Goal: Task Accomplishment & Management: Manage account settings

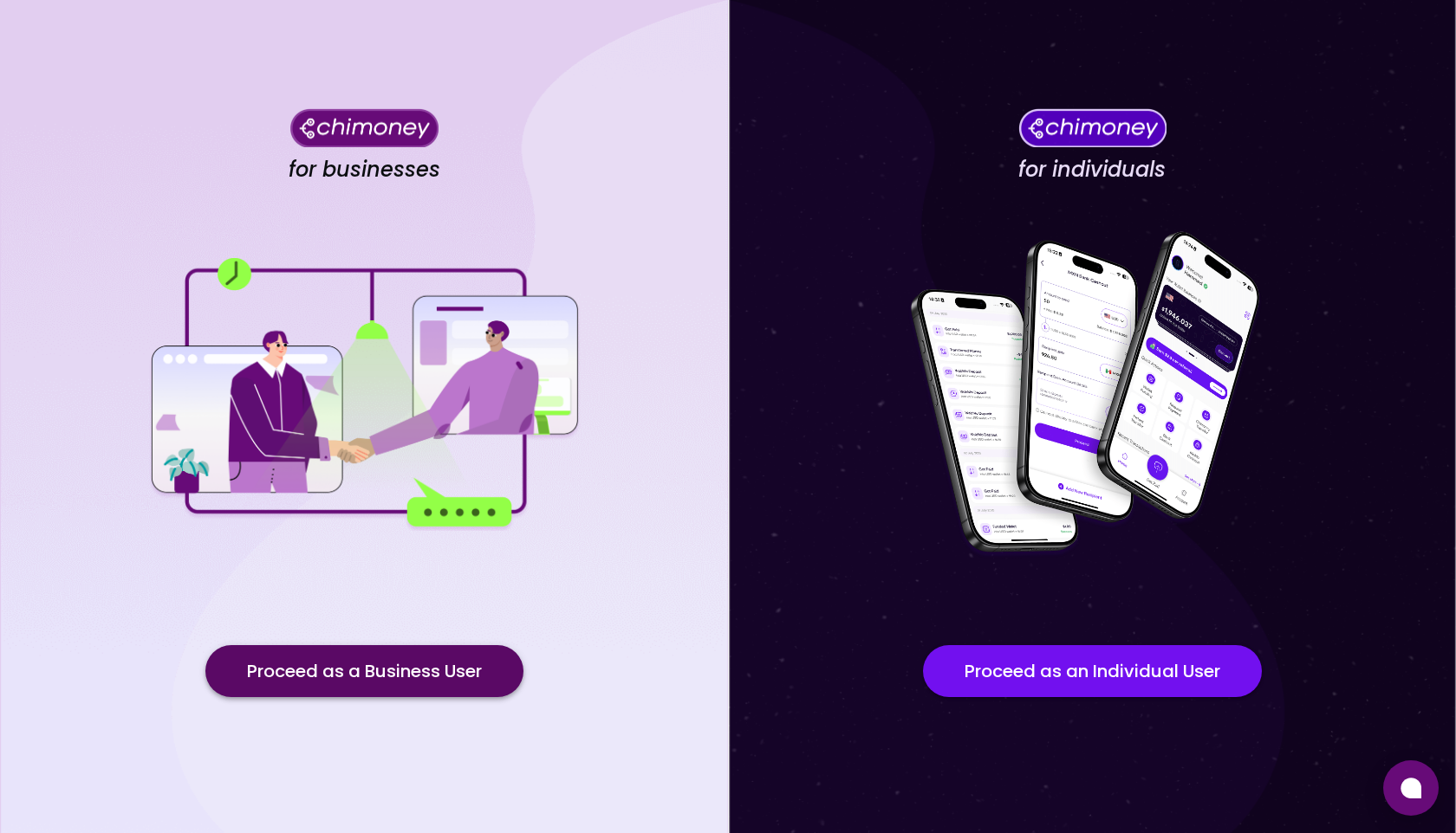
click at [391, 673] on button "Proceed as a Business User" at bounding box center [364, 671] width 318 height 52
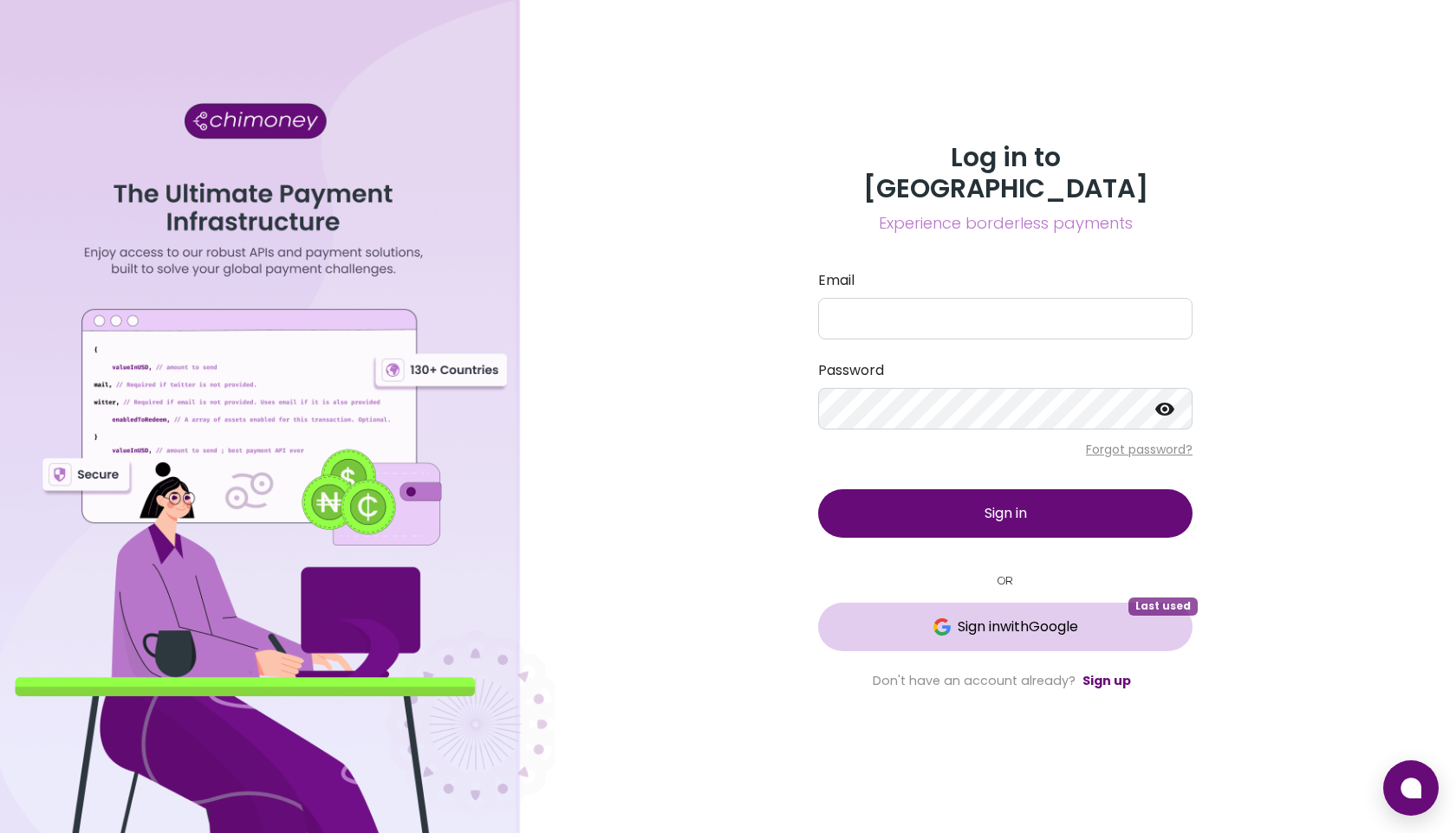
click at [1007, 617] on span "Sign in with Google" at bounding box center [1017, 627] width 120 height 21
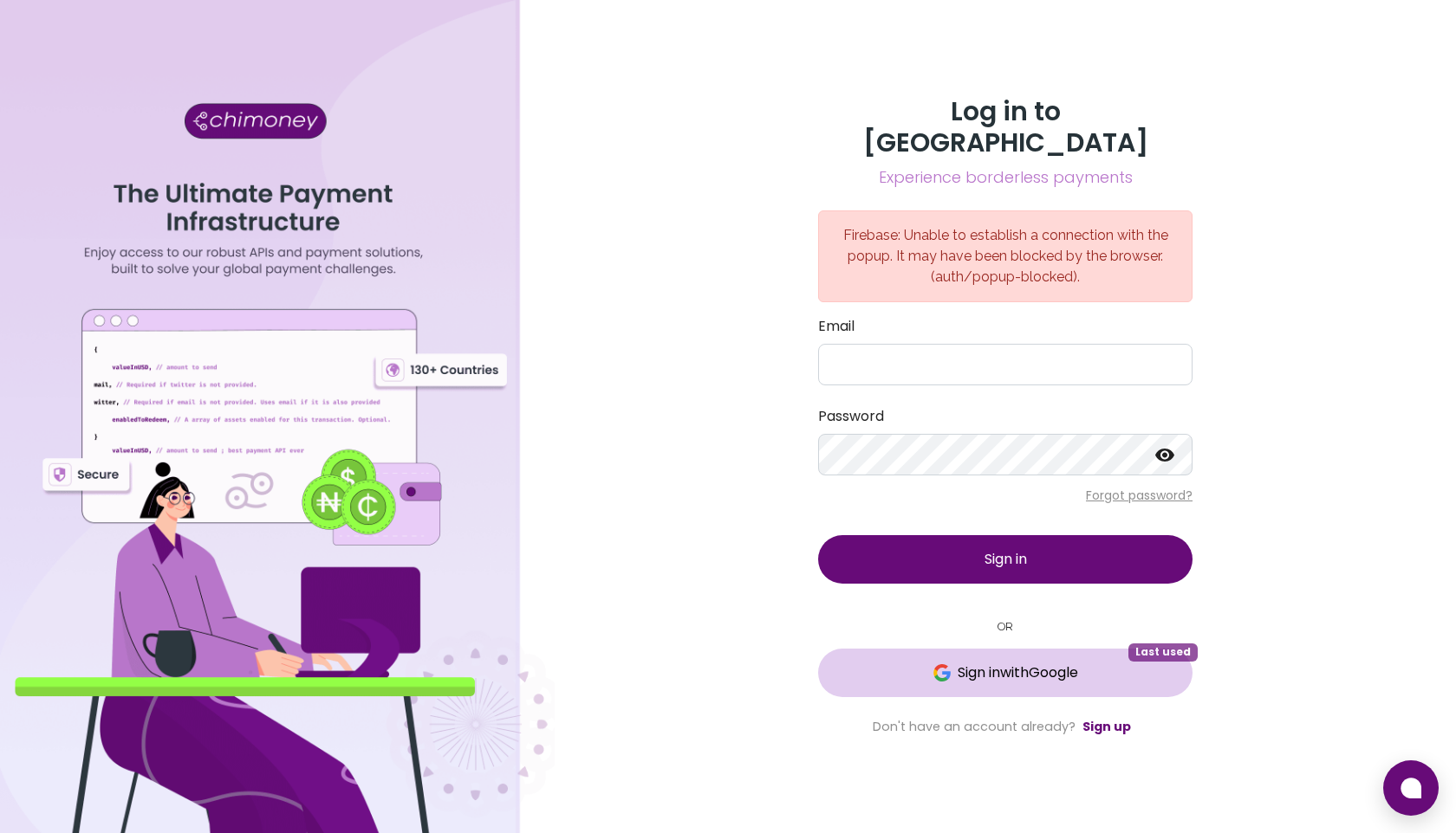
click at [1004, 663] on span "Sign in with Google" at bounding box center [1017, 673] width 120 height 21
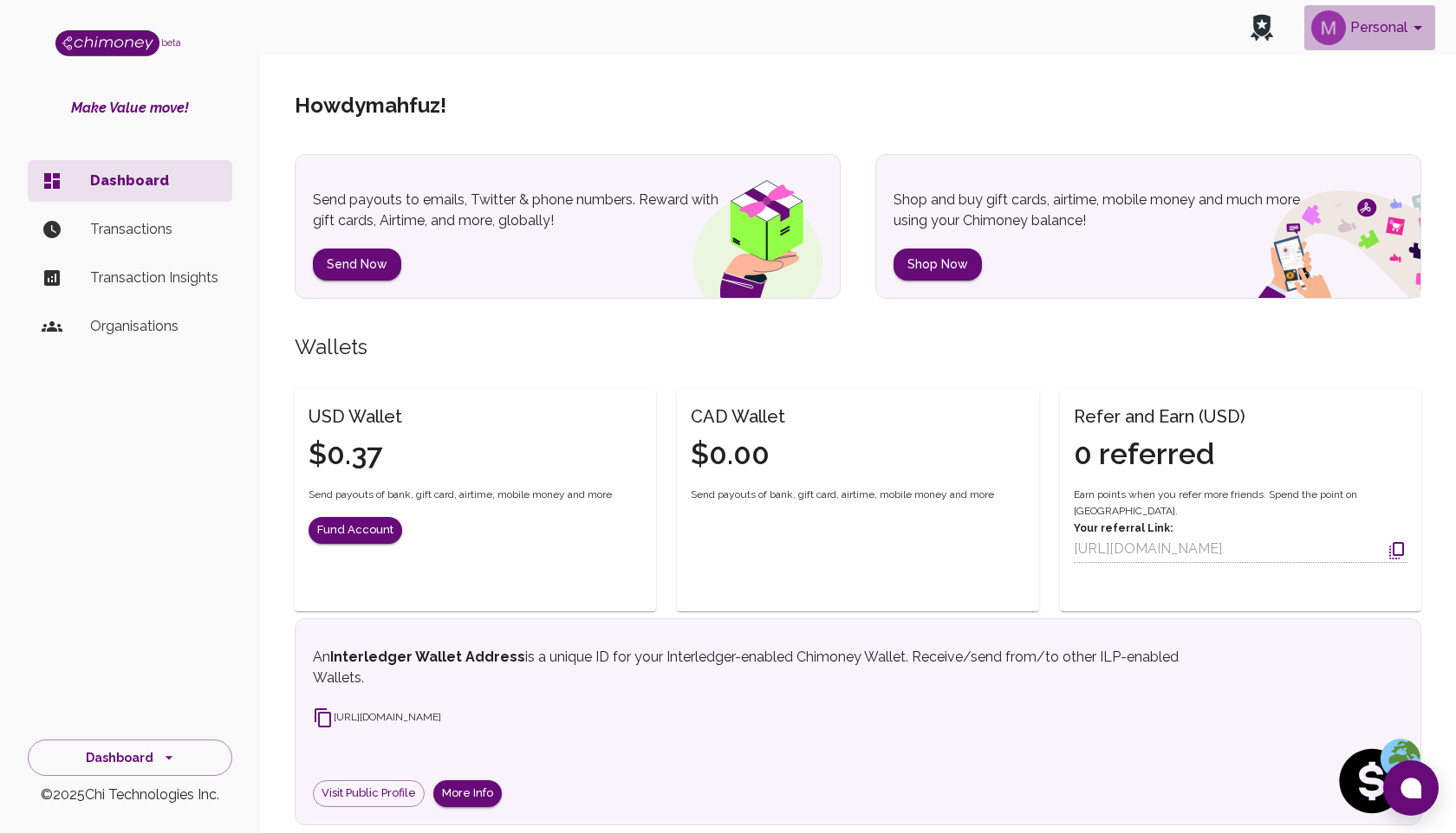
click at [1362, 20] on button "Personal" at bounding box center [1369, 27] width 131 height 45
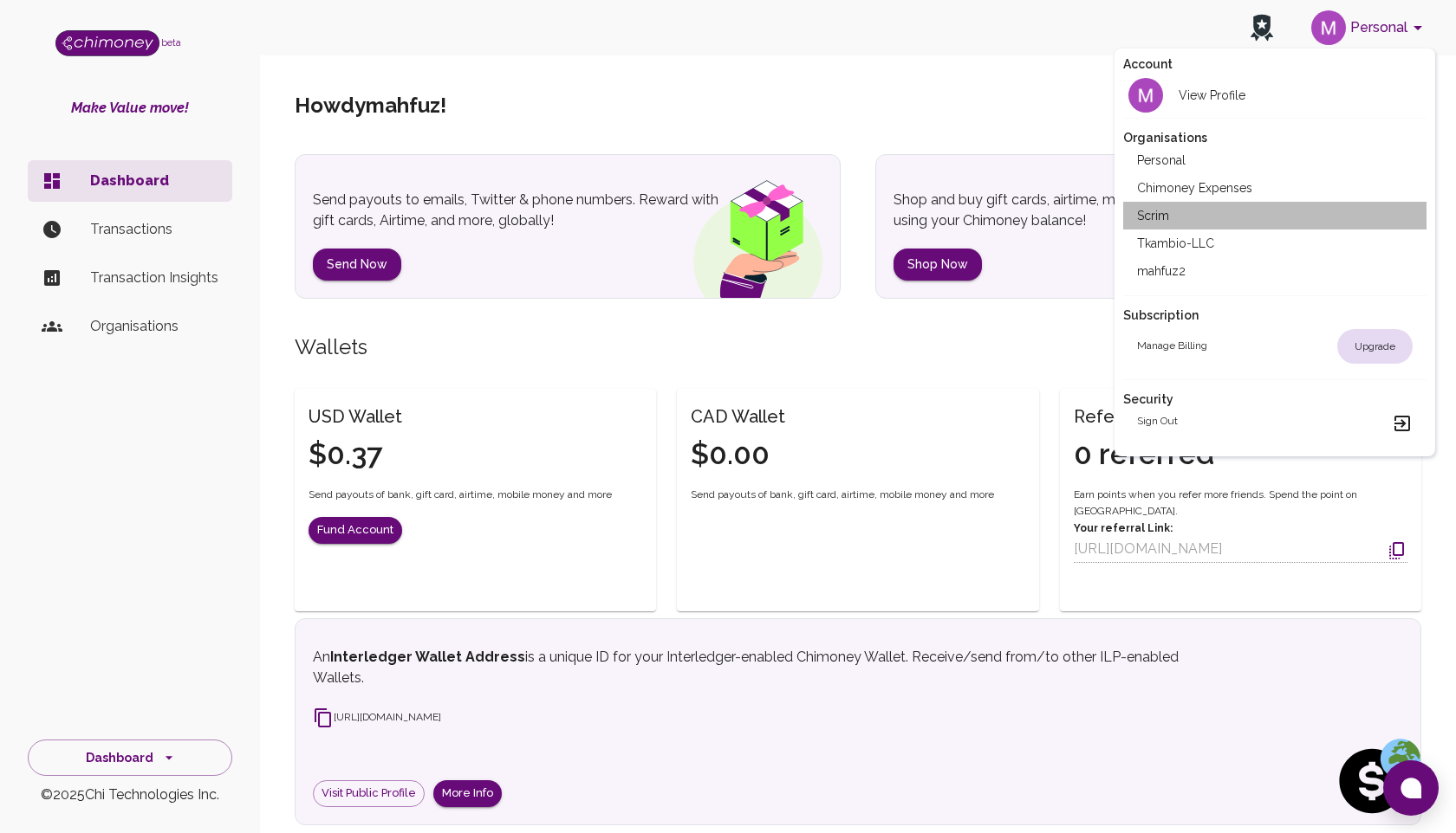
click at [1159, 214] on li "Scrim" at bounding box center [1274, 215] width 303 height 28
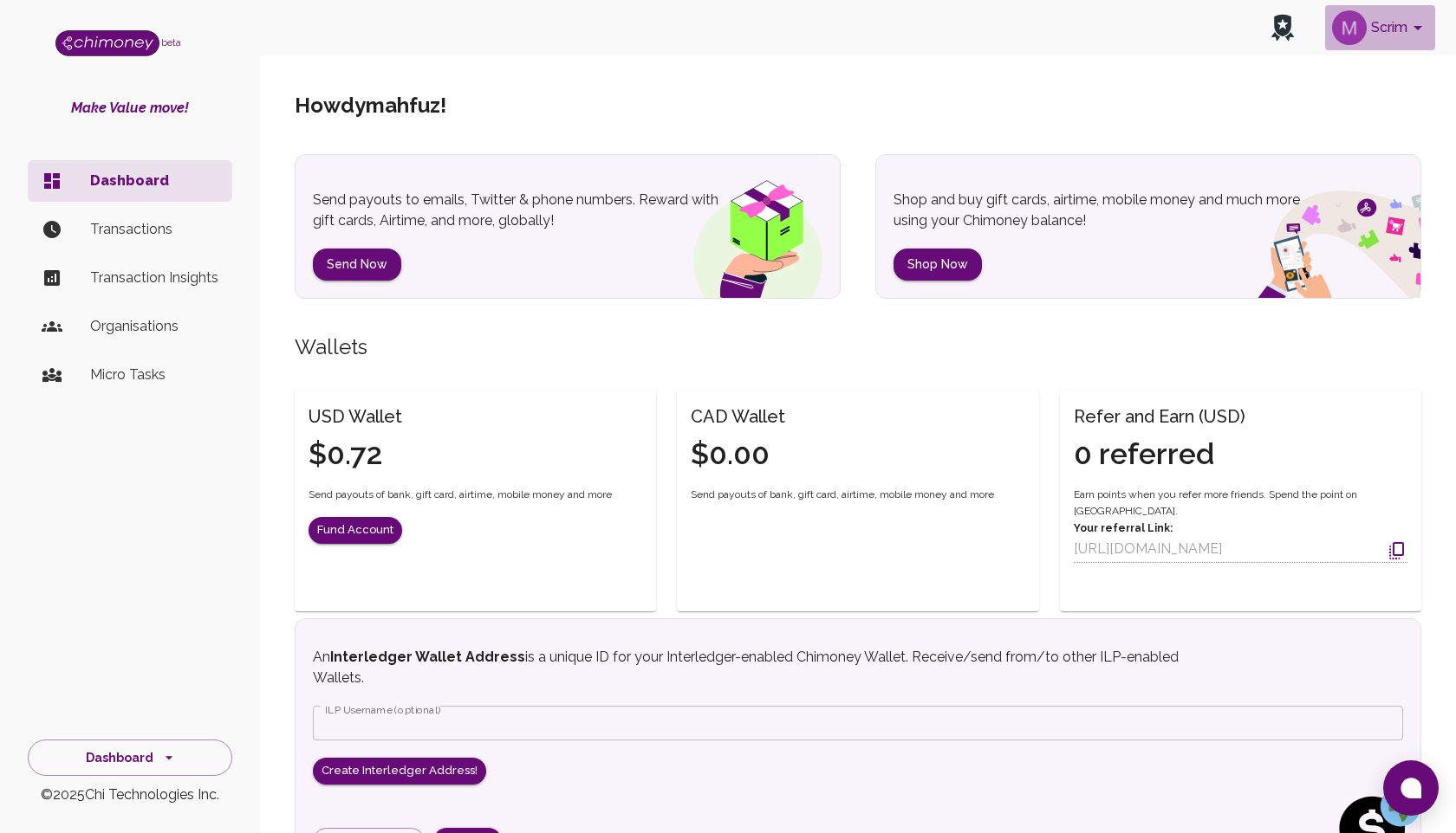
click at [1393, 25] on button "Scrim" at bounding box center [1380, 27] width 110 height 45
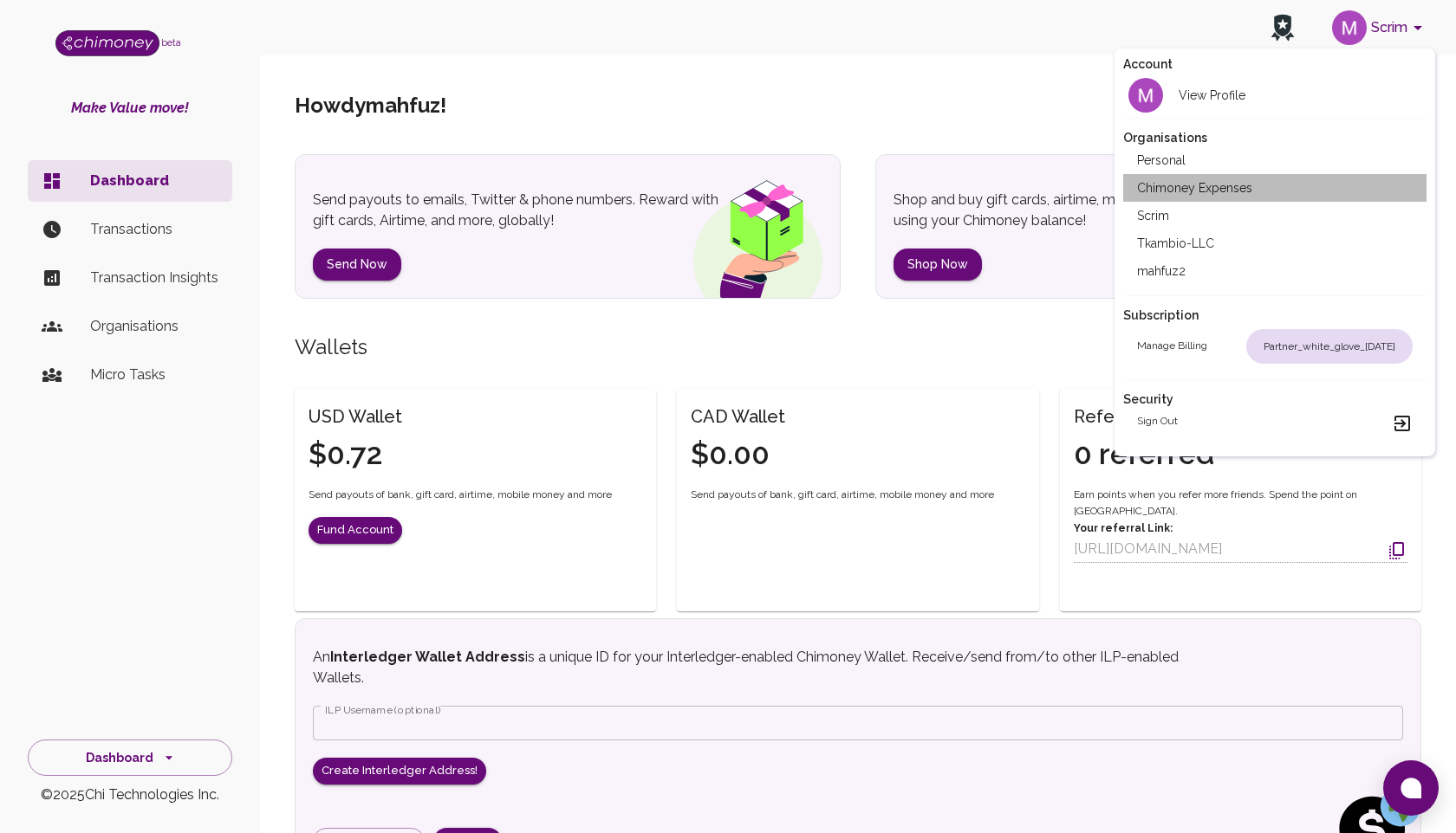
click at [1240, 178] on li "Chimoney Expenses" at bounding box center [1274, 188] width 303 height 28
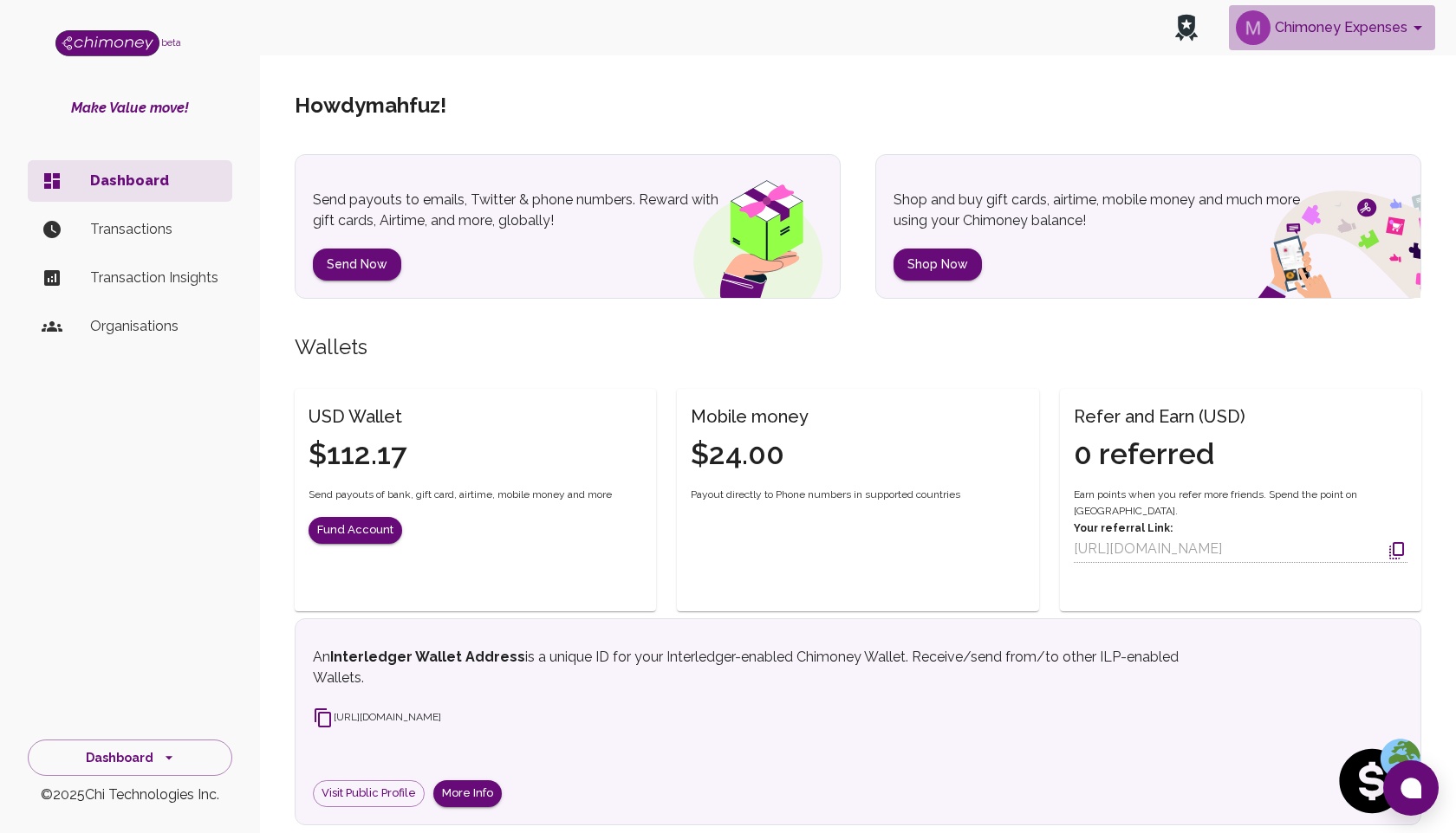
click at [1303, 30] on button "Chimoney Expenses" at bounding box center [1332, 27] width 206 height 45
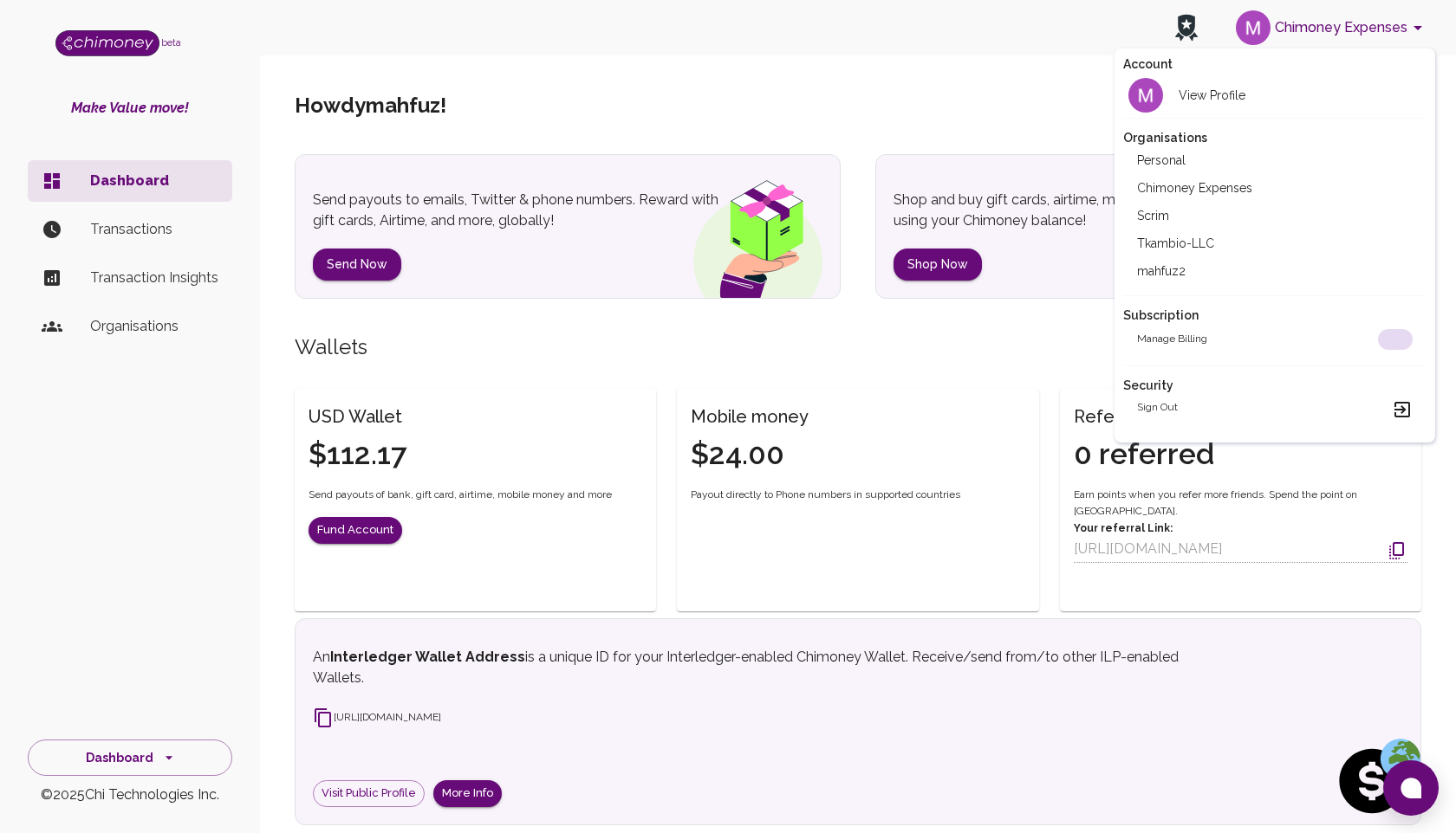
click at [413, 474] on div at bounding box center [728, 416] width 1456 height 833
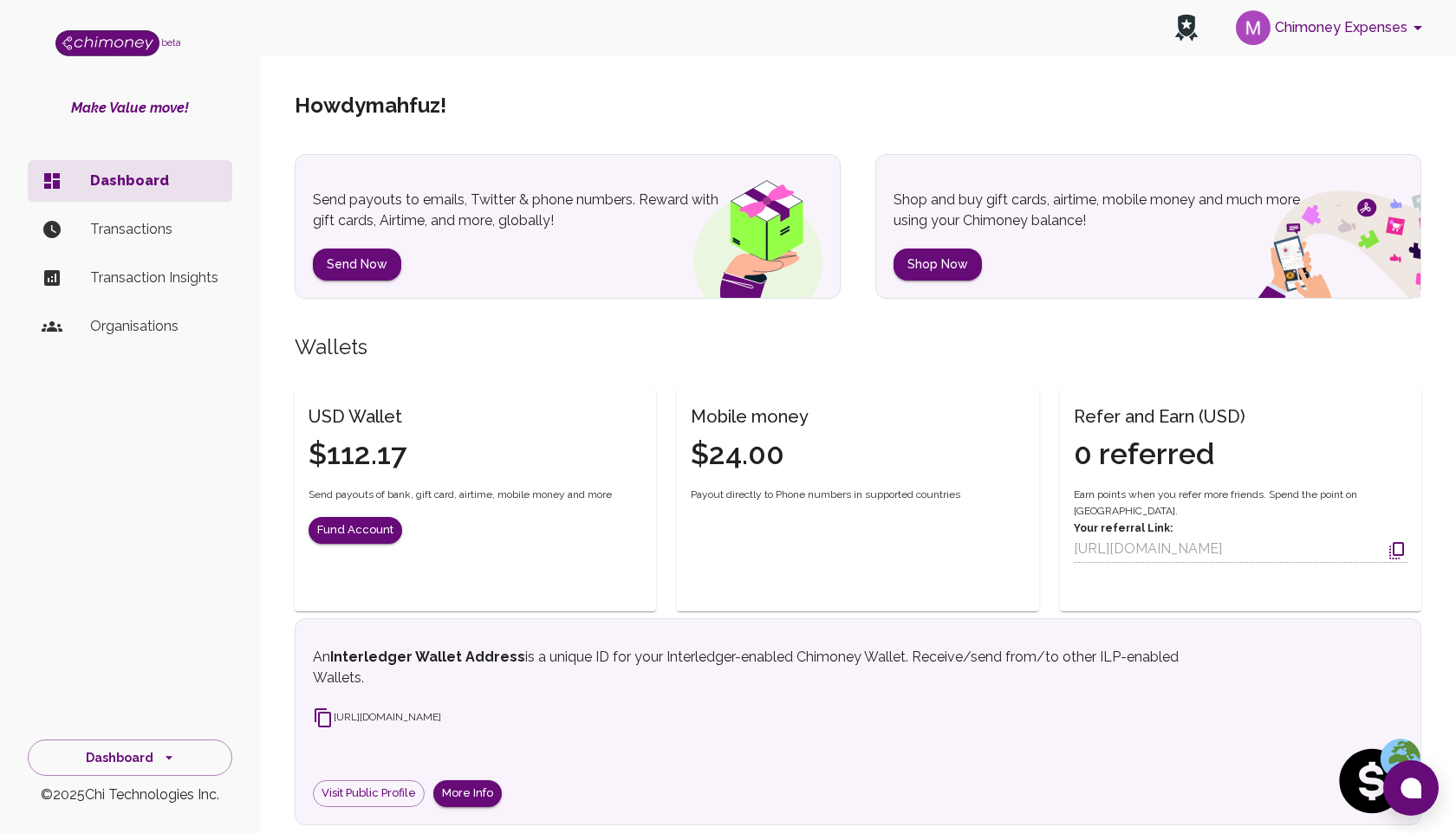
click at [1356, 25] on button "Chimoney Expenses" at bounding box center [1332, 27] width 206 height 45
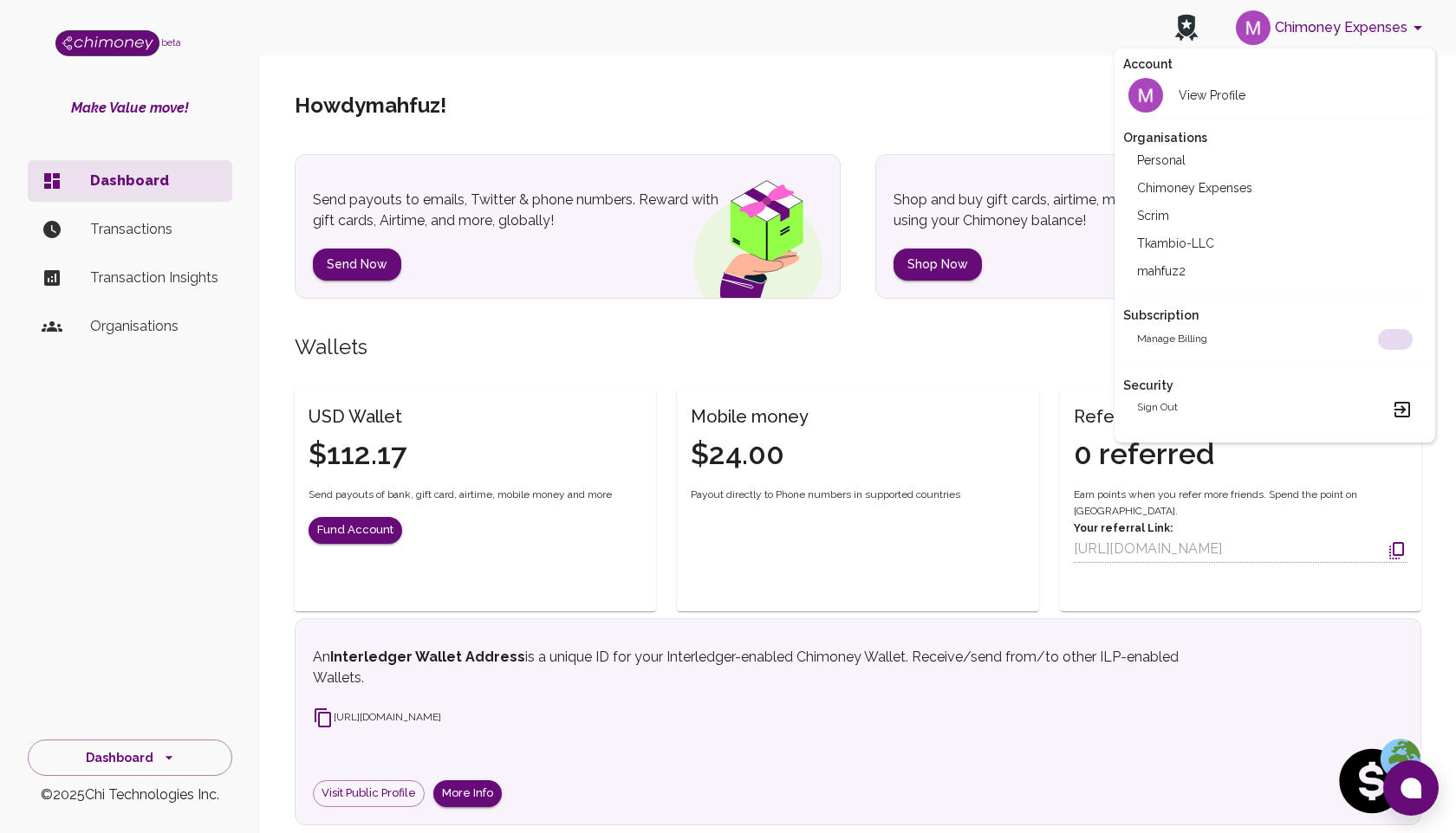
click at [1254, 213] on li "Scrim" at bounding box center [1274, 215] width 303 height 28
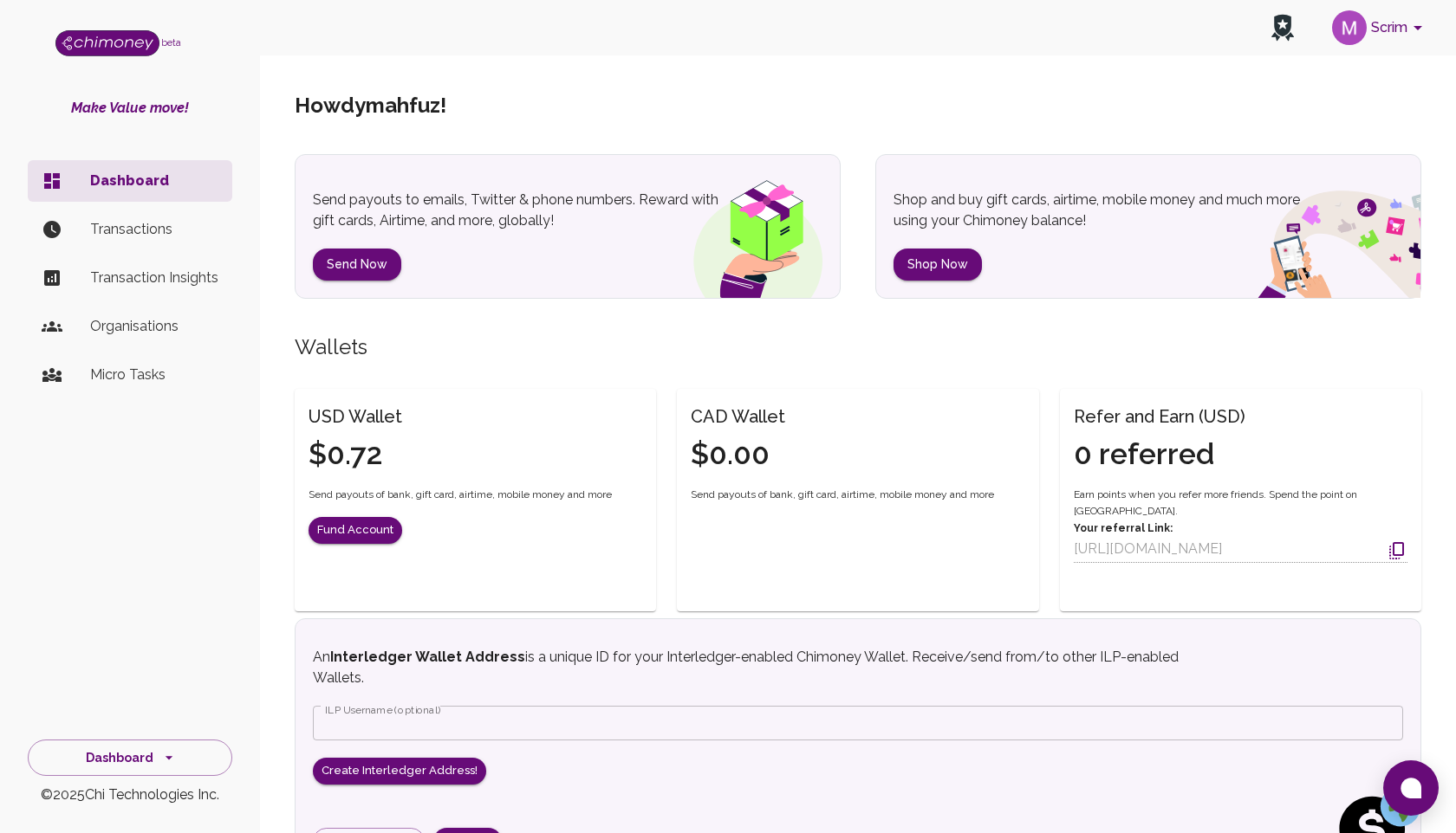
click at [148, 230] on p "Transactions" at bounding box center [154, 230] width 128 height 21
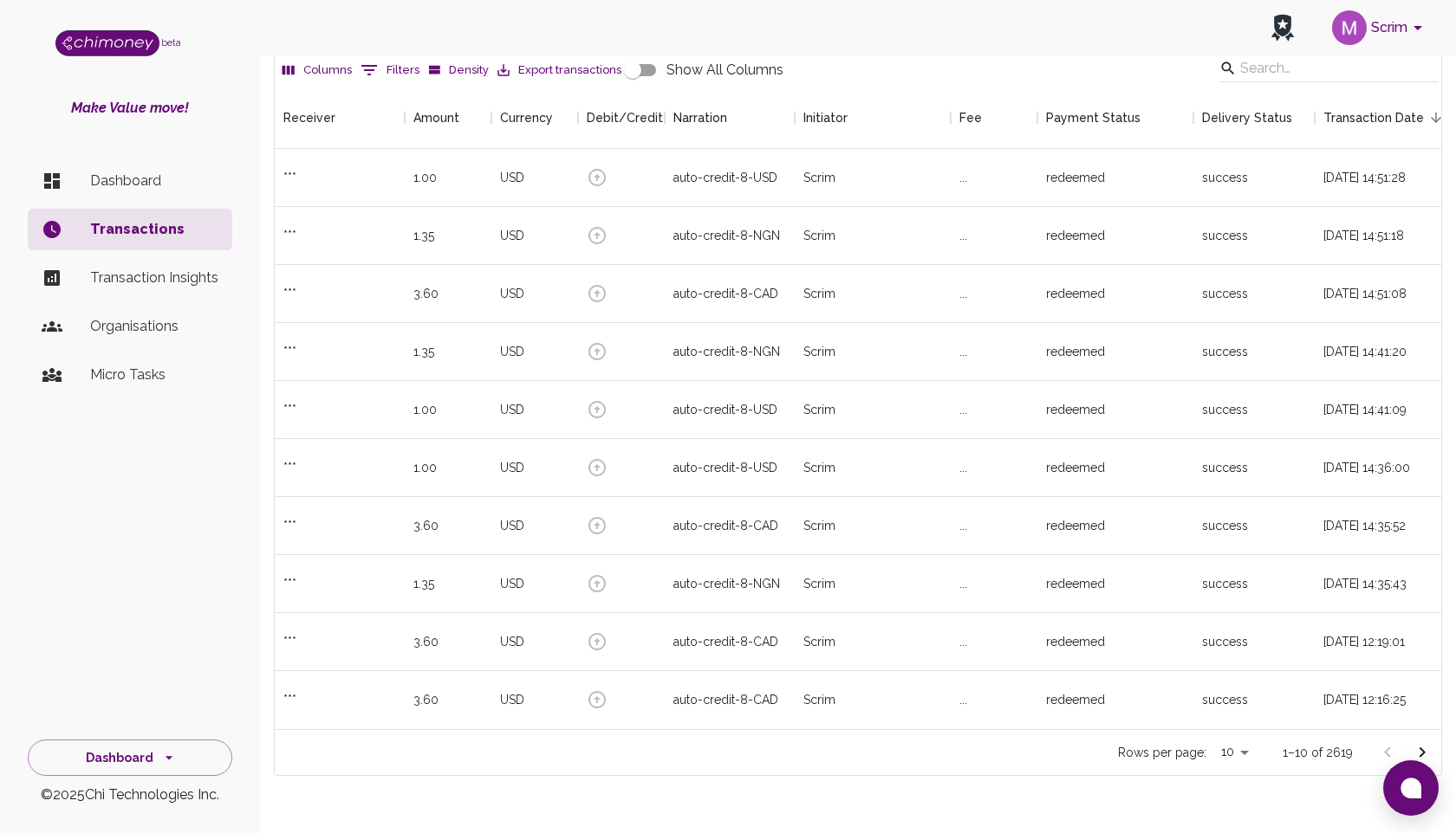
scroll to position [179, 0]
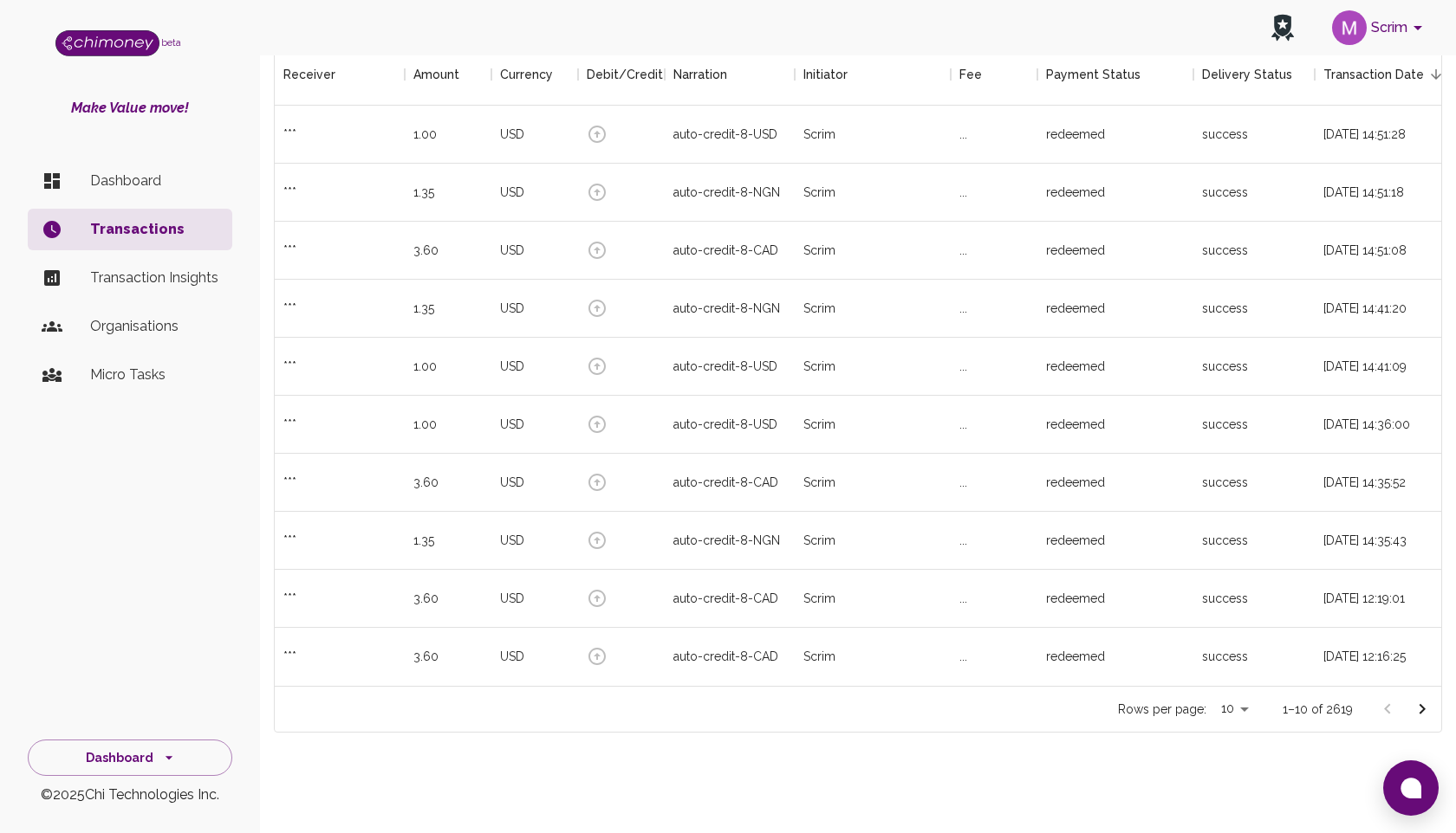
click at [1421, 706] on icon "Go to next page" at bounding box center [1422, 709] width 6 height 11
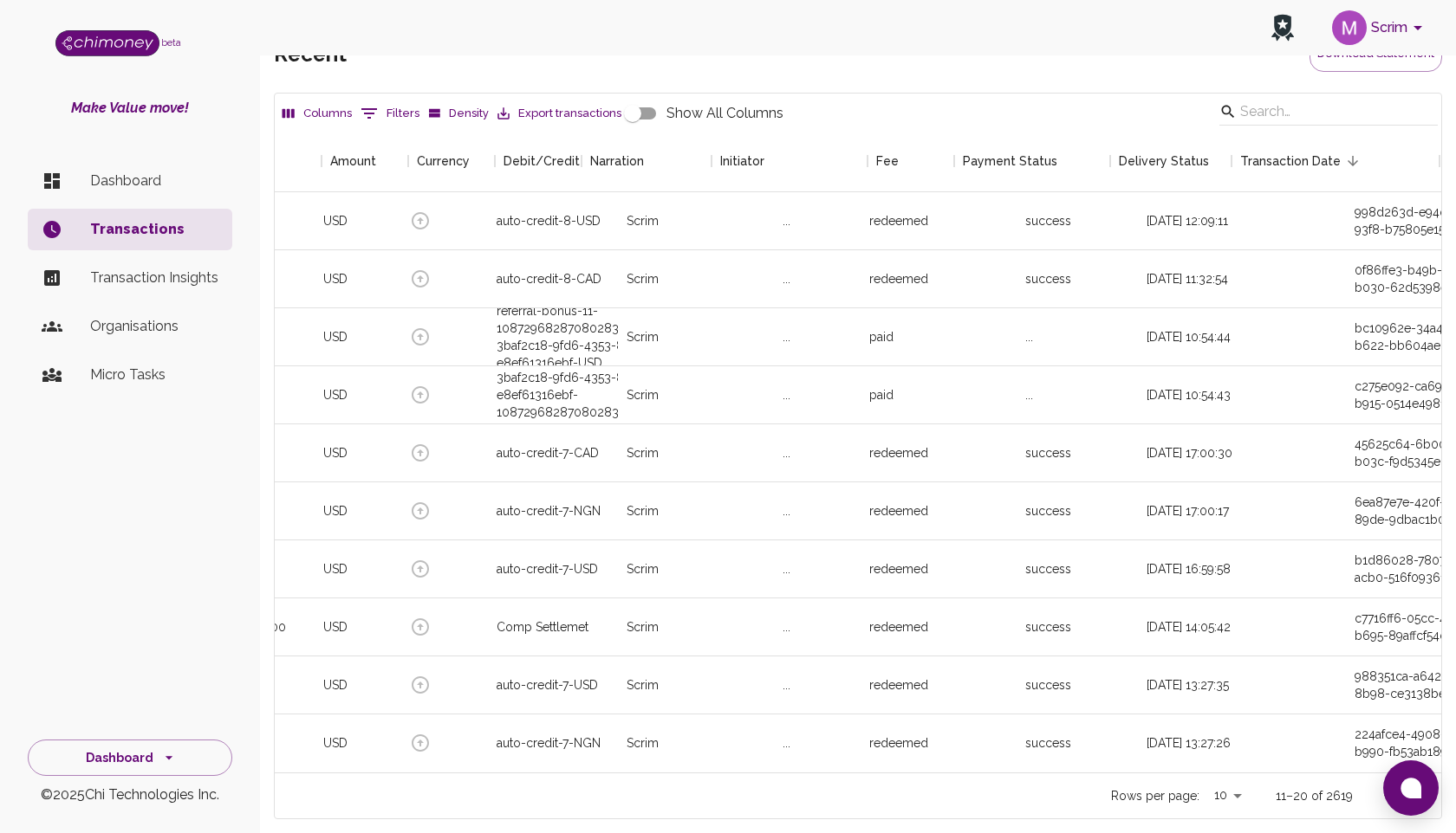
scroll to position [0, 0]
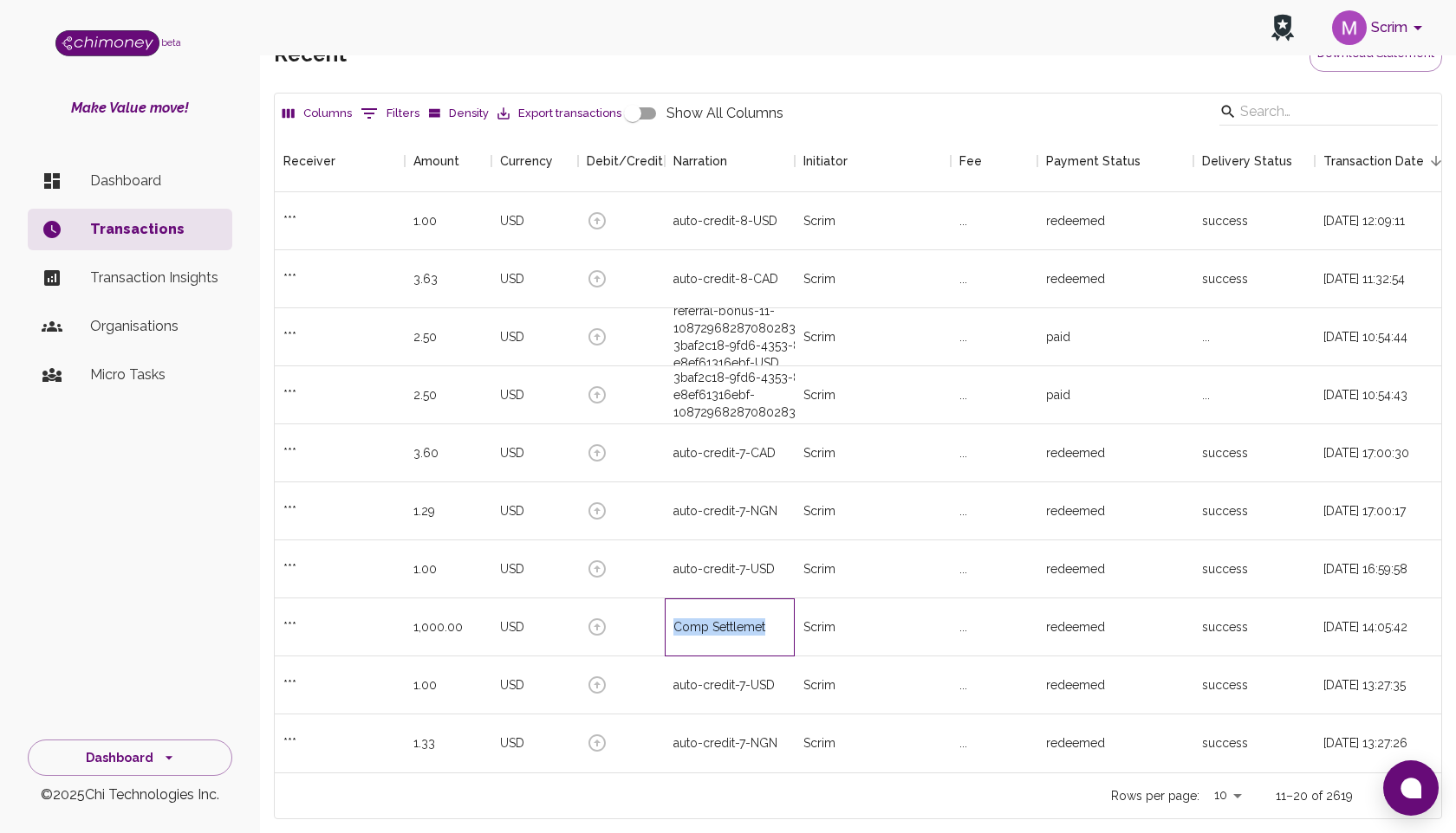
drag, startPoint x: 673, startPoint y: 625, endPoint x: 784, endPoint y: 624, distance: 111.0
click at [784, 624] on div "Comp Settlemet" at bounding box center [729, 627] width 130 height 58
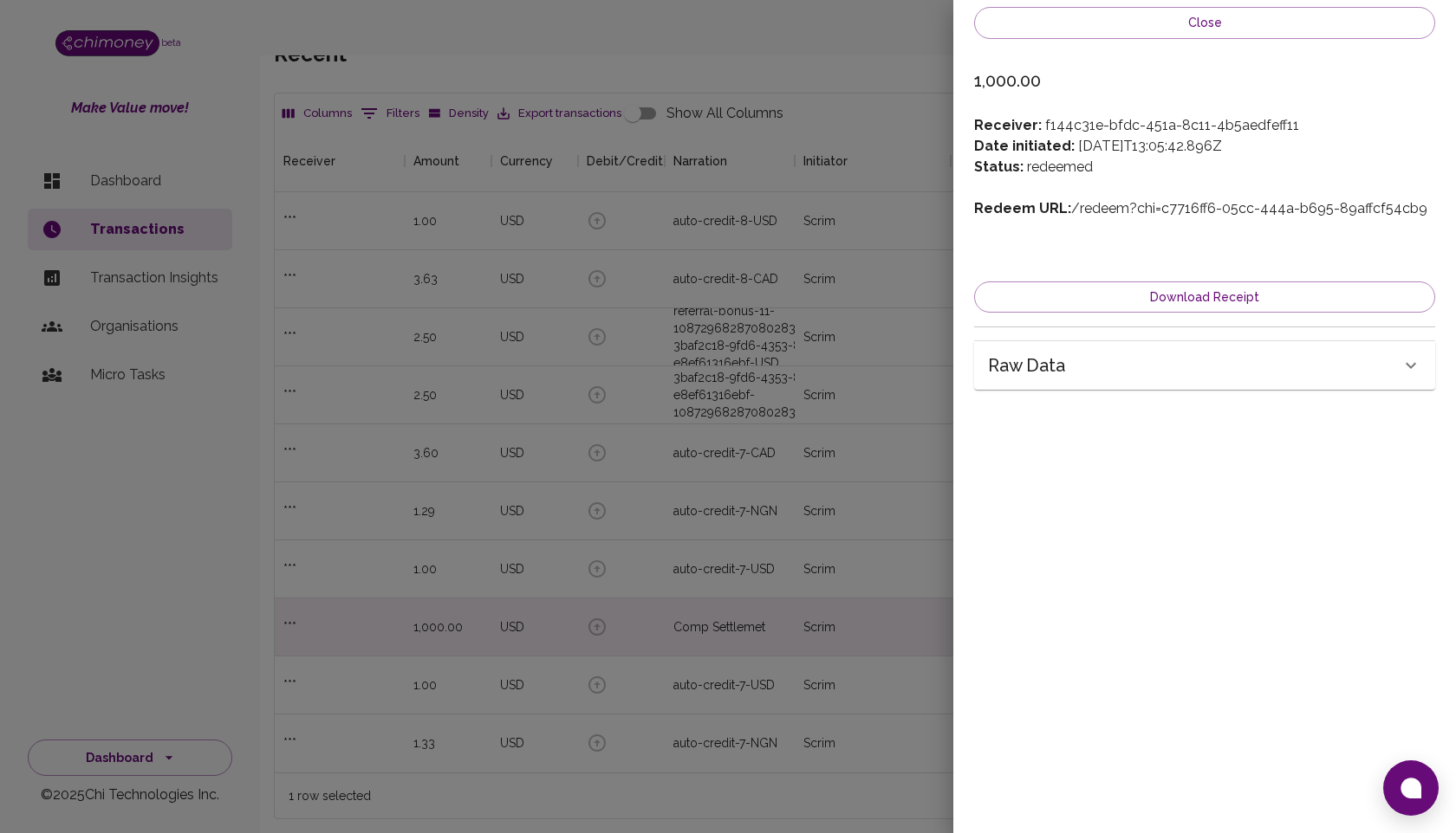
click at [767, 612] on div at bounding box center [728, 416] width 1456 height 833
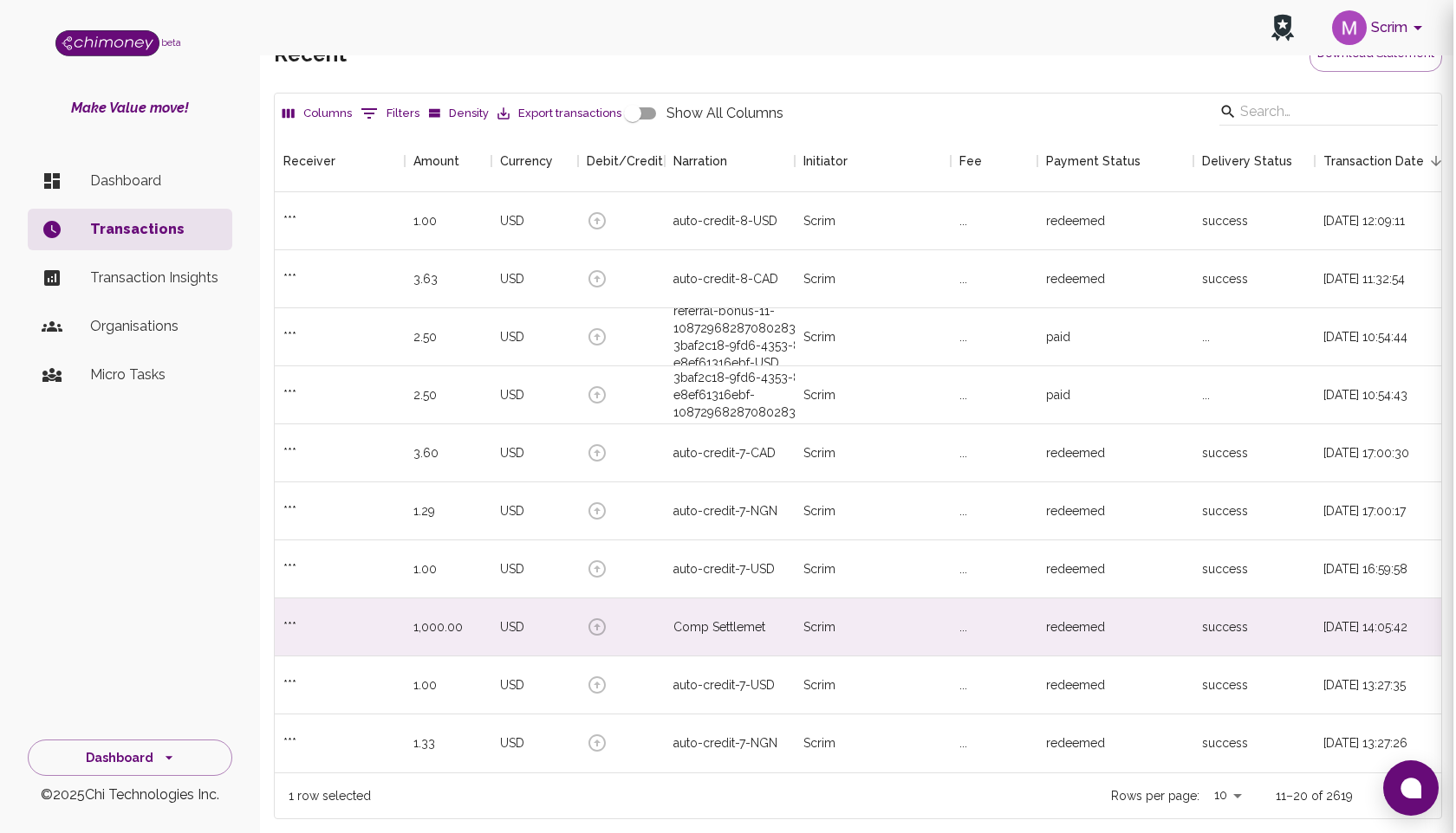
click at [769, 623] on div at bounding box center [728, 416] width 1456 height 833
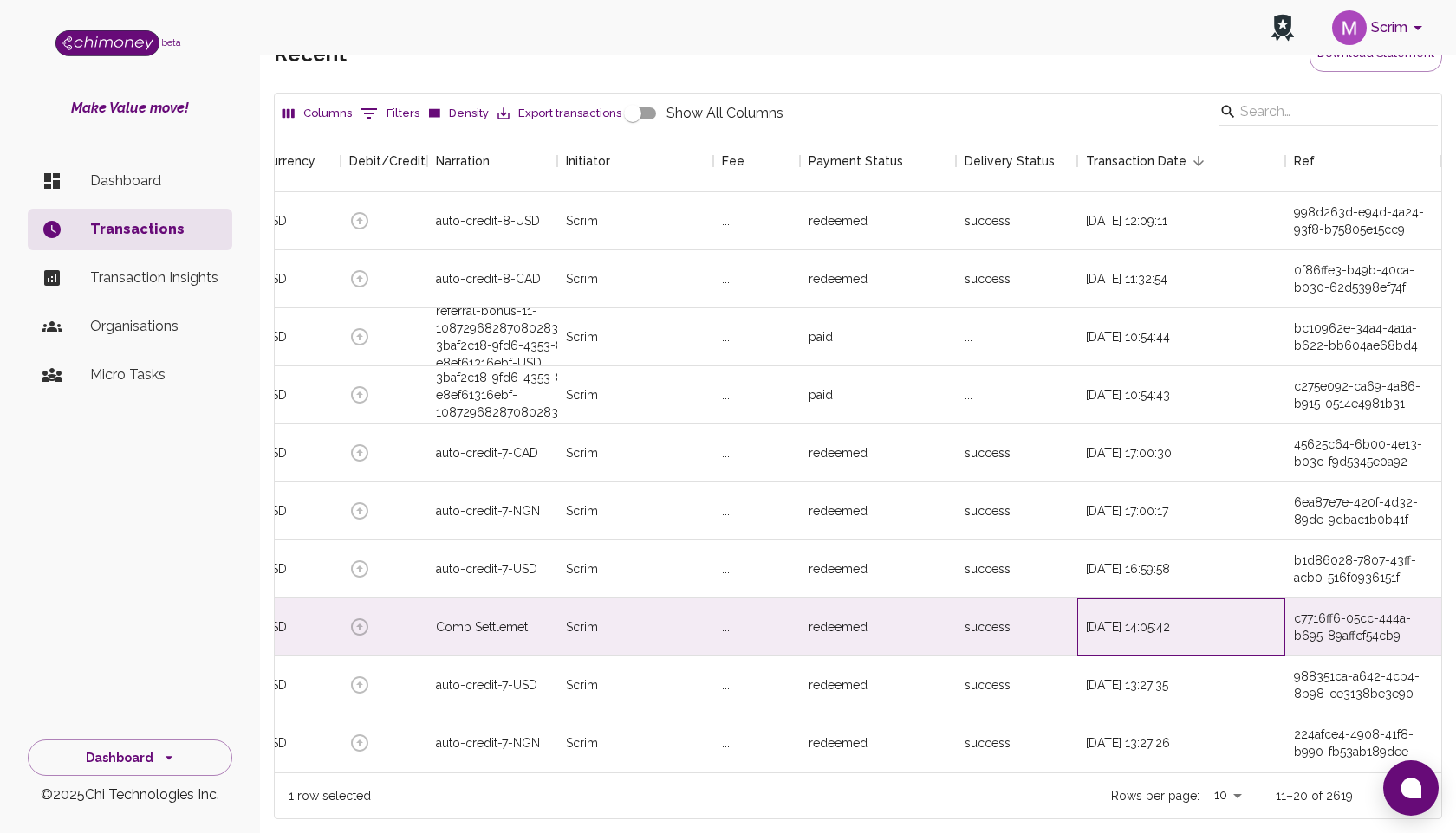
click at [1105, 630] on div "01/04/2025, 14:05:42" at bounding box center [1181, 627] width 208 height 58
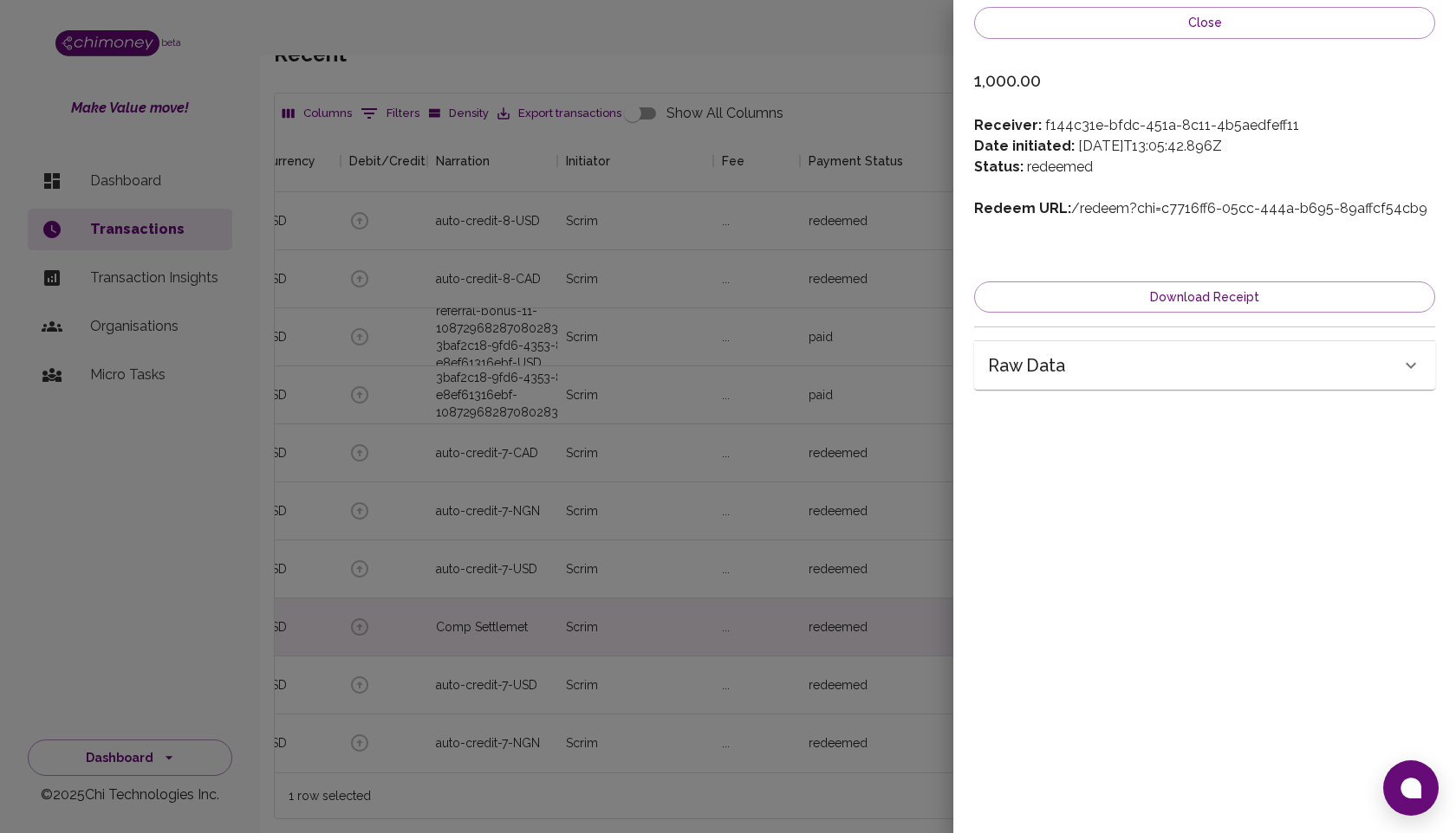
click at [787, 365] on div at bounding box center [728, 416] width 1456 height 833
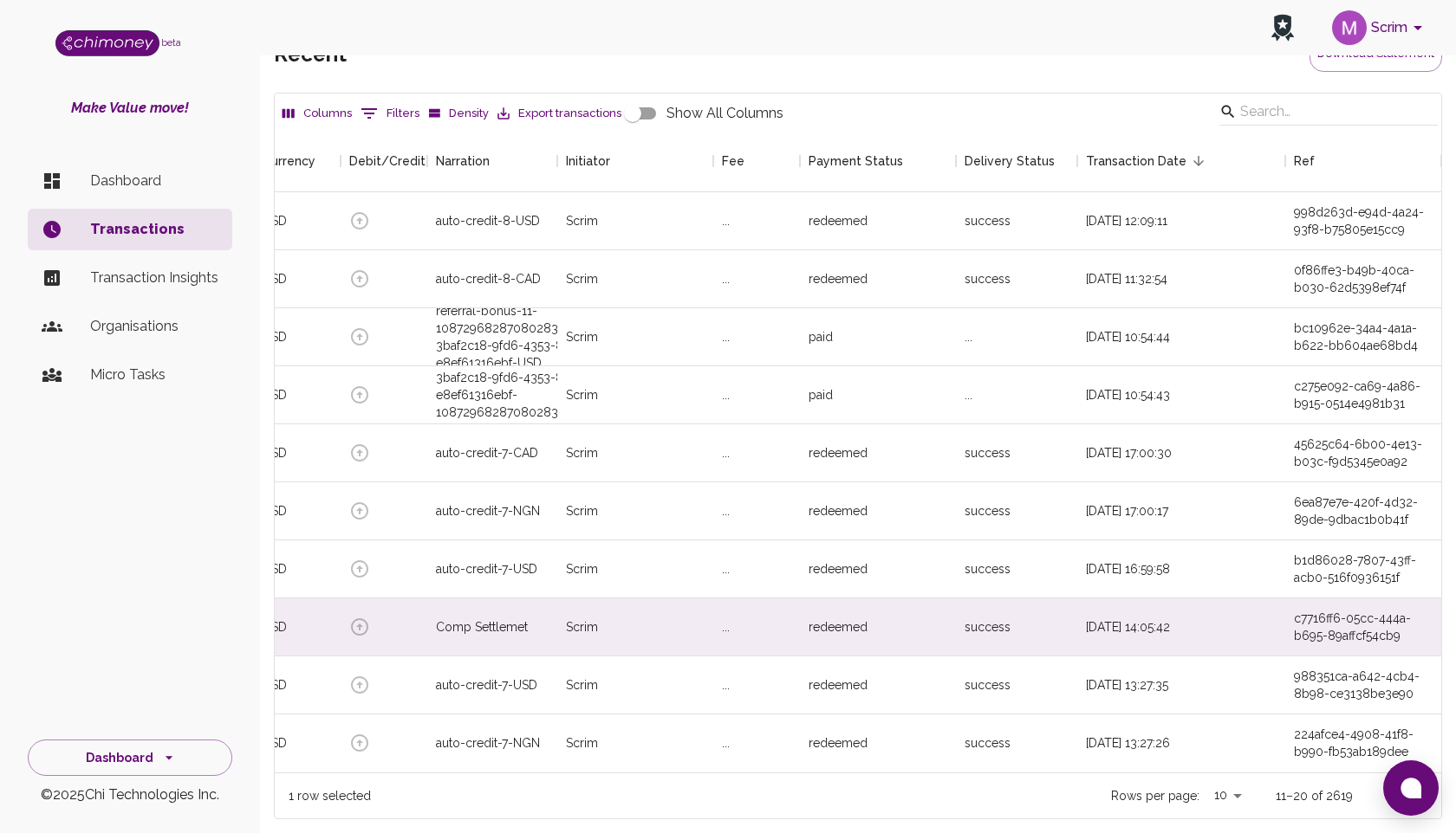
click at [1323, 796] on p "11–20 of 2619" at bounding box center [1315, 796] width 77 height 17
click at [134, 174] on p "Dashboard" at bounding box center [154, 181] width 128 height 21
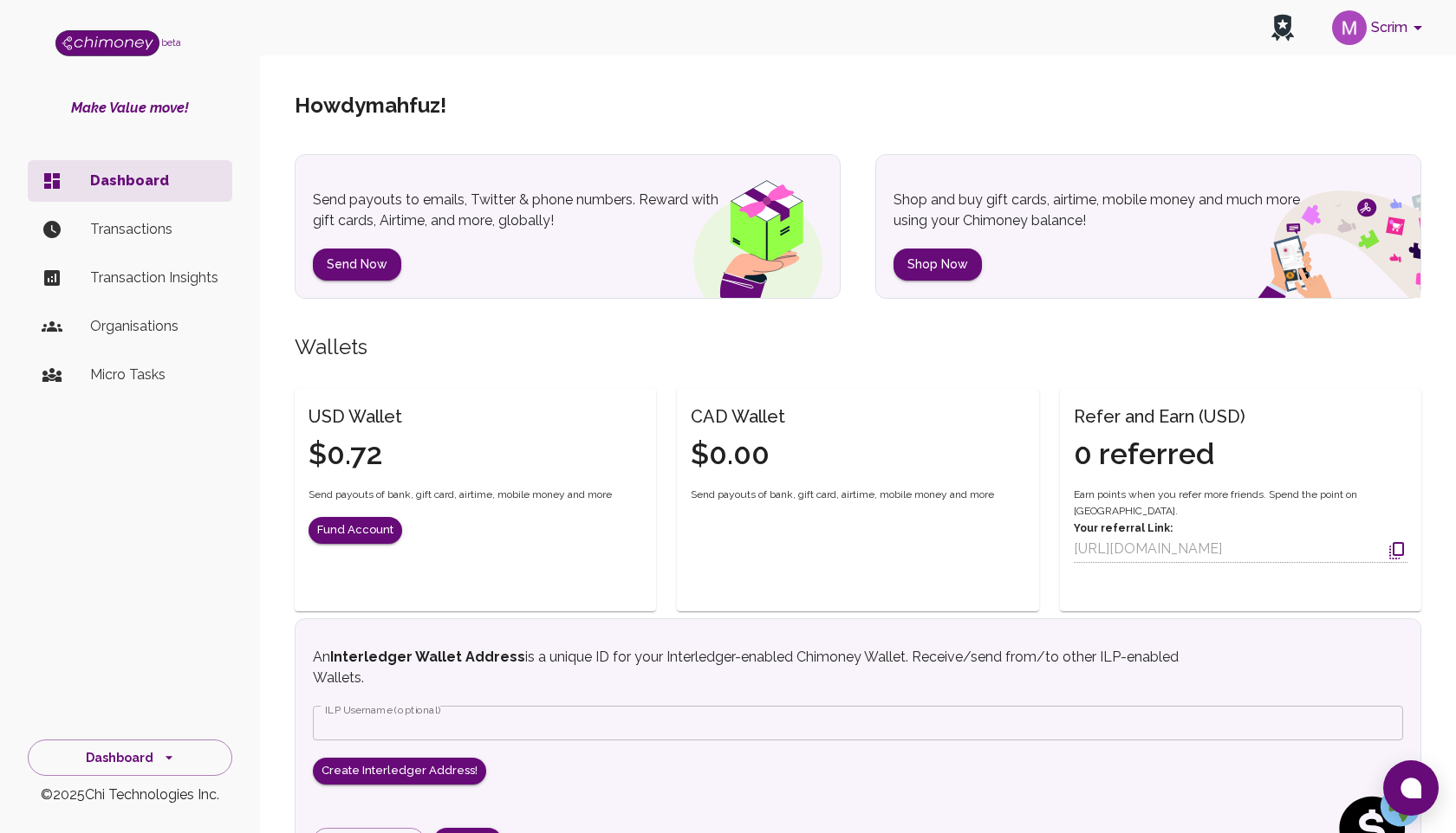
click at [1397, 22] on button "Scrim" at bounding box center [1380, 27] width 110 height 45
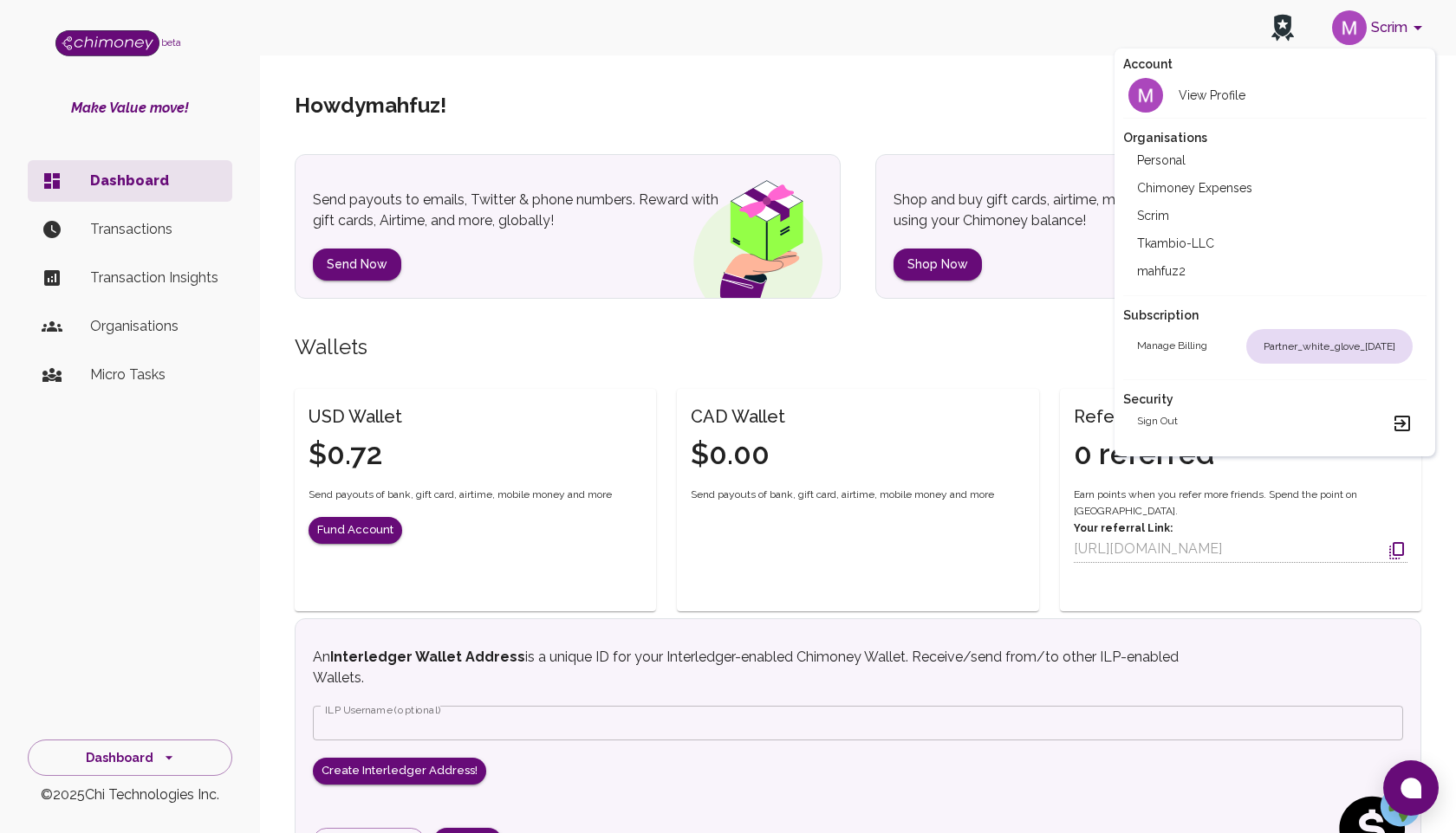
click at [117, 329] on div at bounding box center [728, 416] width 1456 height 833
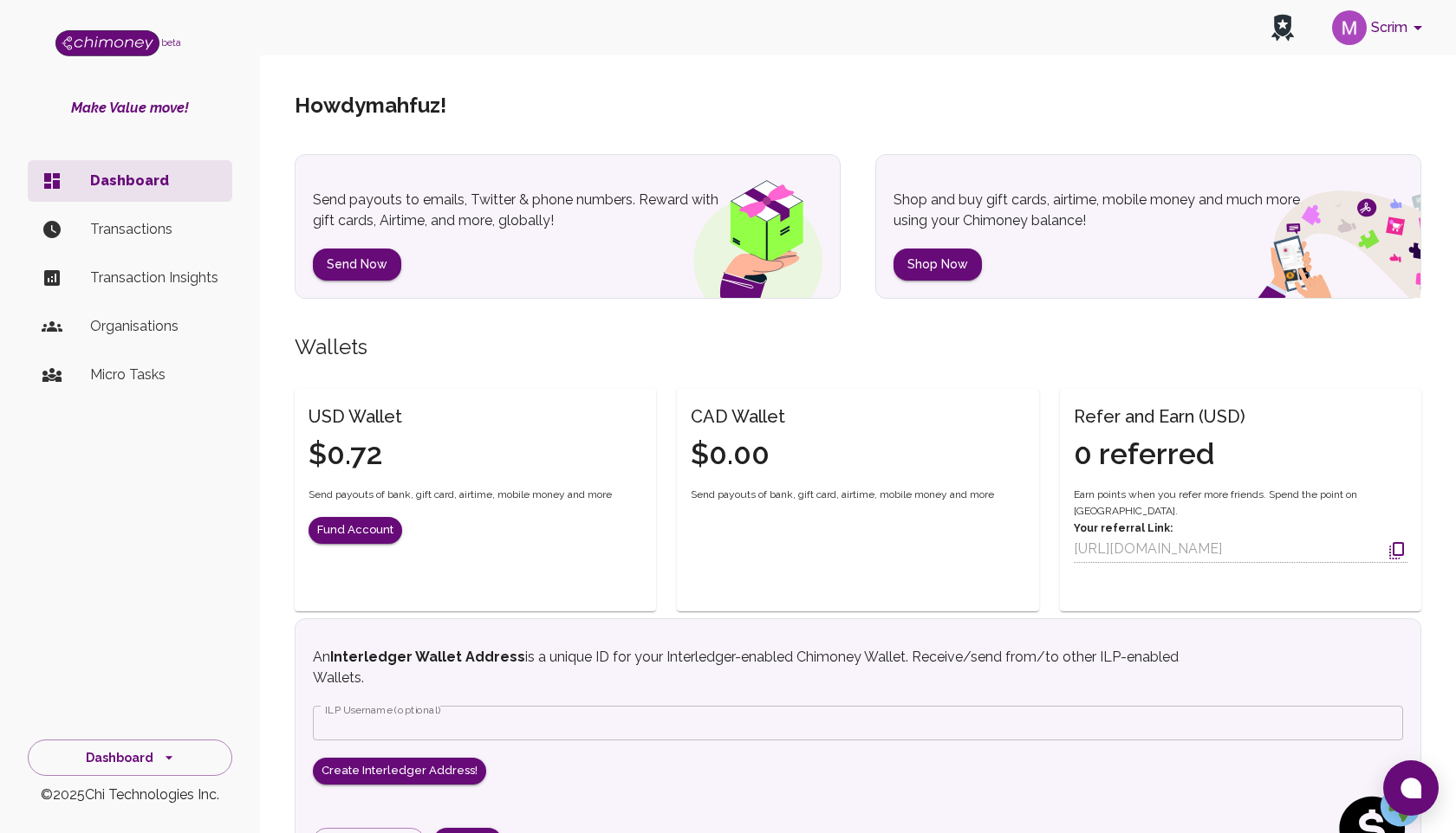
click at [117, 329] on p "Organisations" at bounding box center [154, 327] width 128 height 21
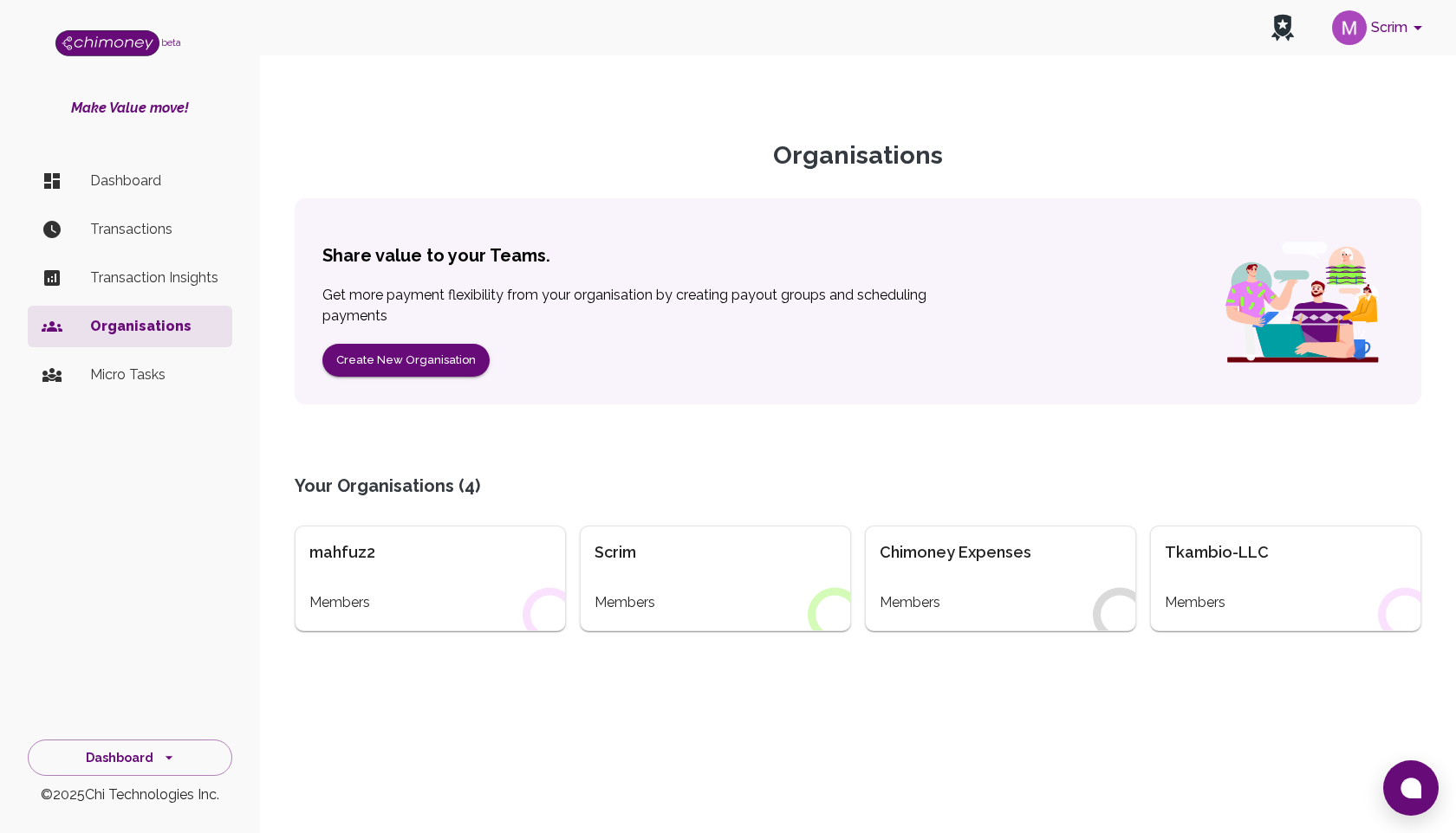
click at [619, 548] on div "Scrim" at bounding box center [715, 552] width 242 height 24
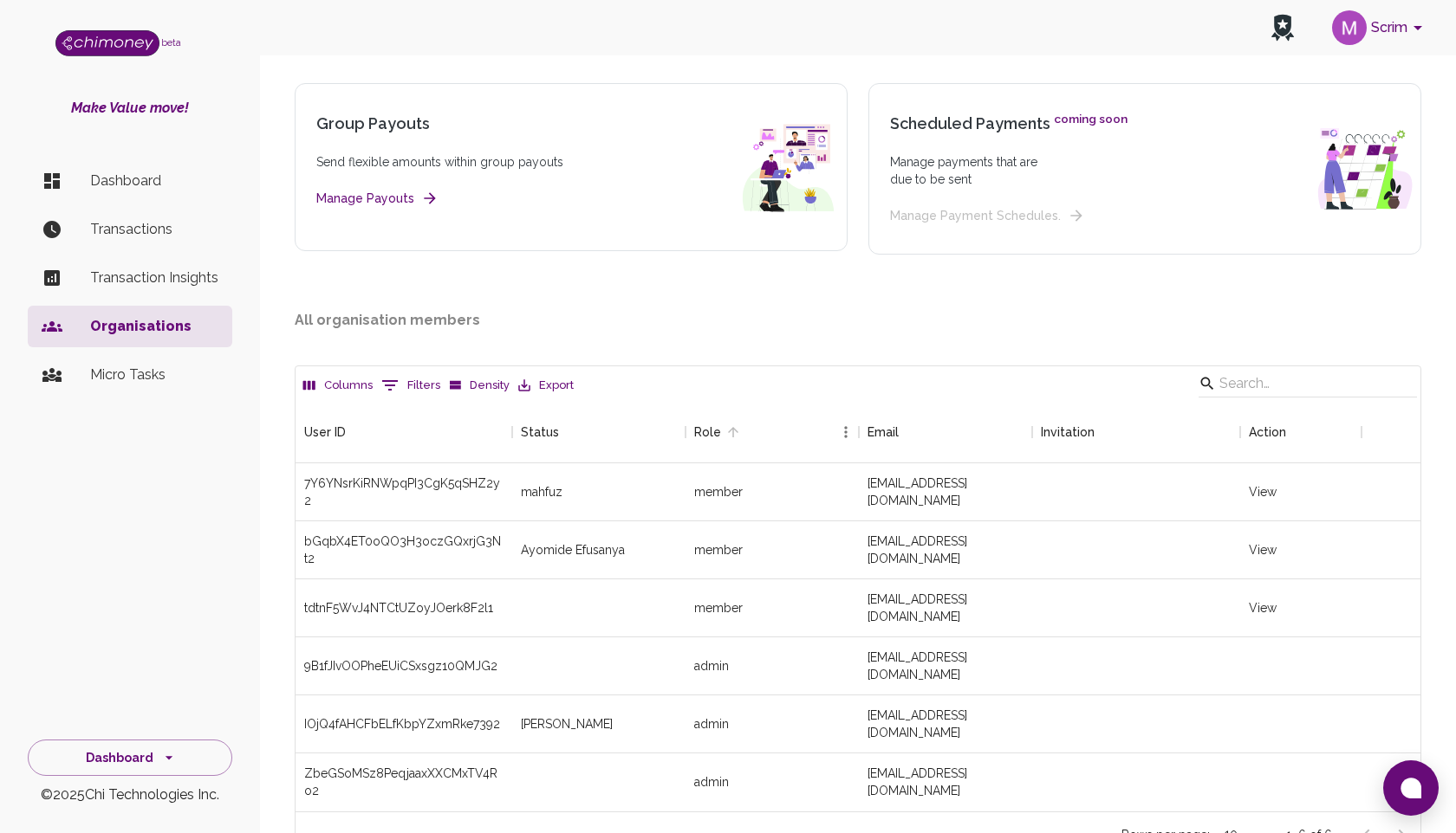
scroll to position [223, 0]
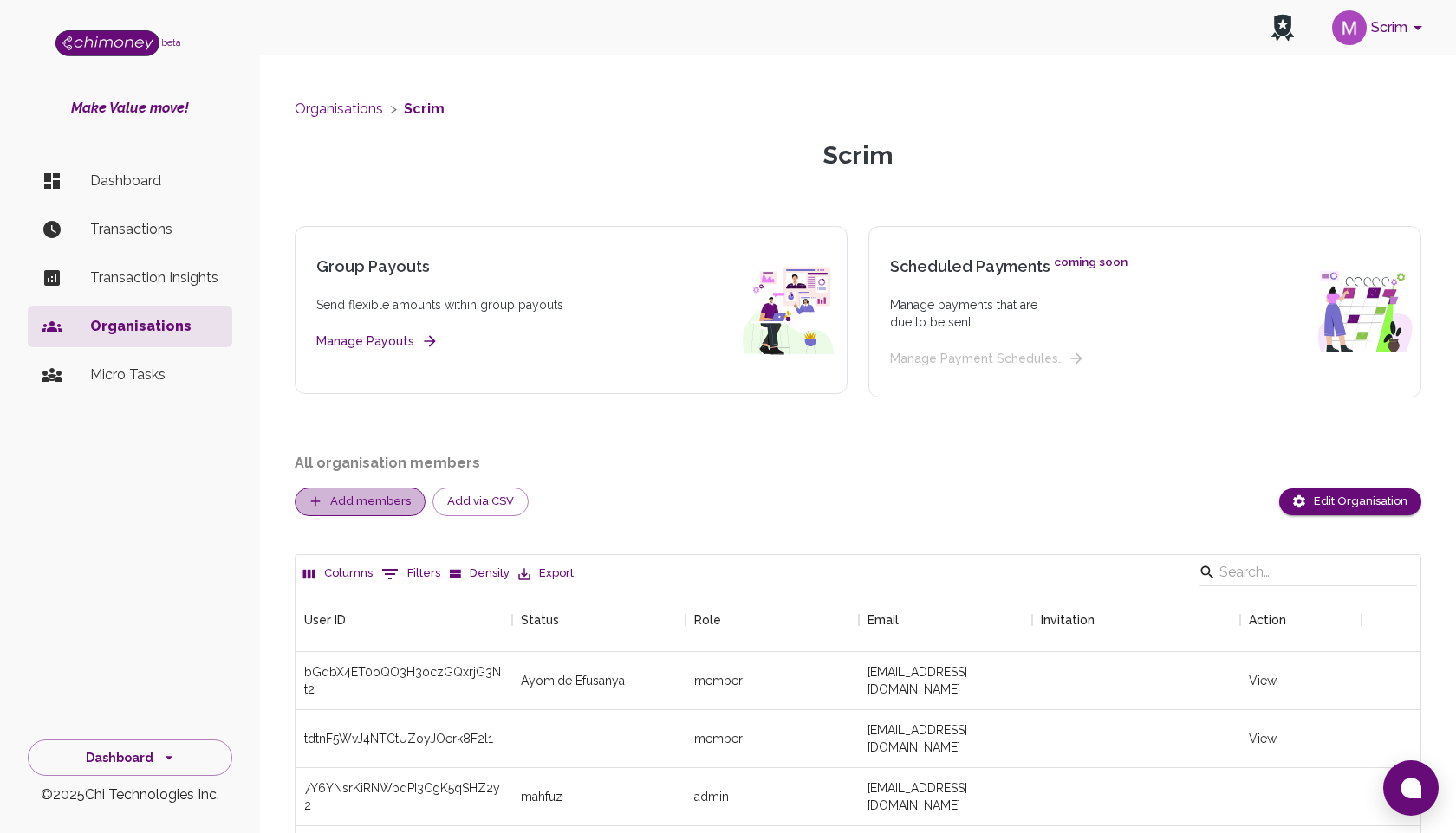
click at [365, 492] on button "Add members" at bounding box center [360, 502] width 131 height 29
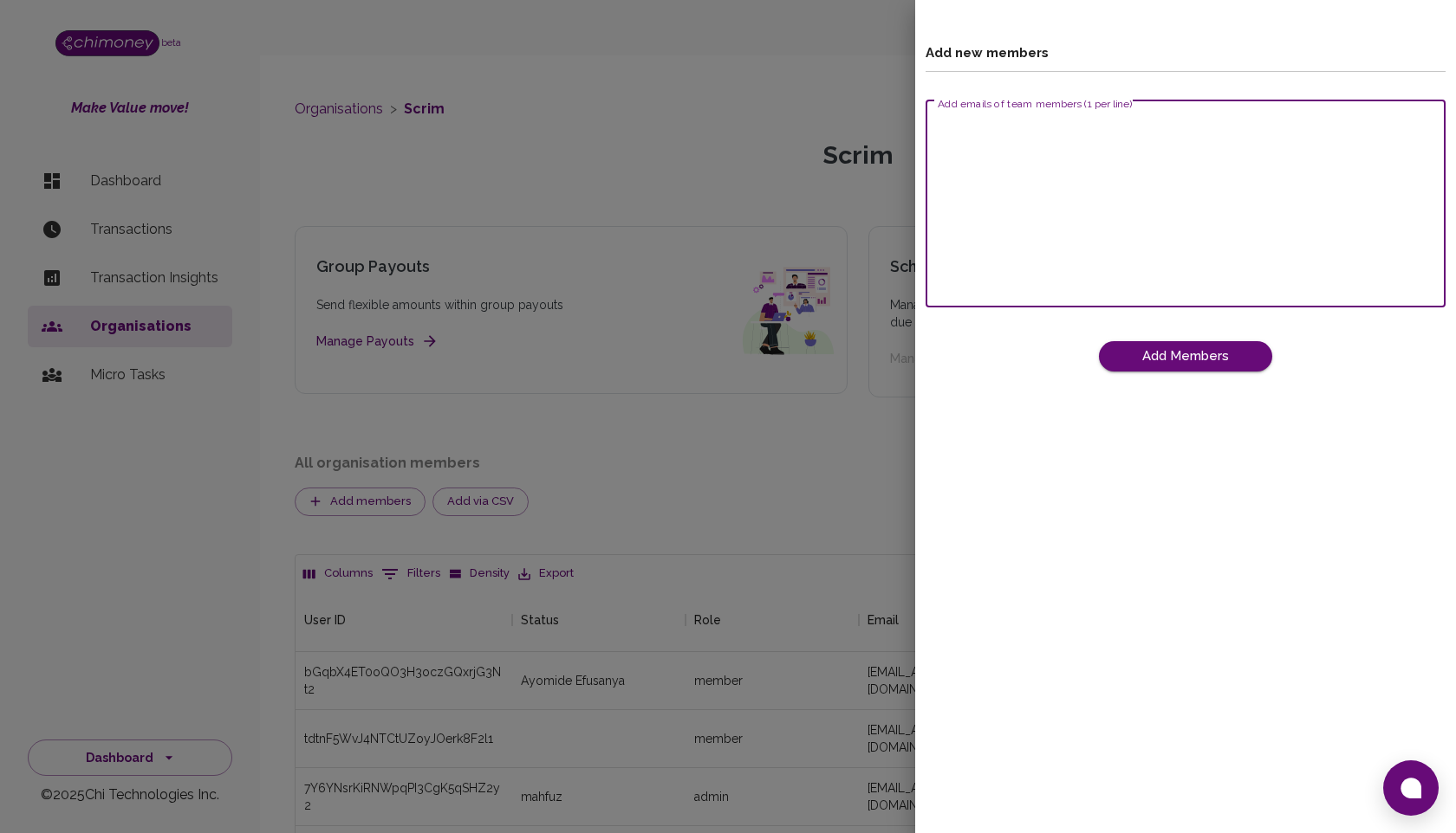
click at [1022, 139] on textarea "Add emails of team members (1 per line)" at bounding box center [1185, 204] width 496 height 179
drag, startPoint x: 1096, startPoint y: 145, endPoint x: 731, endPoint y: 138, distance: 365.1
click at [731, 139] on div "Add new members Add emails of team members (1 per line) faheed@chimoney.io hamm…" at bounding box center [728, 416] width 1456 height 833
click at [974, 154] on textarea "faheed@chimoney.io hammed@chimoney.io" at bounding box center [1185, 204] width 496 height 179
drag, startPoint x: 945, startPoint y: 144, endPoint x: 1159, endPoint y: 142, distance: 214.0
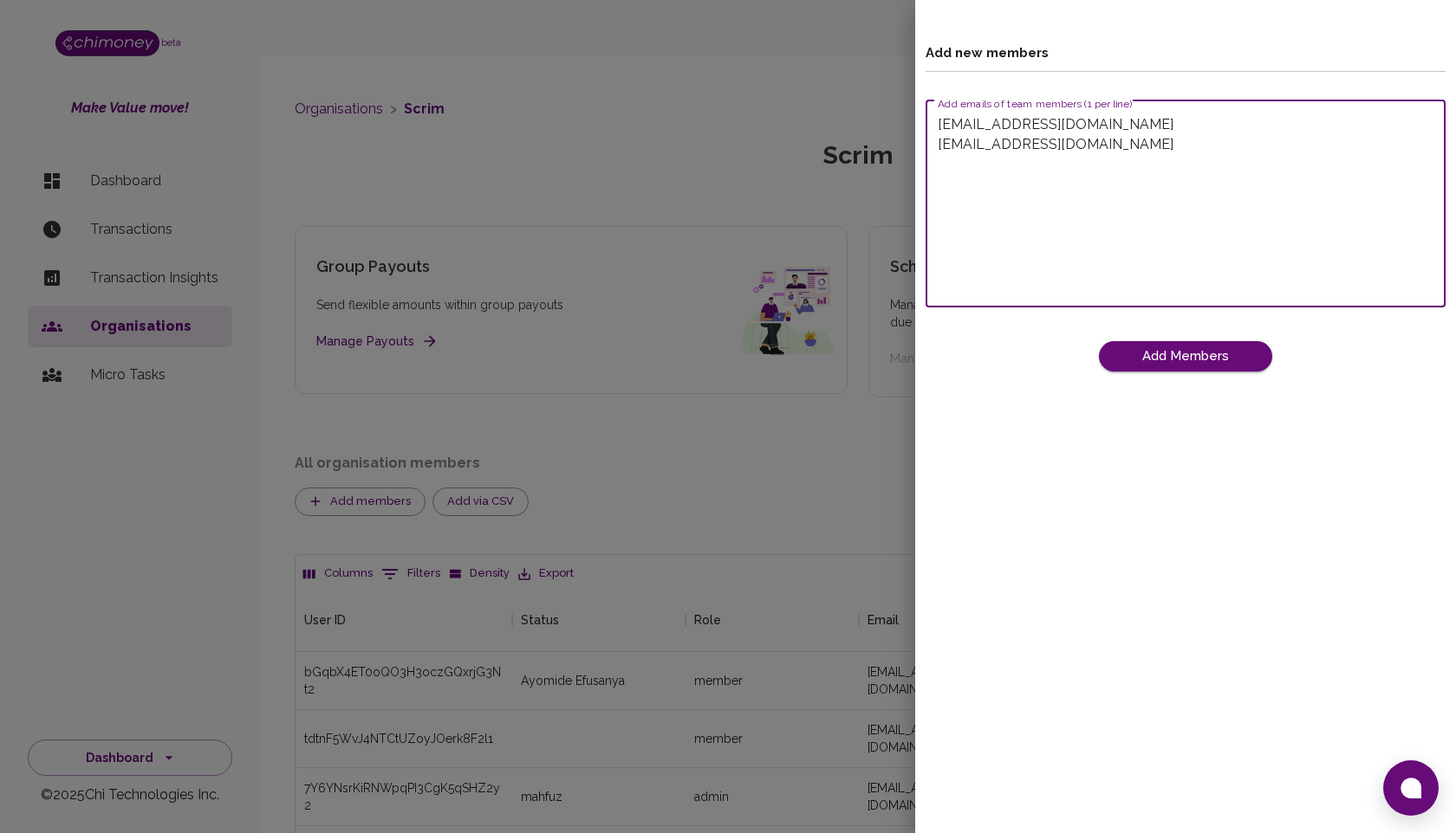
click at [1161, 143] on textarea "faheed@chimoney.io hammed@chimoney.io" at bounding box center [1185, 204] width 496 height 179
click at [1159, 160] on textarea "faheed@chimoney.io hammed@chimoney.io" at bounding box center [1185, 204] width 496 height 179
type textarea "faheed@chimoney.io hammed@chimoney.io"
click at [1183, 345] on button "Add Members" at bounding box center [1186, 356] width 173 height 30
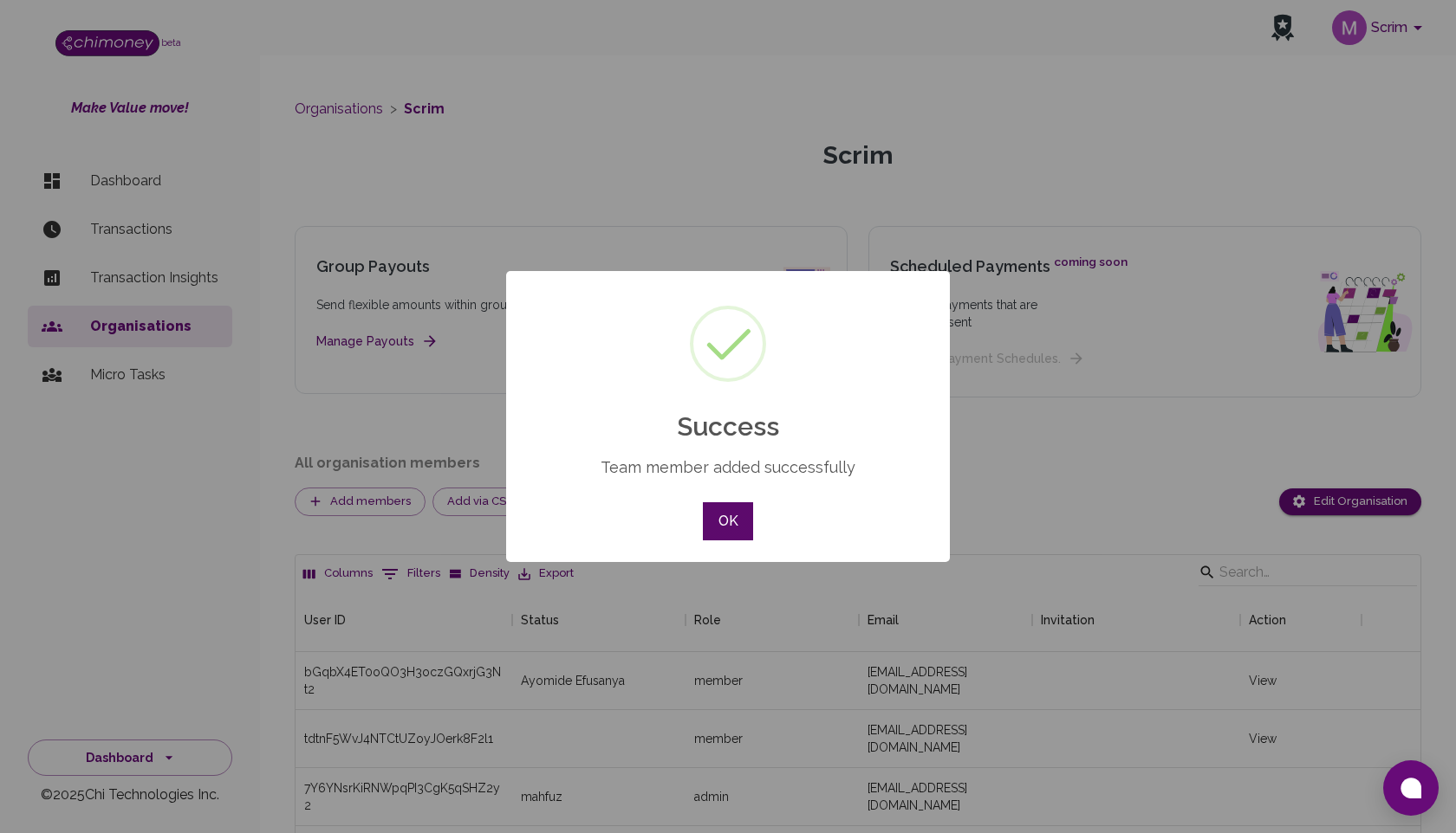
click at [726, 516] on button "OK" at bounding box center [728, 521] width 50 height 38
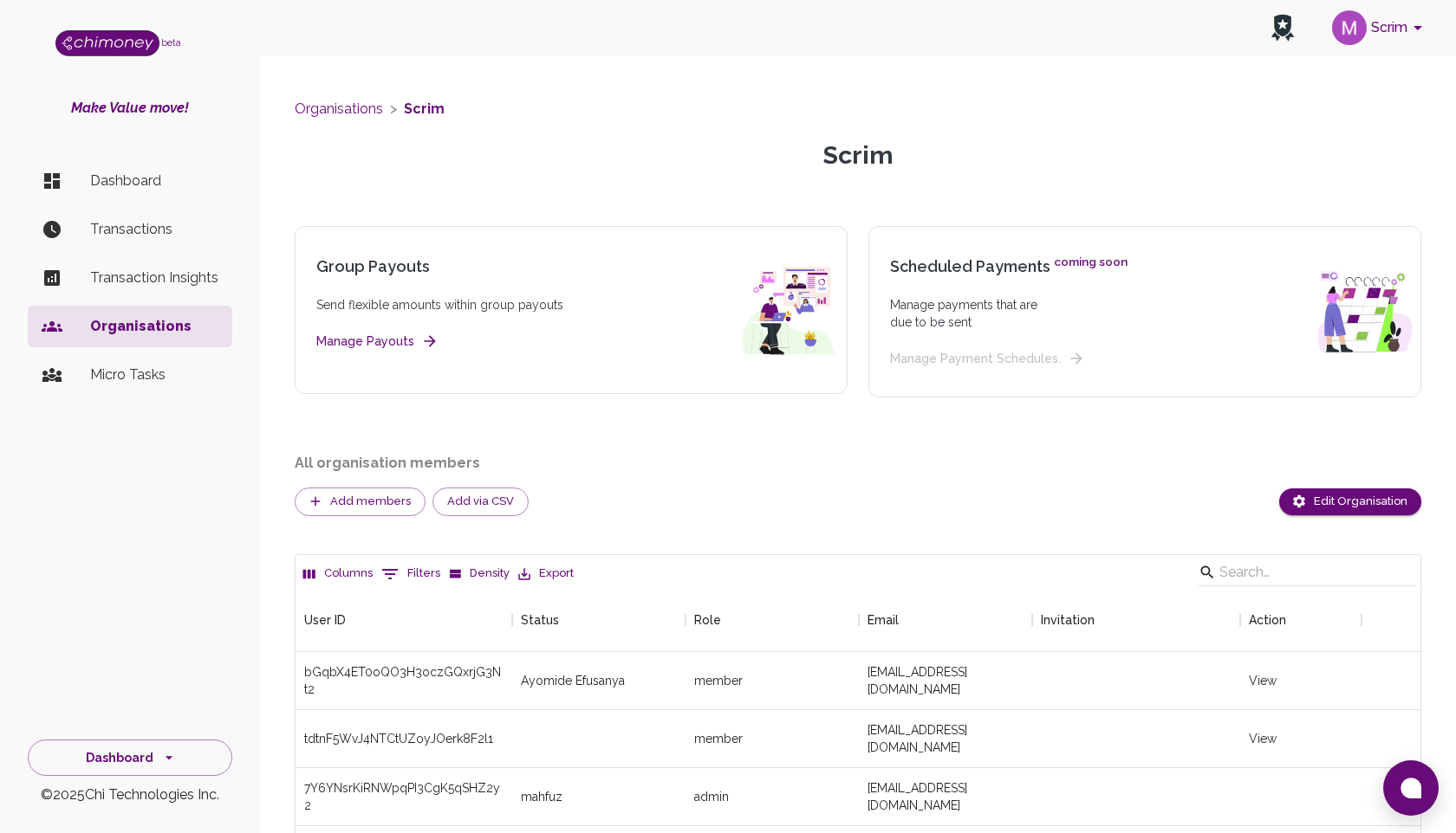
click at [110, 174] on p "Dashboard" at bounding box center [154, 181] width 128 height 21
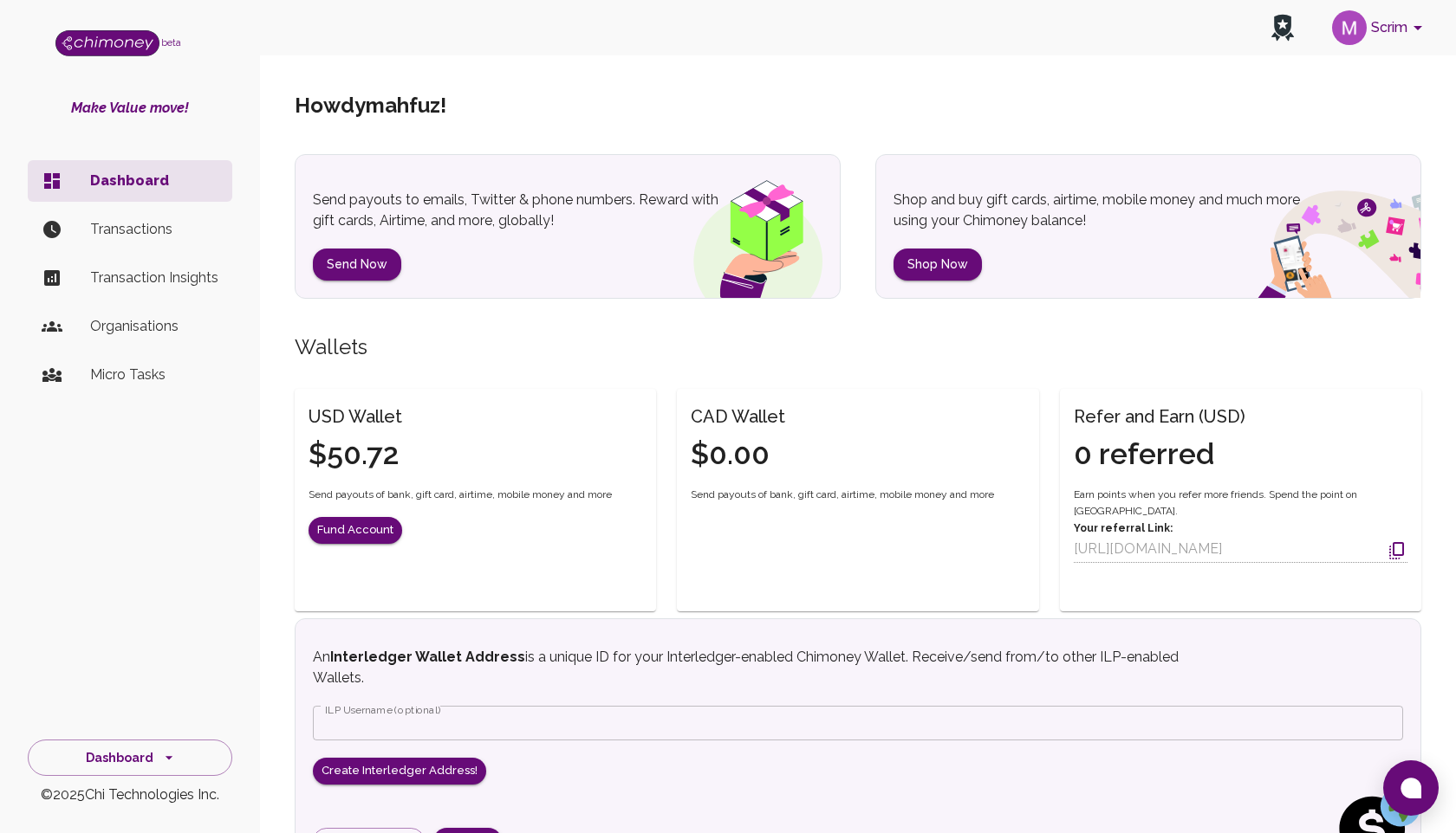
click at [1388, 30] on button "Scrim" at bounding box center [1380, 27] width 110 height 45
click at [1388, 30] on div at bounding box center [728, 416] width 1456 height 833
click at [1377, 34] on button "Scrim" at bounding box center [1380, 27] width 110 height 45
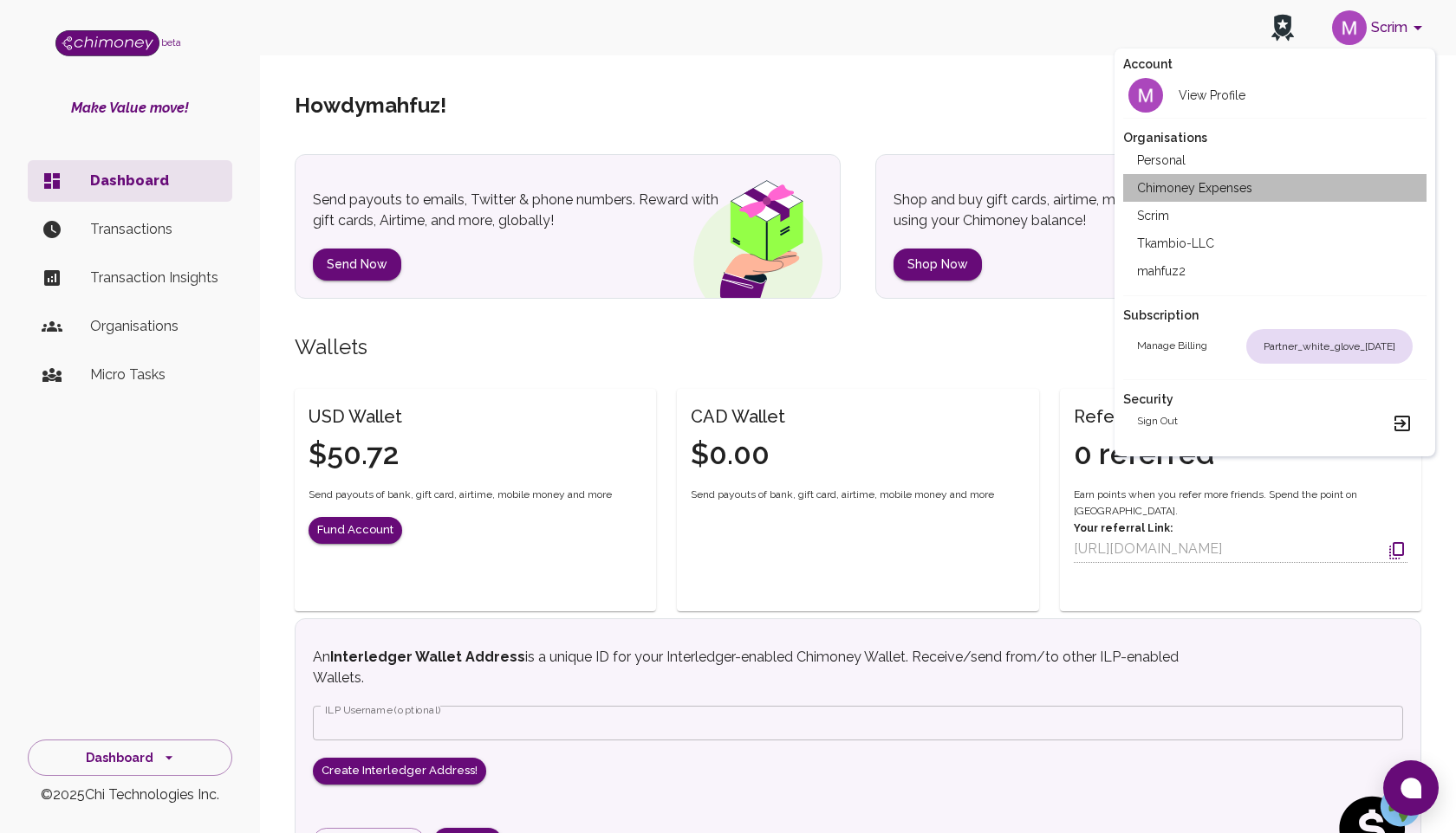
click at [1230, 190] on li "Chimoney Expenses" at bounding box center [1274, 188] width 303 height 28
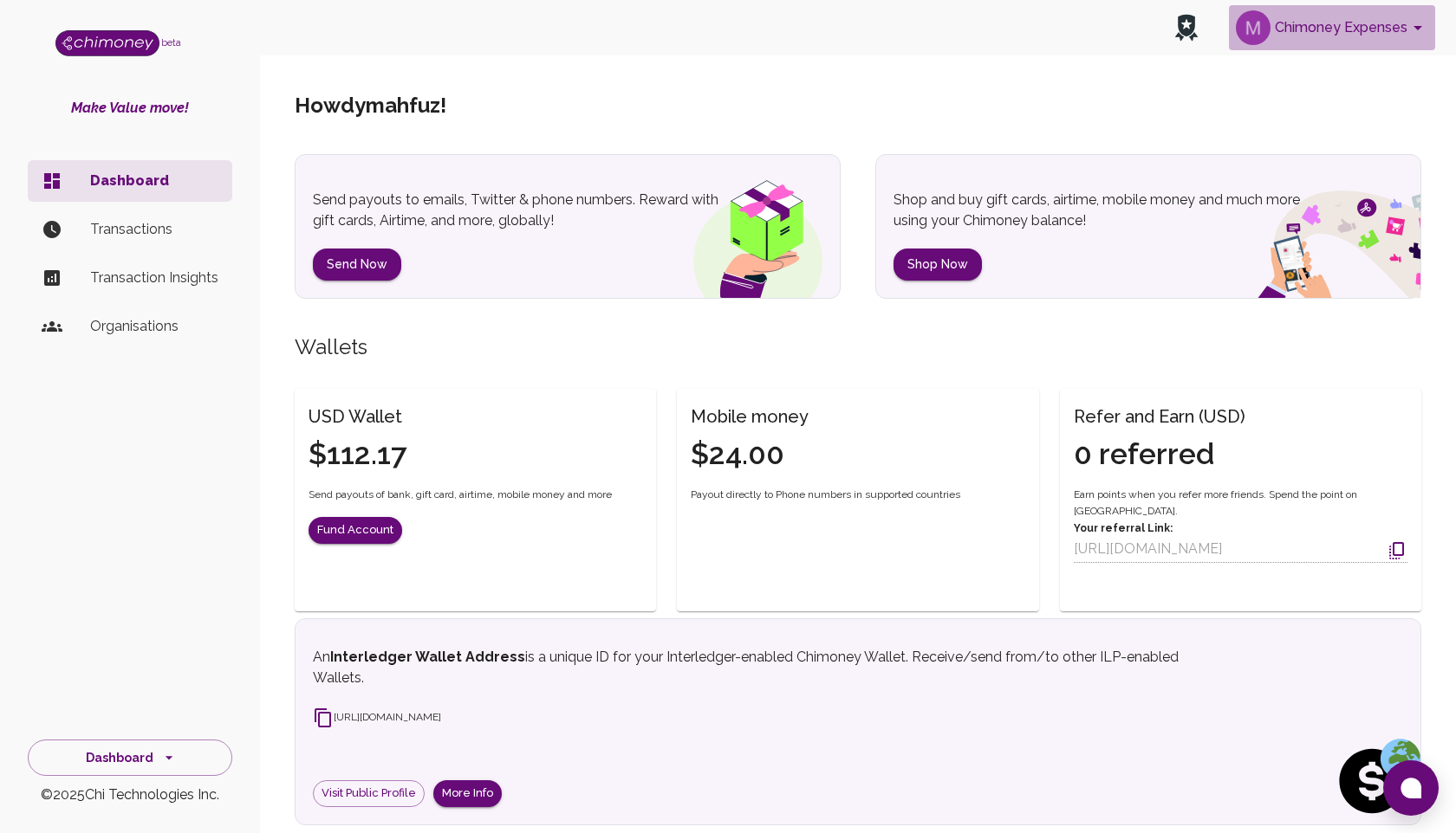
click at [1303, 27] on button "Chimoney Expenses" at bounding box center [1332, 27] width 206 height 45
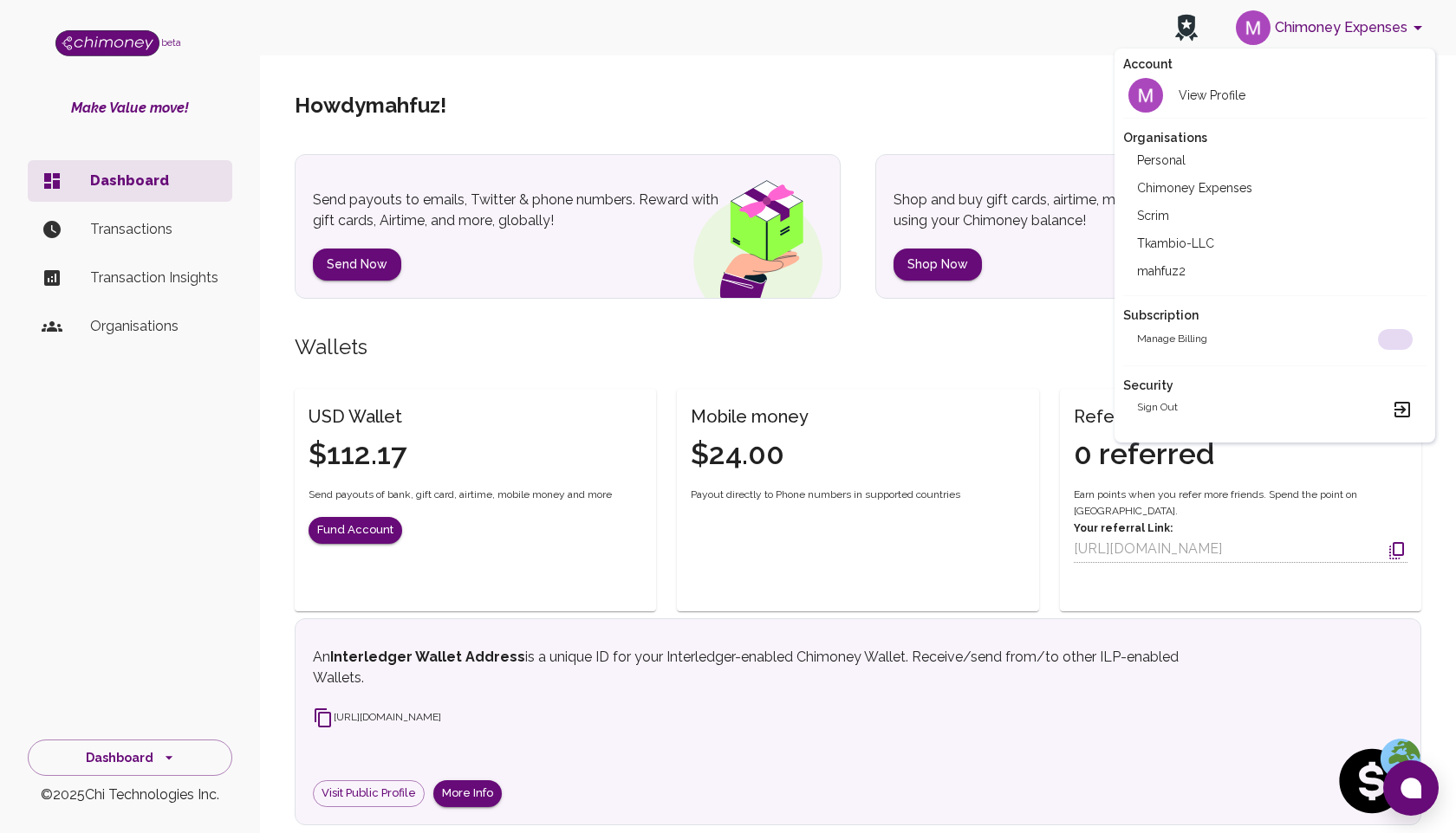
click at [1179, 221] on li "Scrim" at bounding box center [1274, 215] width 303 height 28
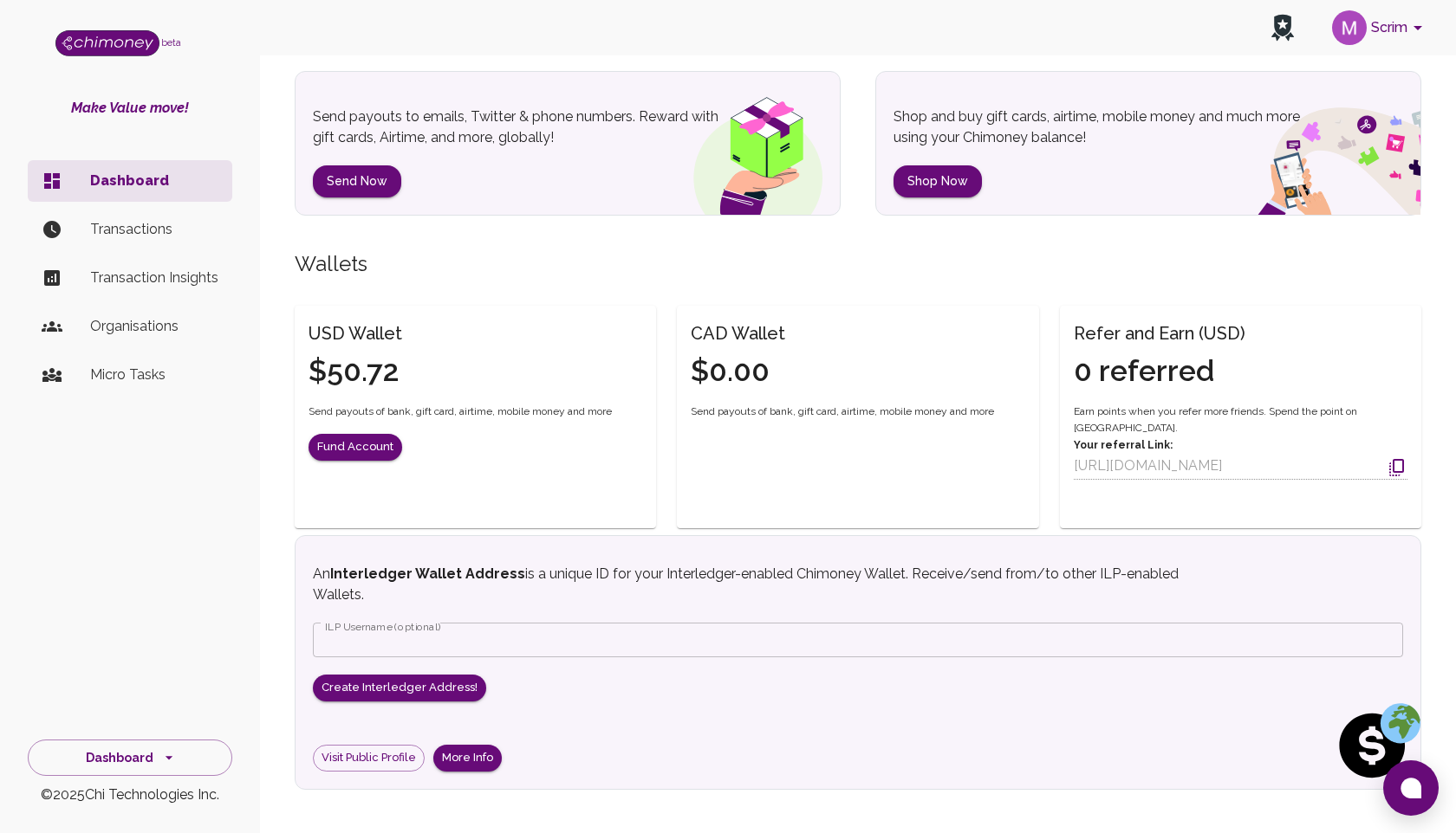
scroll to position [255, 0]
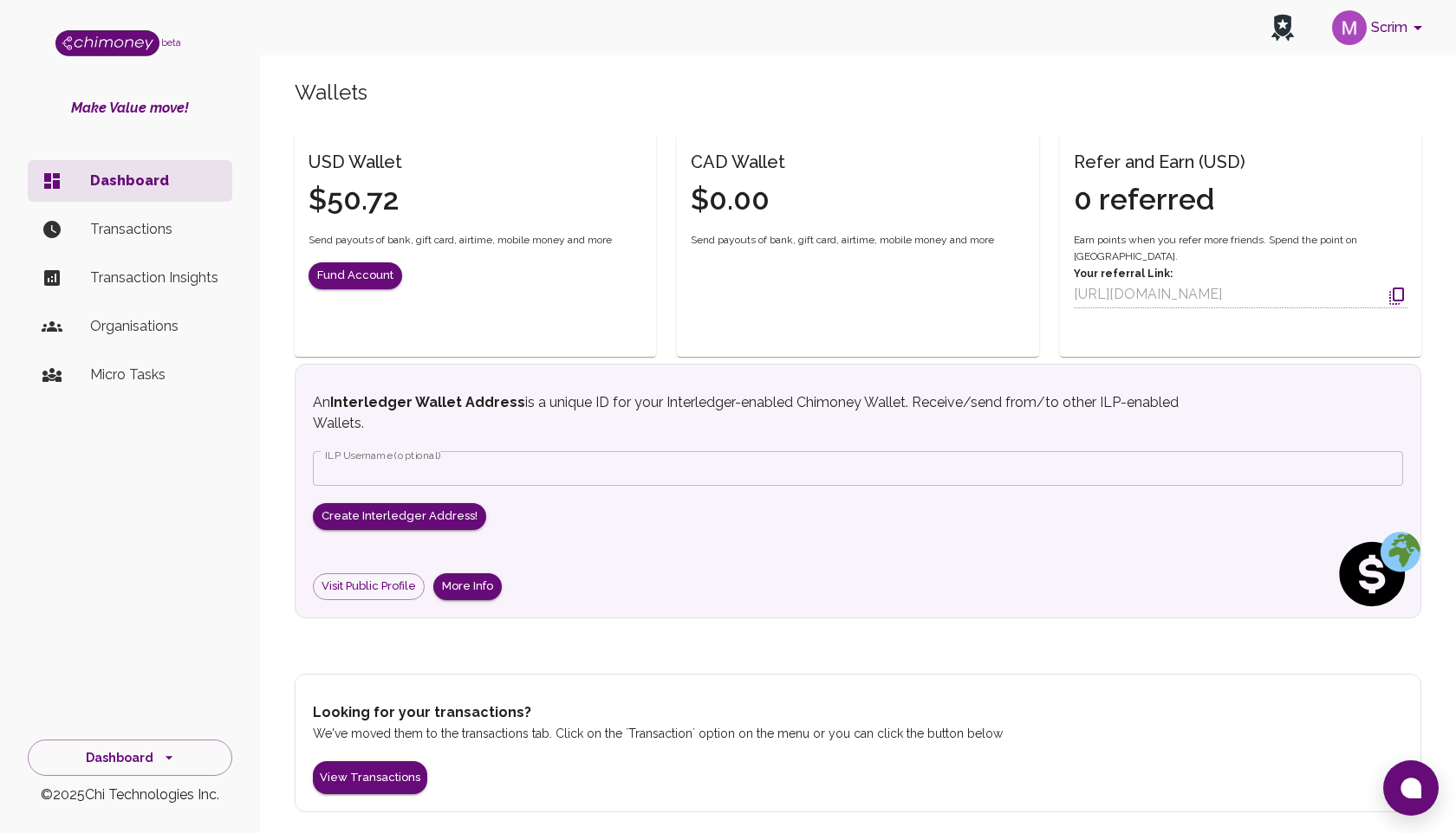
click at [131, 224] on p "Transactions" at bounding box center [154, 230] width 128 height 21
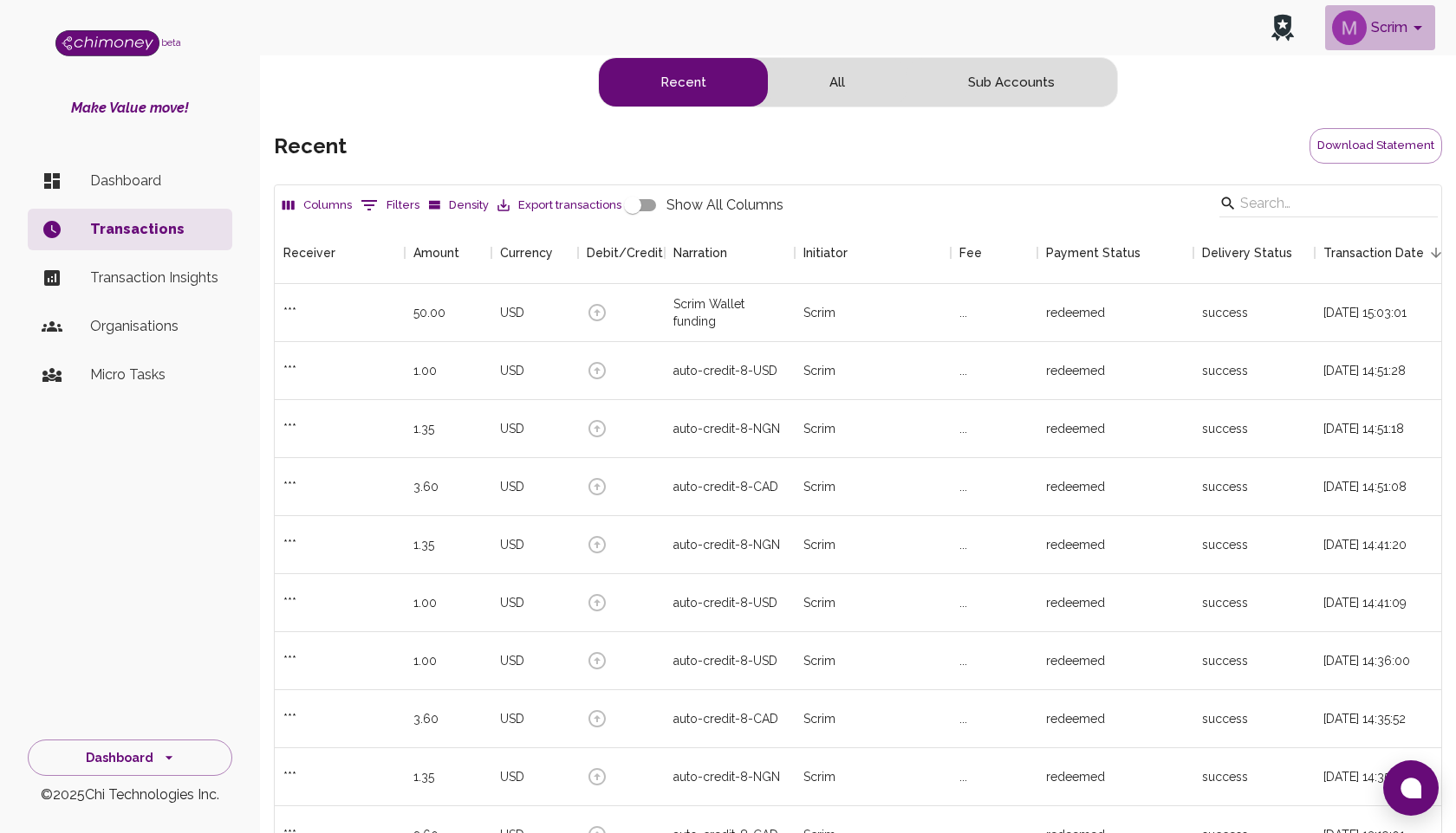
click at [1372, 25] on button "Scrim" at bounding box center [1380, 27] width 110 height 45
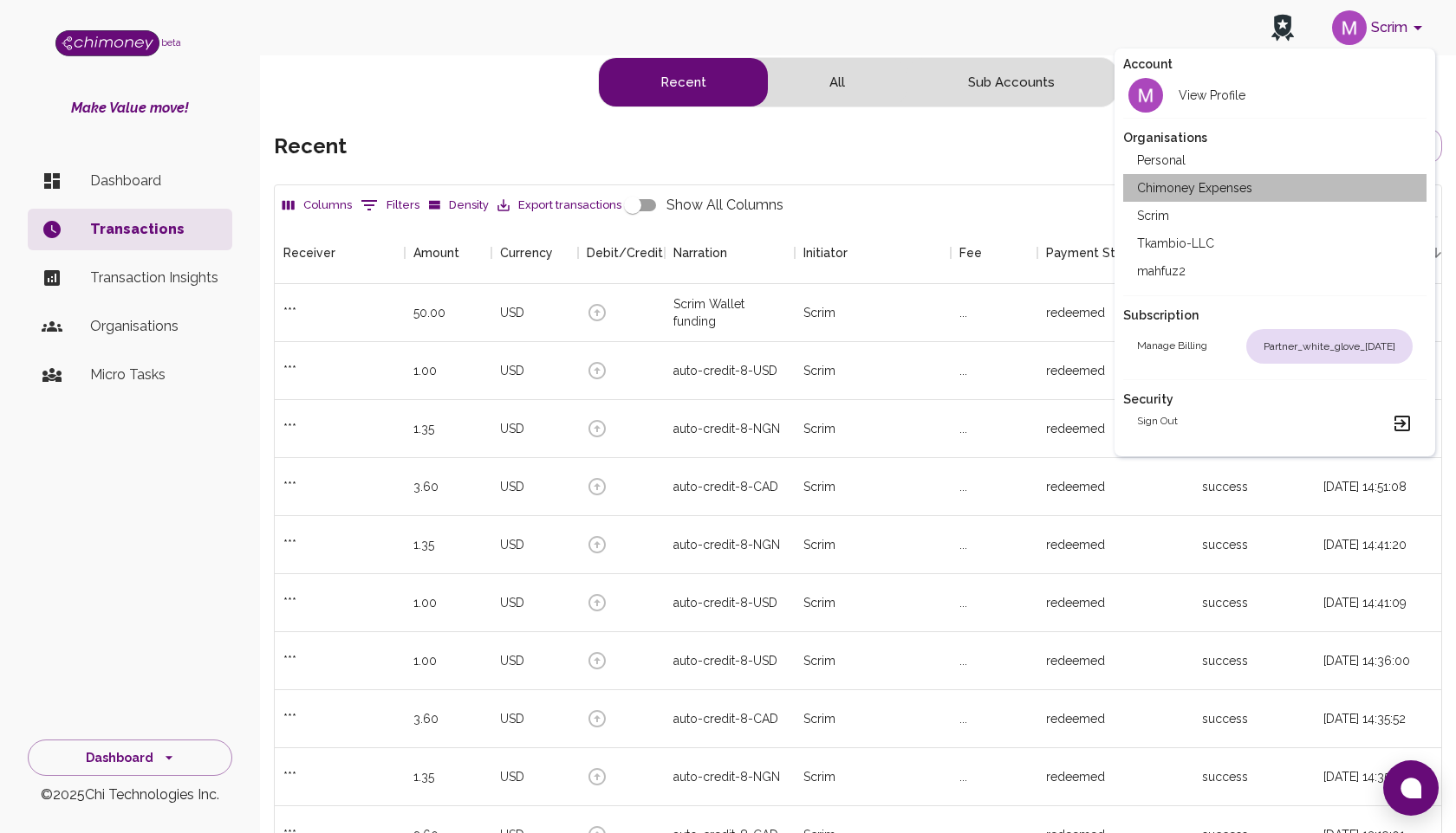
click at [1211, 189] on li "Chimoney Expenses" at bounding box center [1274, 188] width 303 height 28
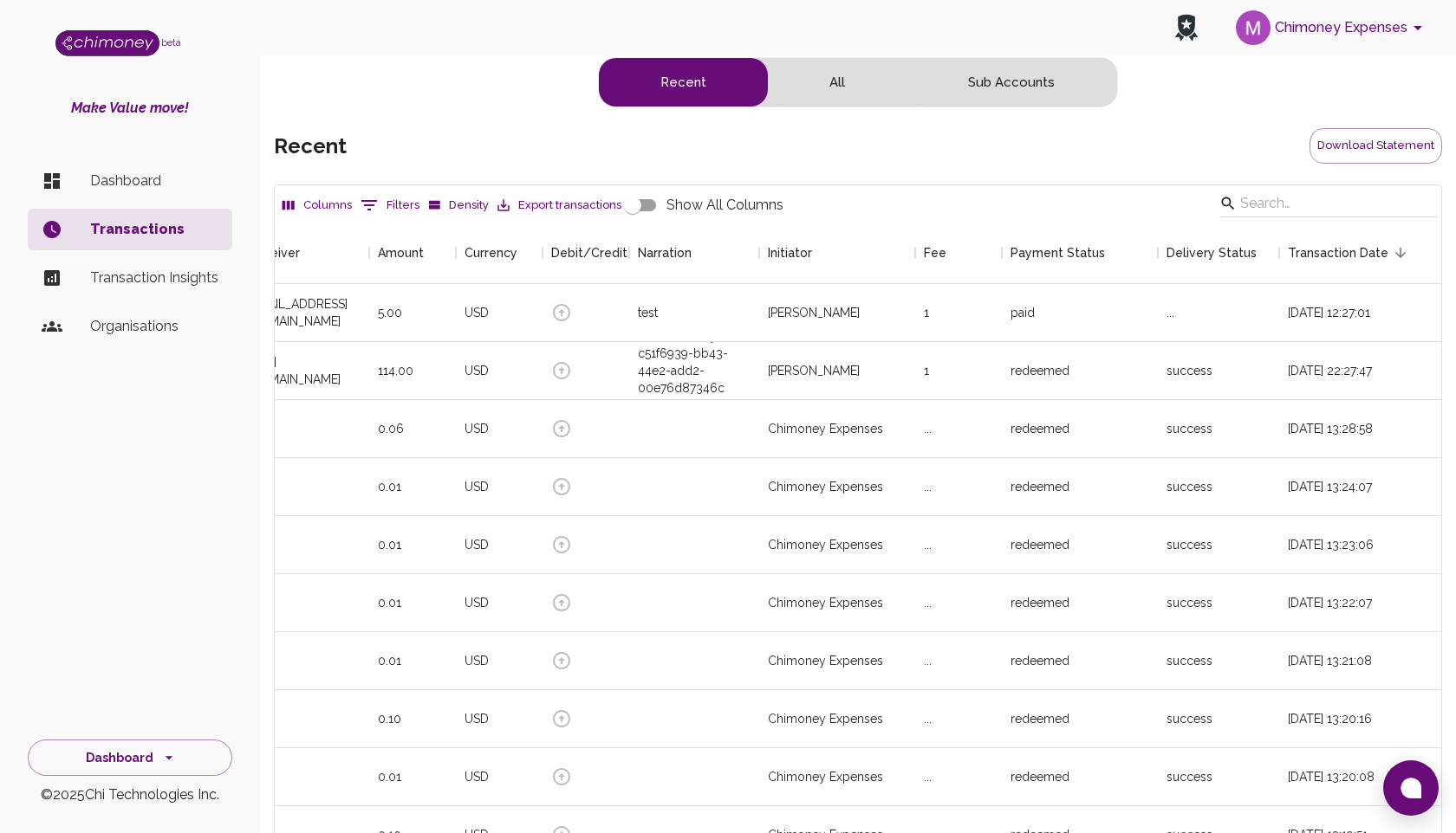
scroll to position [0, 1]
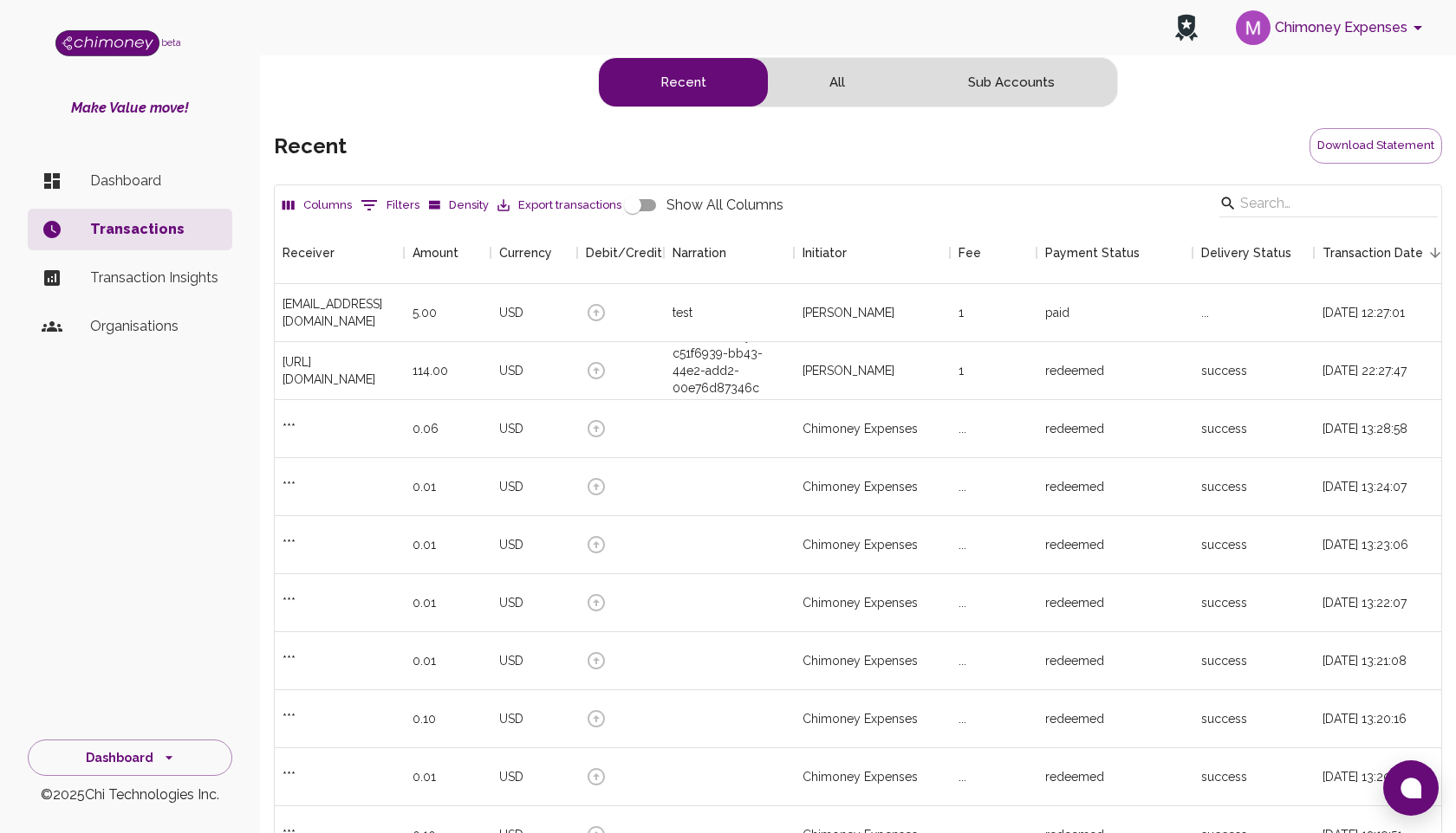
click at [1321, 28] on button "Chimoney Expenses" at bounding box center [1332, 27] width 206 height 45
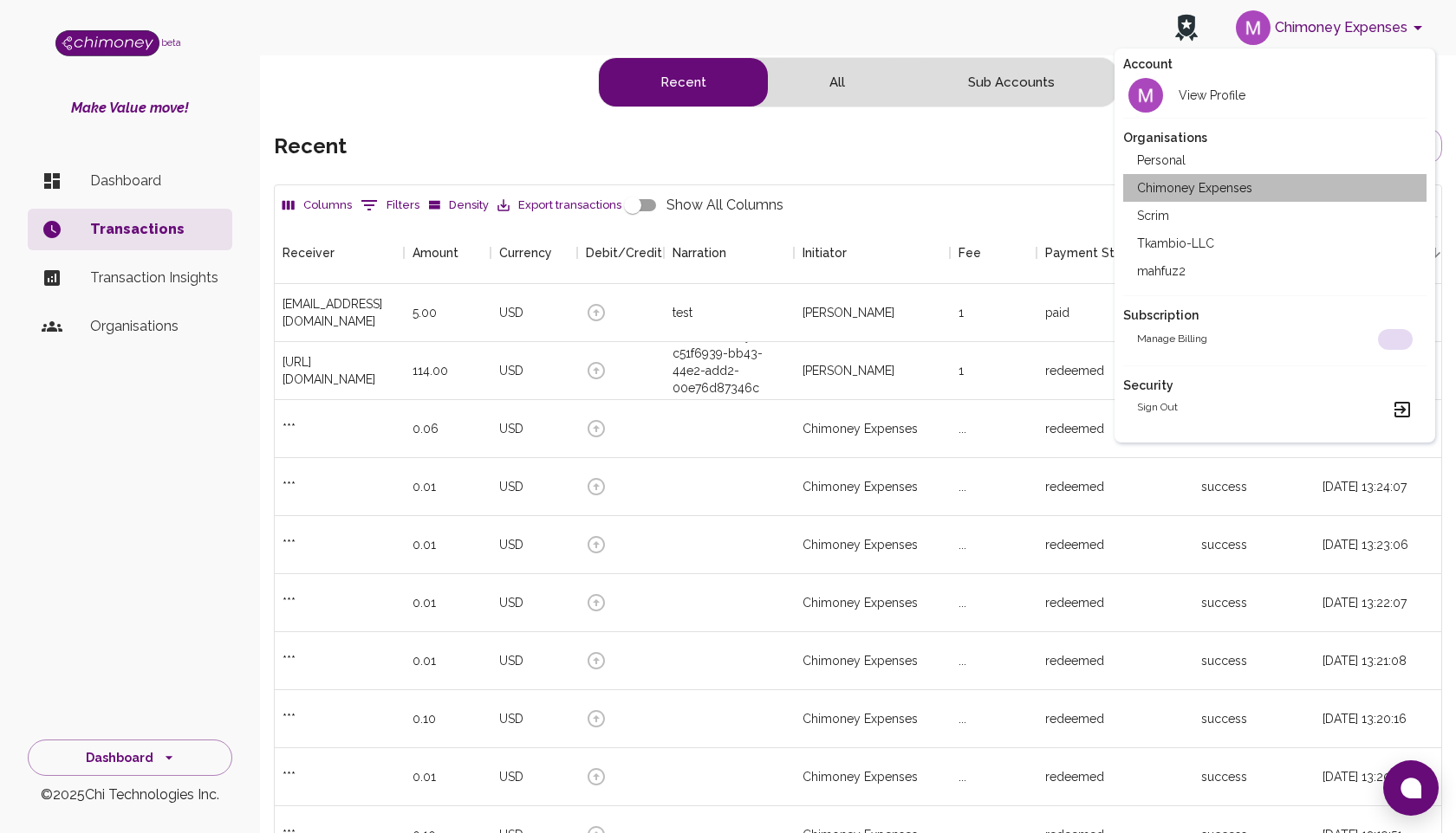
click at [1198, 188] on li "Chimoney Expenses" at bounding box center [1274, 188] width 303 height 28
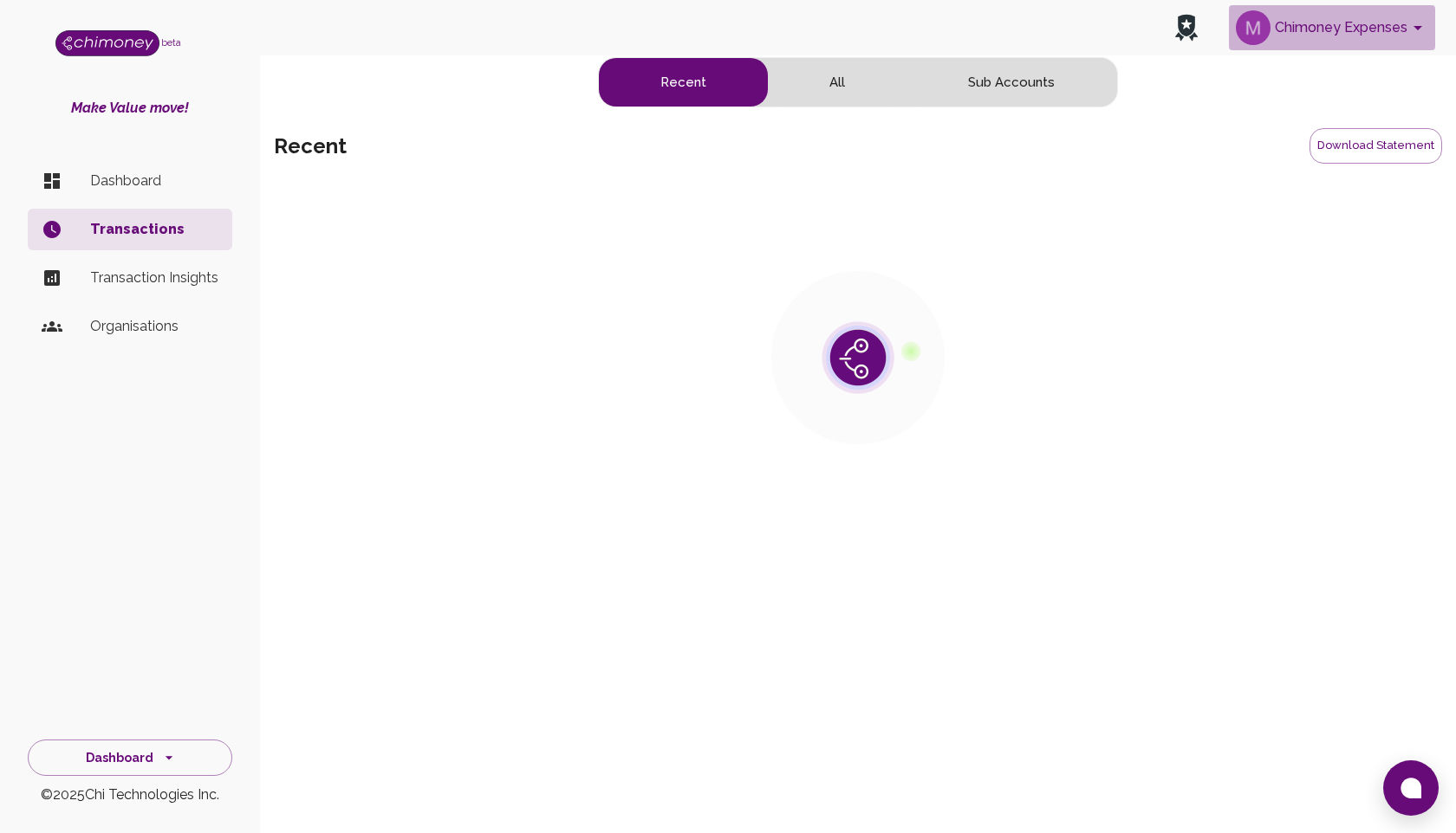
click at [1367, 29] on button "Chimoney Expenses" at bounding box center [1332, 27] width 206 height 45
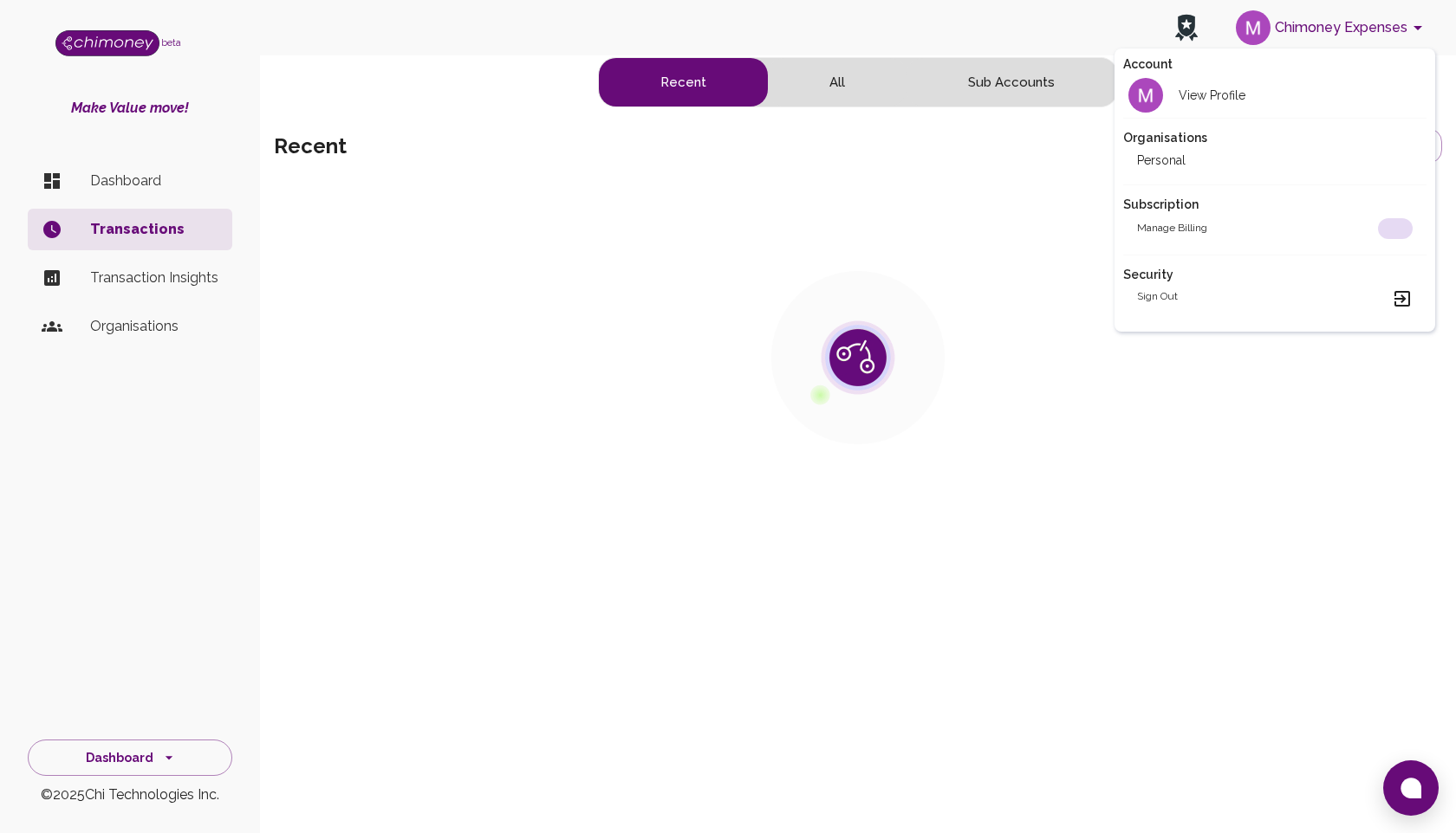
click at [1301, 17] on div at bounding box center [728, 416] width 1456 height 833
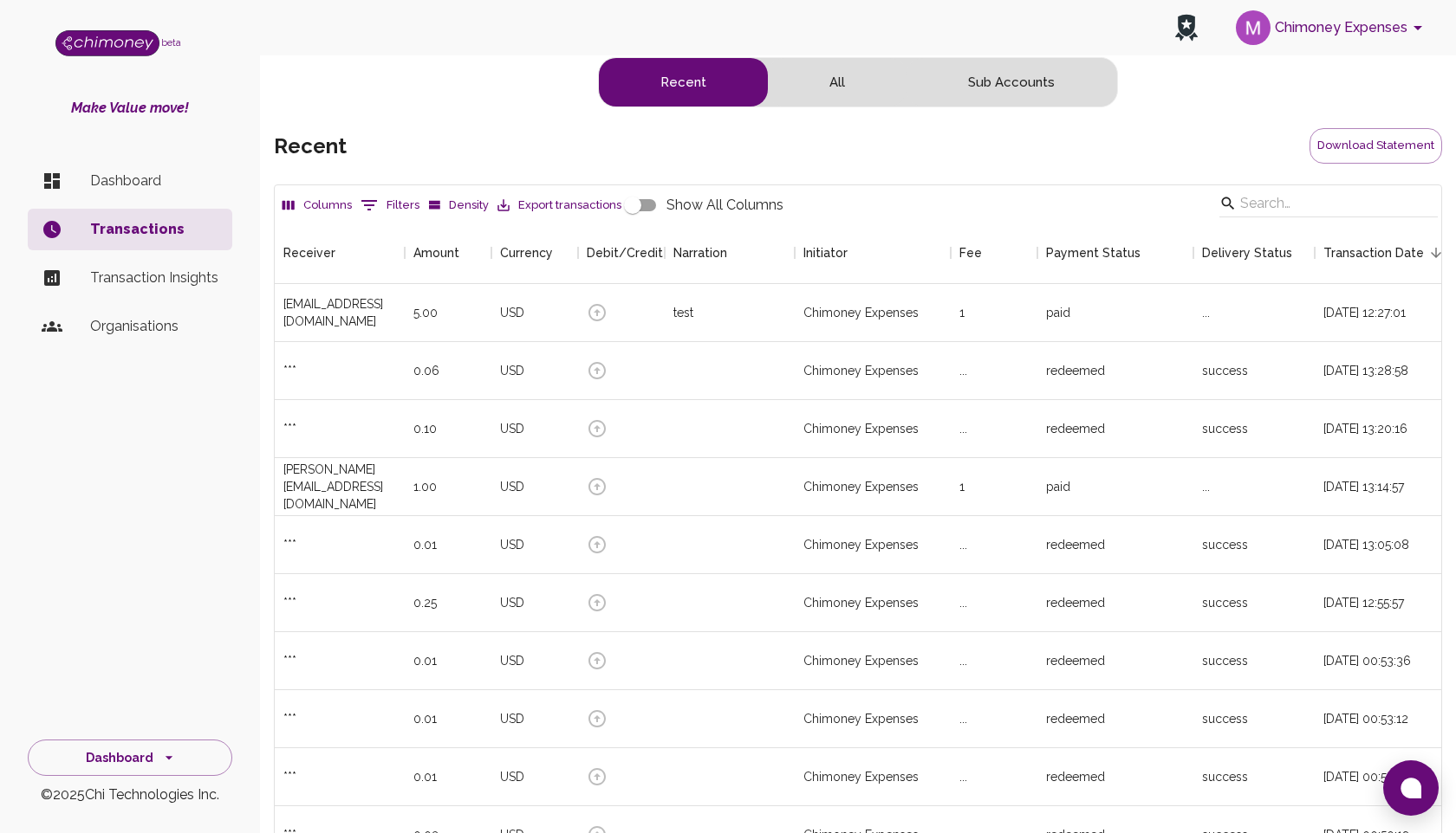
click at [1316, 31] on div at bounding box center [728, 416] width 1456 height 833
click at [1315, 28] on div at bounding box center [728, 416] width 1456 height 833
click at [1418, 26] on icon "account of current user" at bounding box center [1418, 28] width 9 height 5
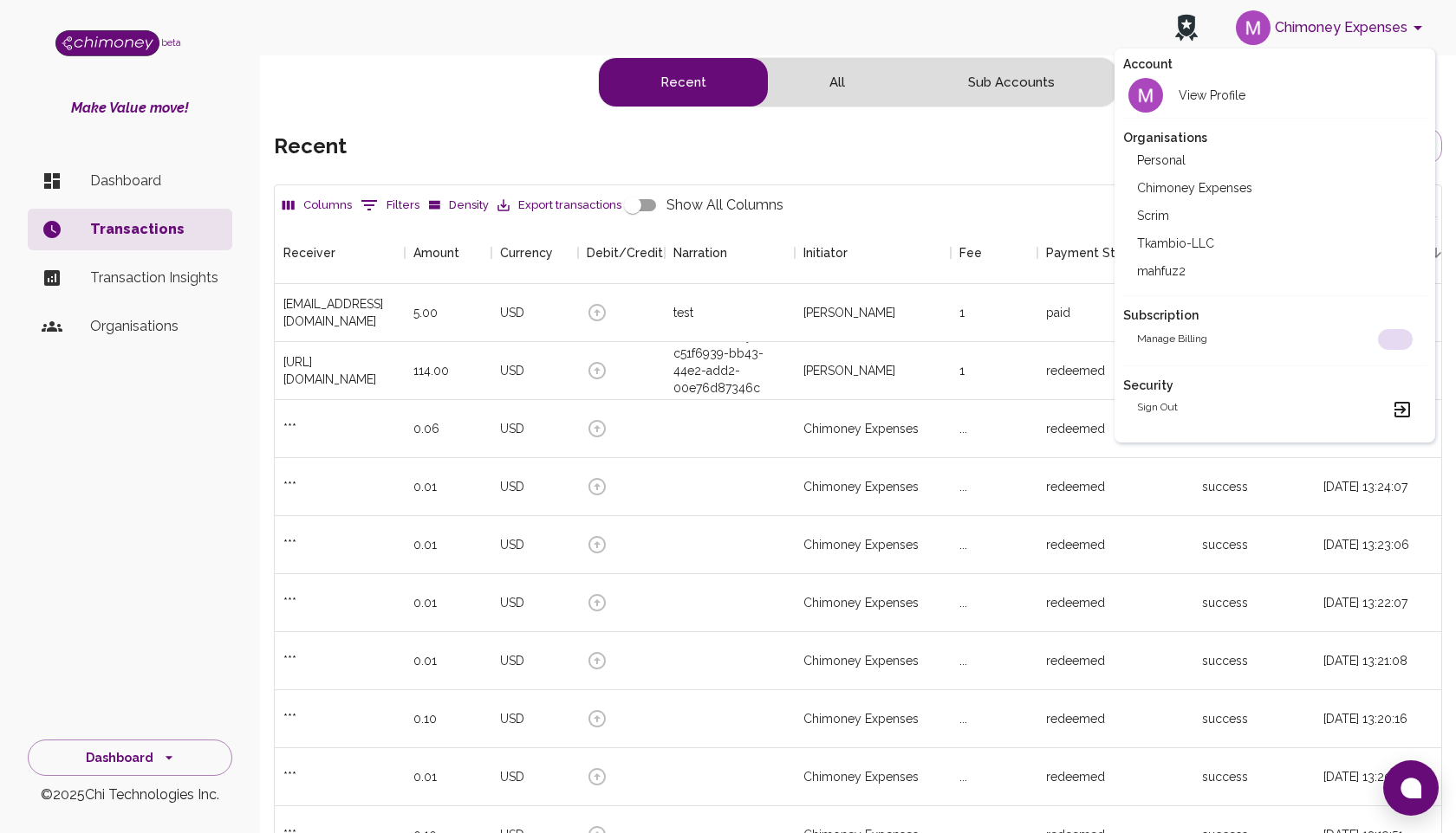
scroll to position [643, 1166]
click at [542, 524] on div at bounding box center [728, 416] width 1456 height 833
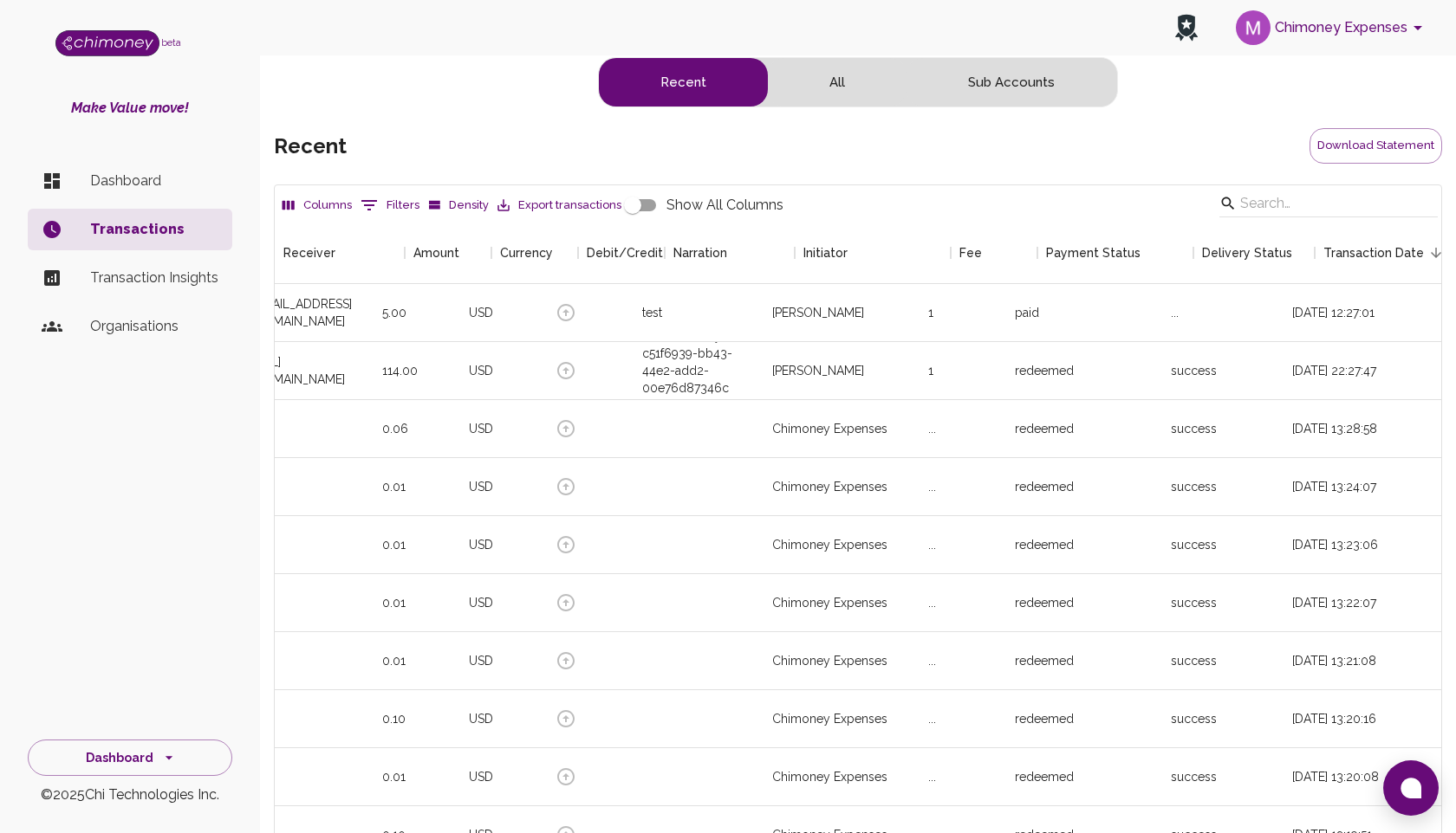
scroll to position [0, 0]
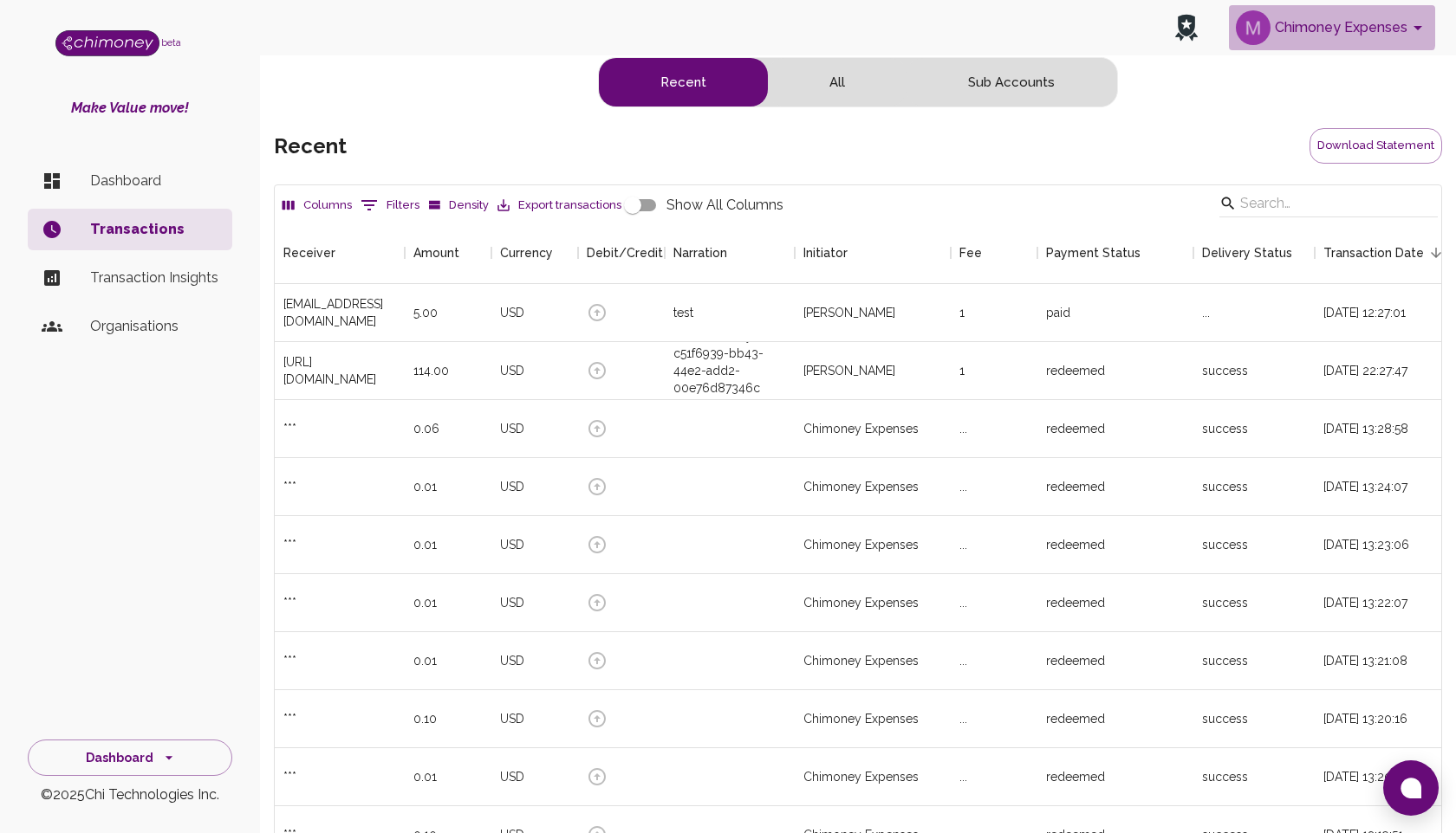
click at [1306, 24] on button "Chimoney Expenses" at bounding box center [1332, 27] width 206 height 45
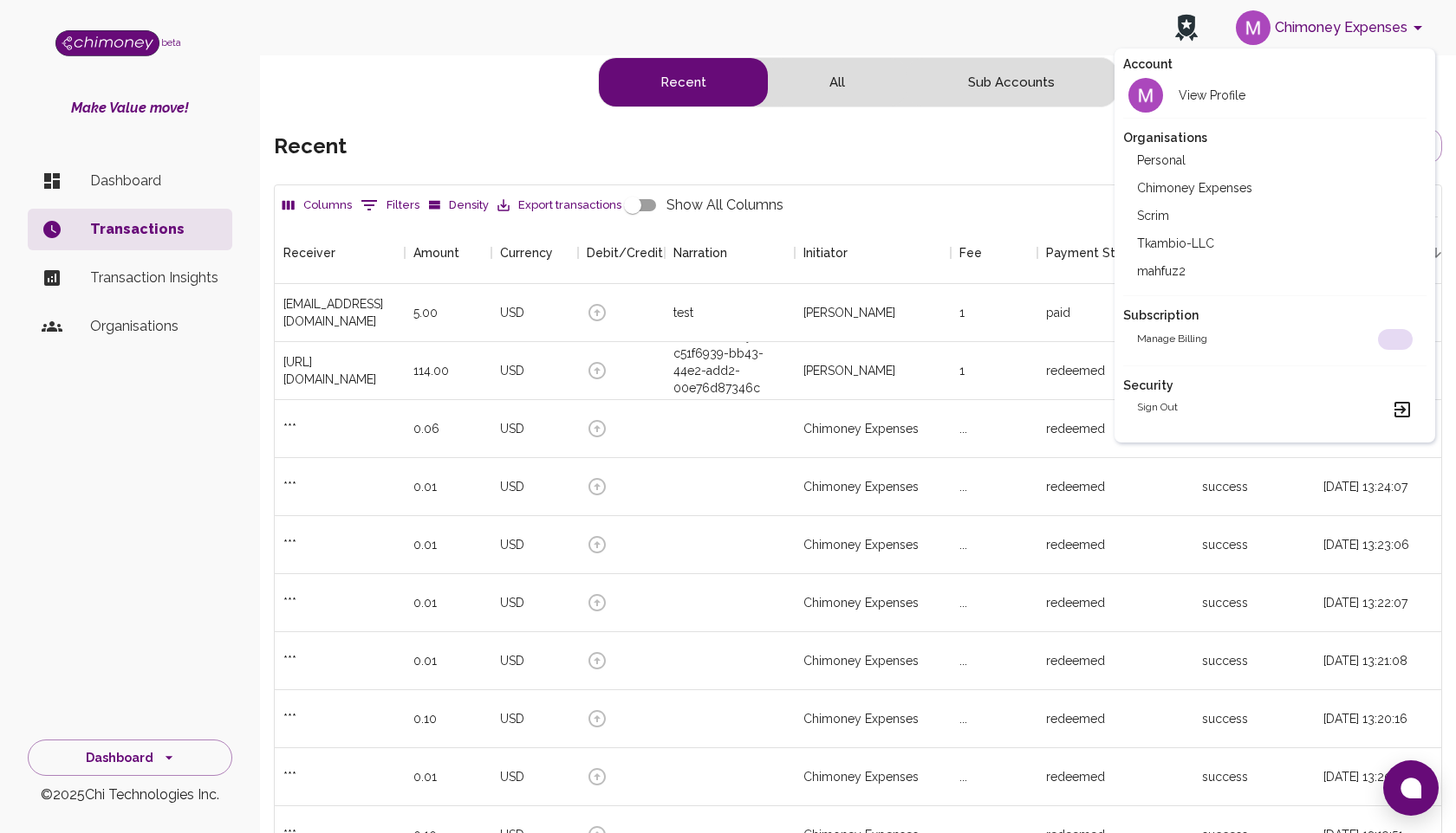
click at [1196, 222] on li "Scrim" at bounding box center [1274, 215] width 303 height 28
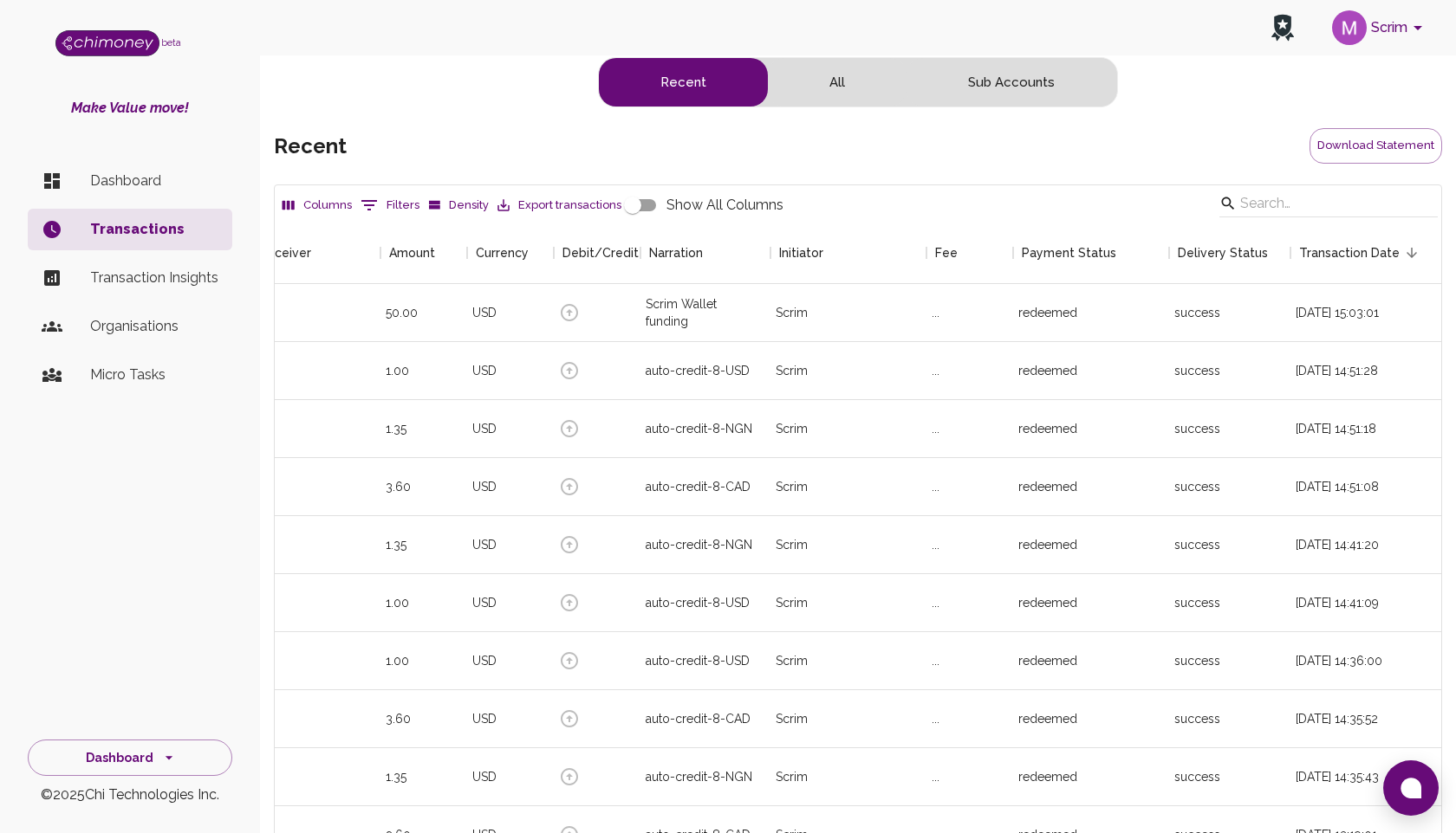
scroll to position [0, 24]
click at [490, 252] on div "Currency" at bounding box center [489, 253] width 28 height 63
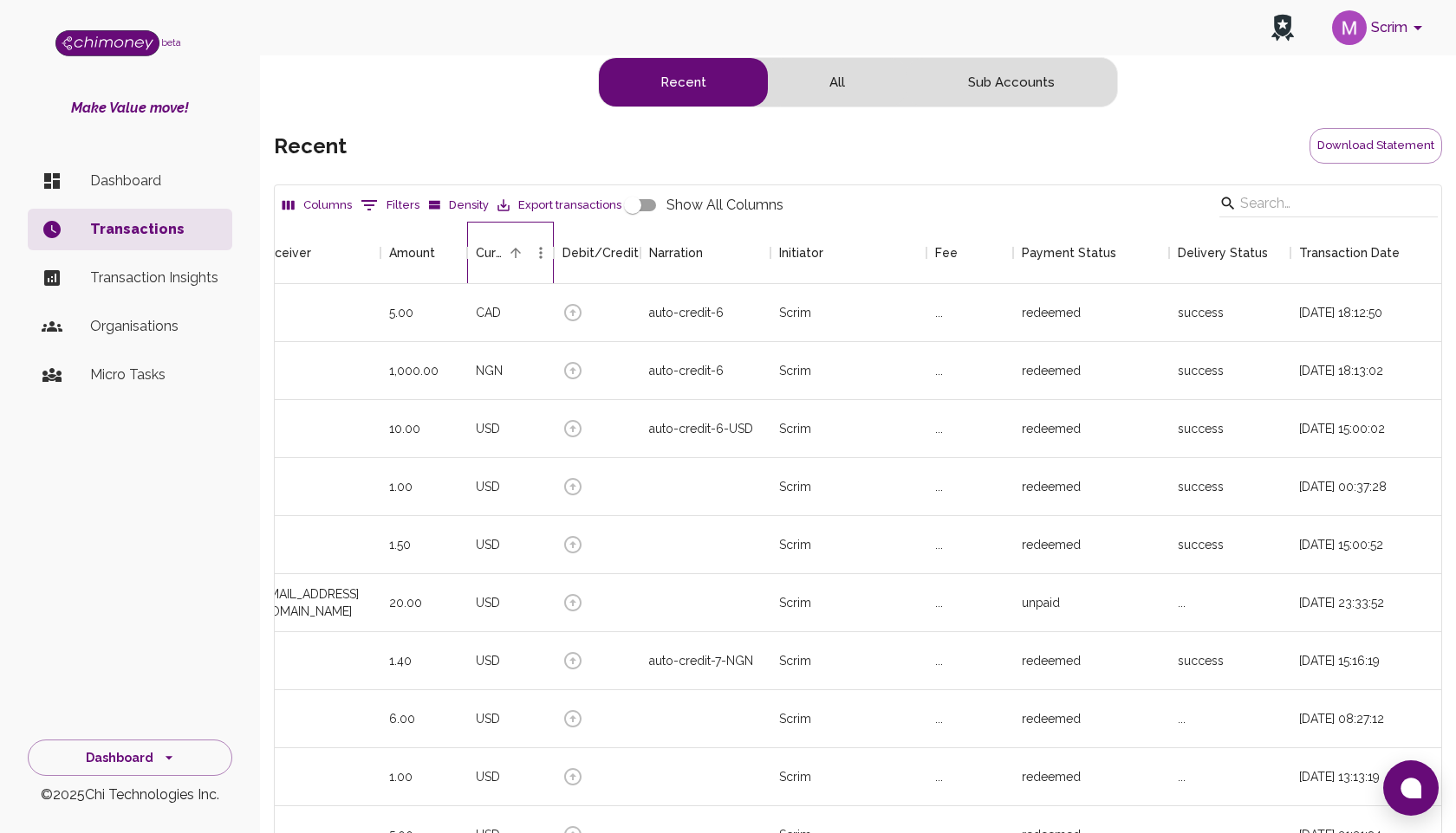
click at [495, 252] on div "Currency" at bounding box center [489, 253] width 28 height 63
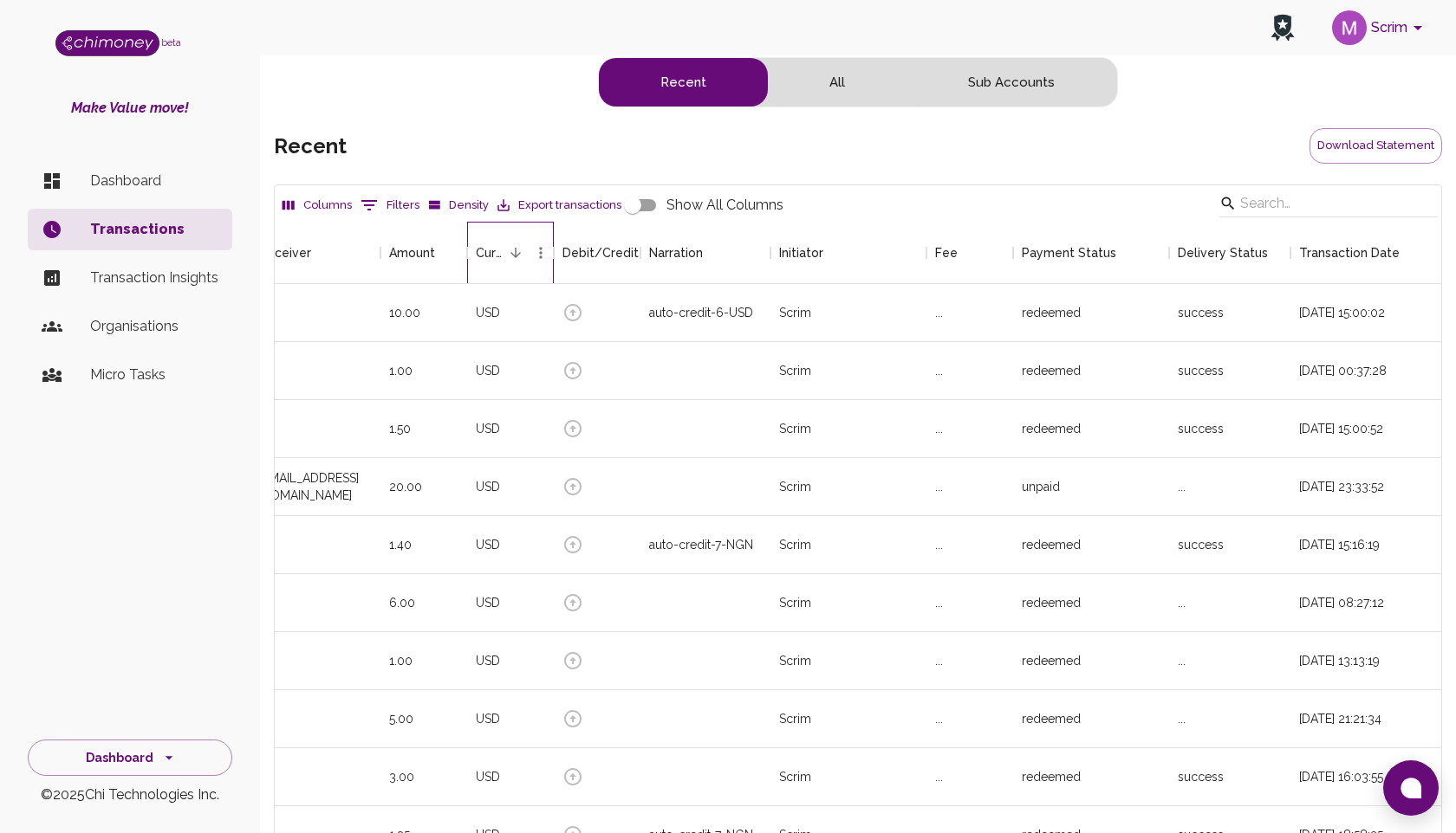
click at [495, 252] on div "Currency" at bounding box center [489, 253] width 28 height 63
click at [511, 252] on icon "Sort" at bounding box center [515, 253] width 11 height 11
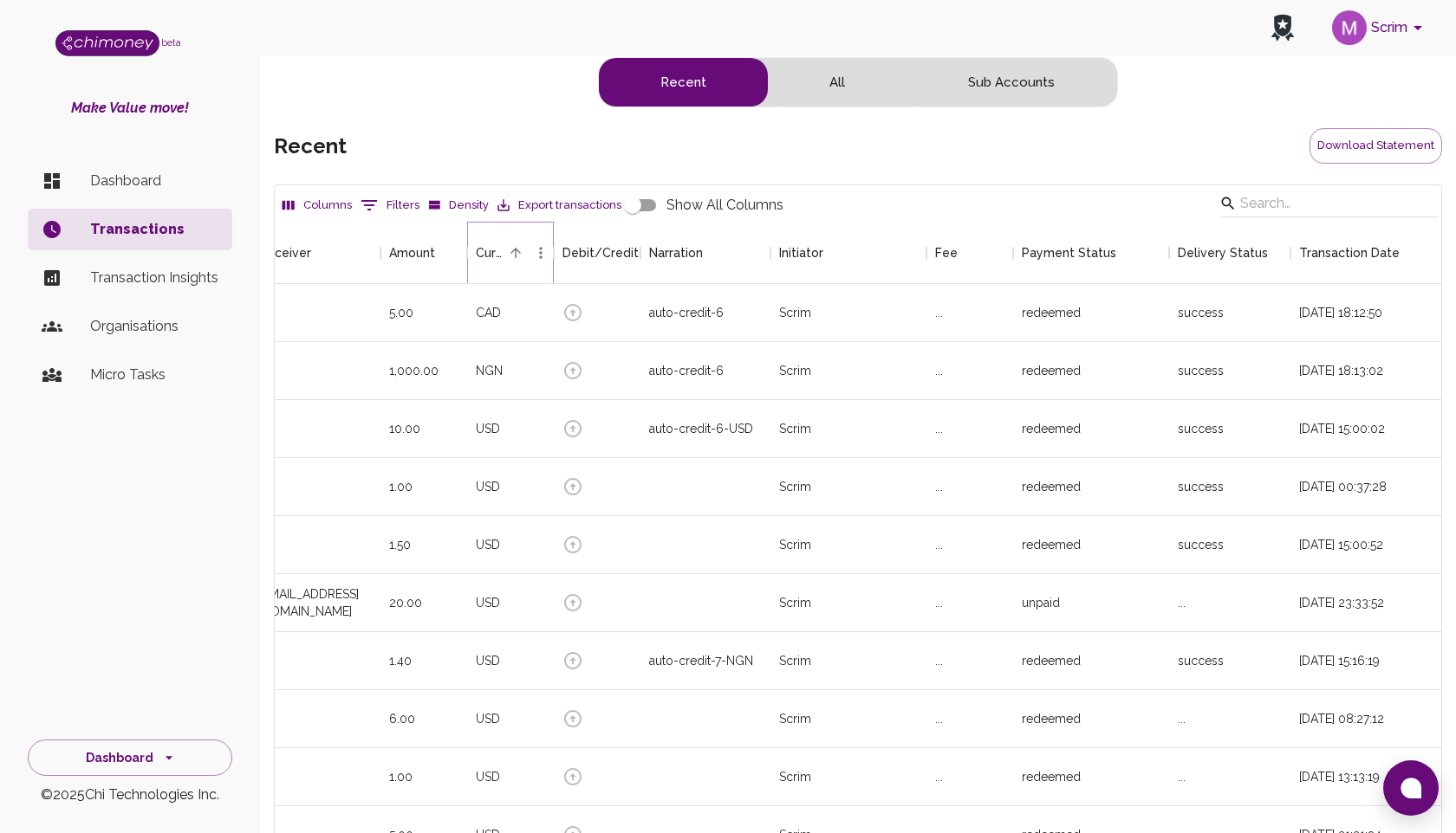
scroll to position [0, 0]
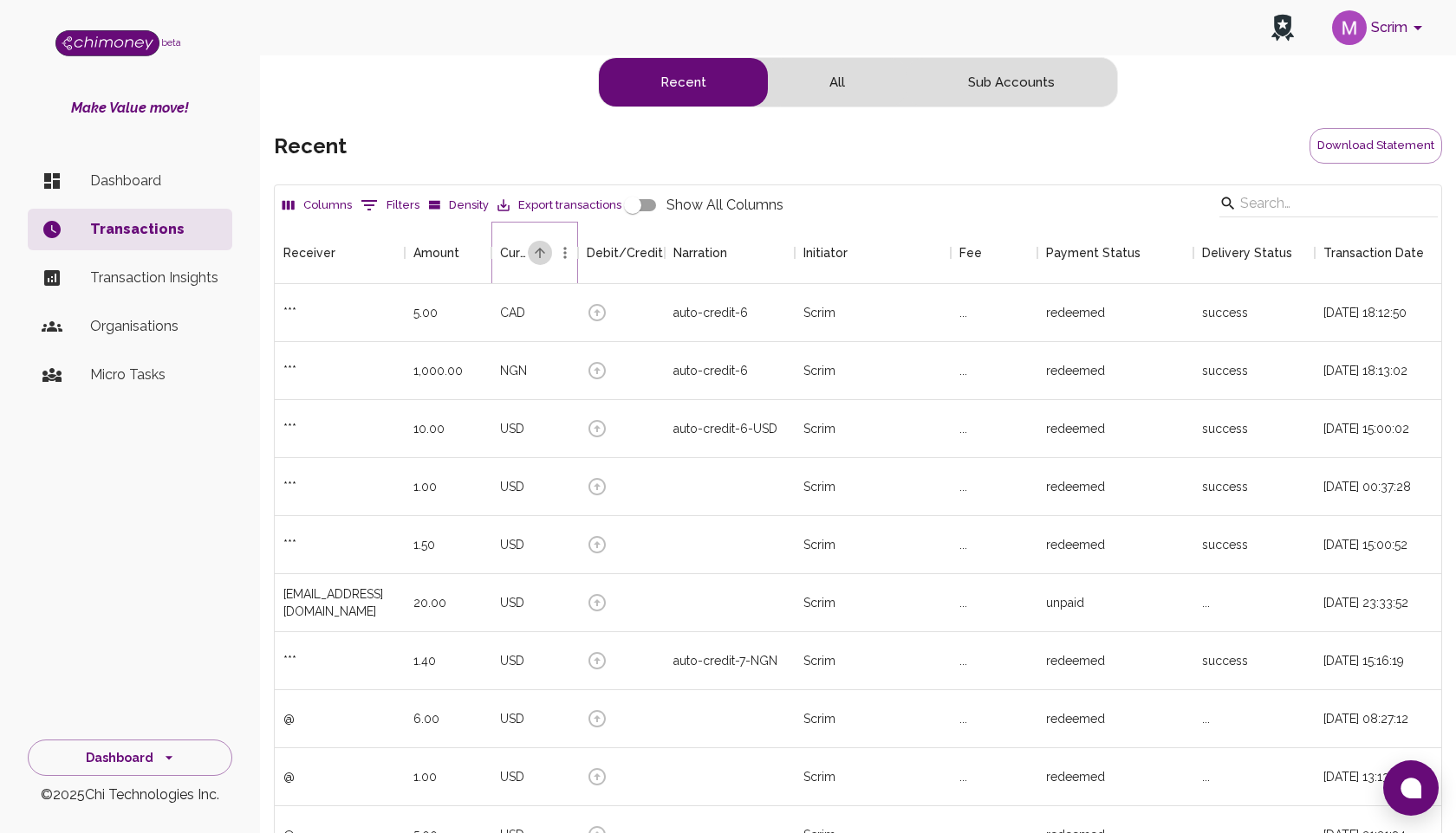
click at [536, 257] on icon "Sort" at bounding box center [540, 253] width 15 height 15
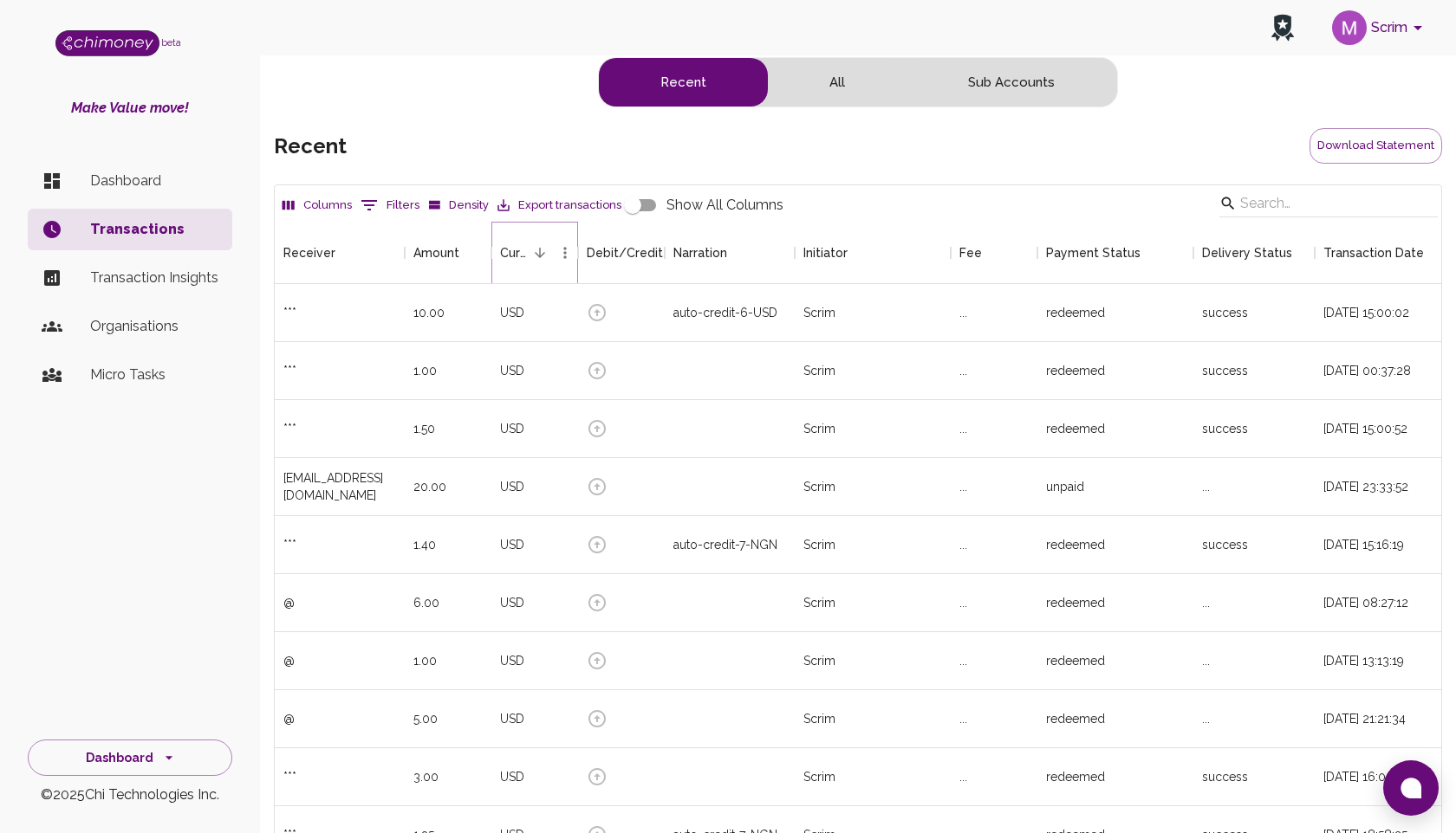
click at [536, 257] on icon "Sort" at bounding box center [540, 253] width 15 height 15
click at [533, 250] on icon "Sort" at bounding box center [540, 253] width 15 height 15
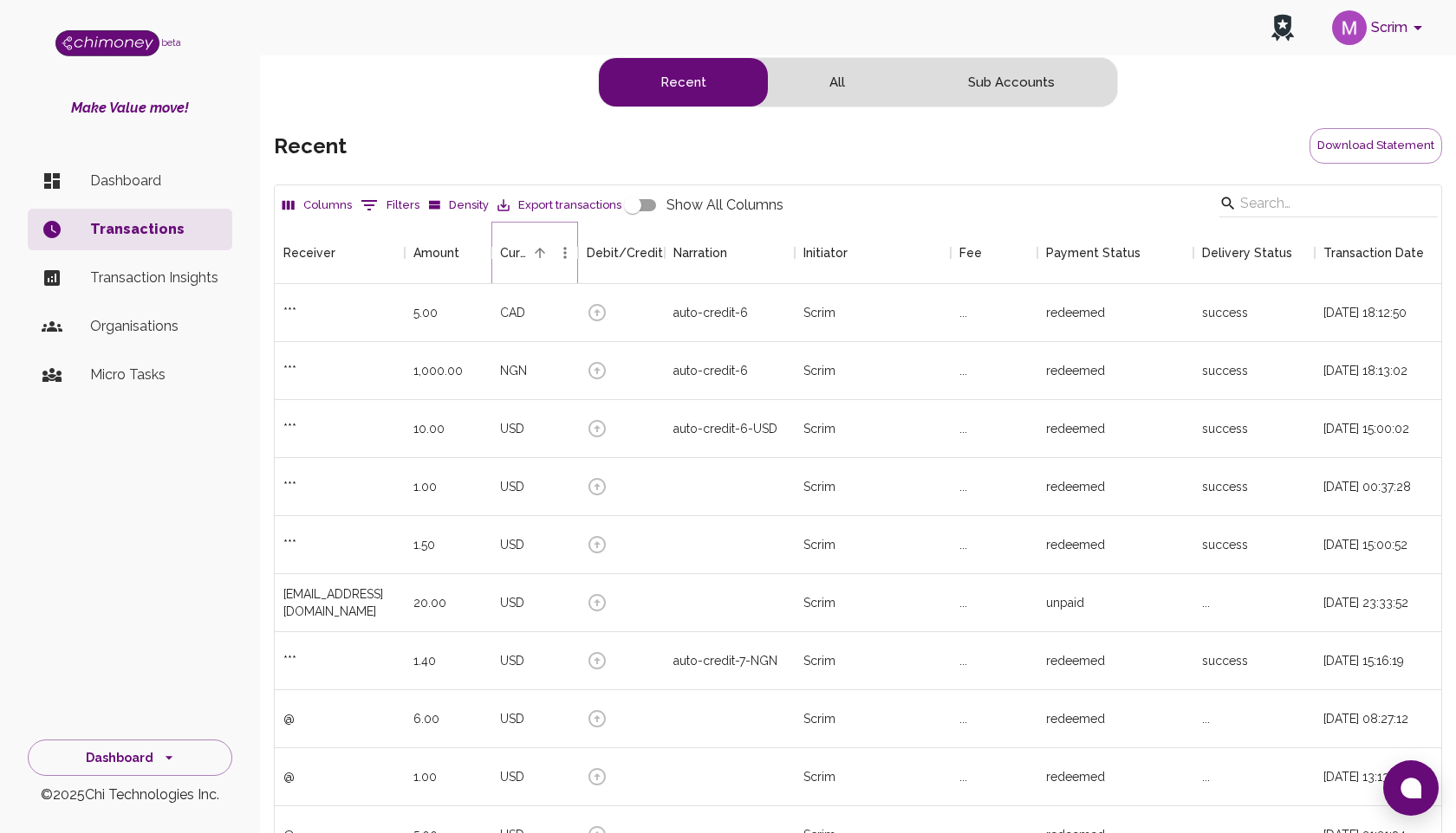
click at [533, 250] on icon "Sort" at bounding box center [540, 253] width 15 height 15
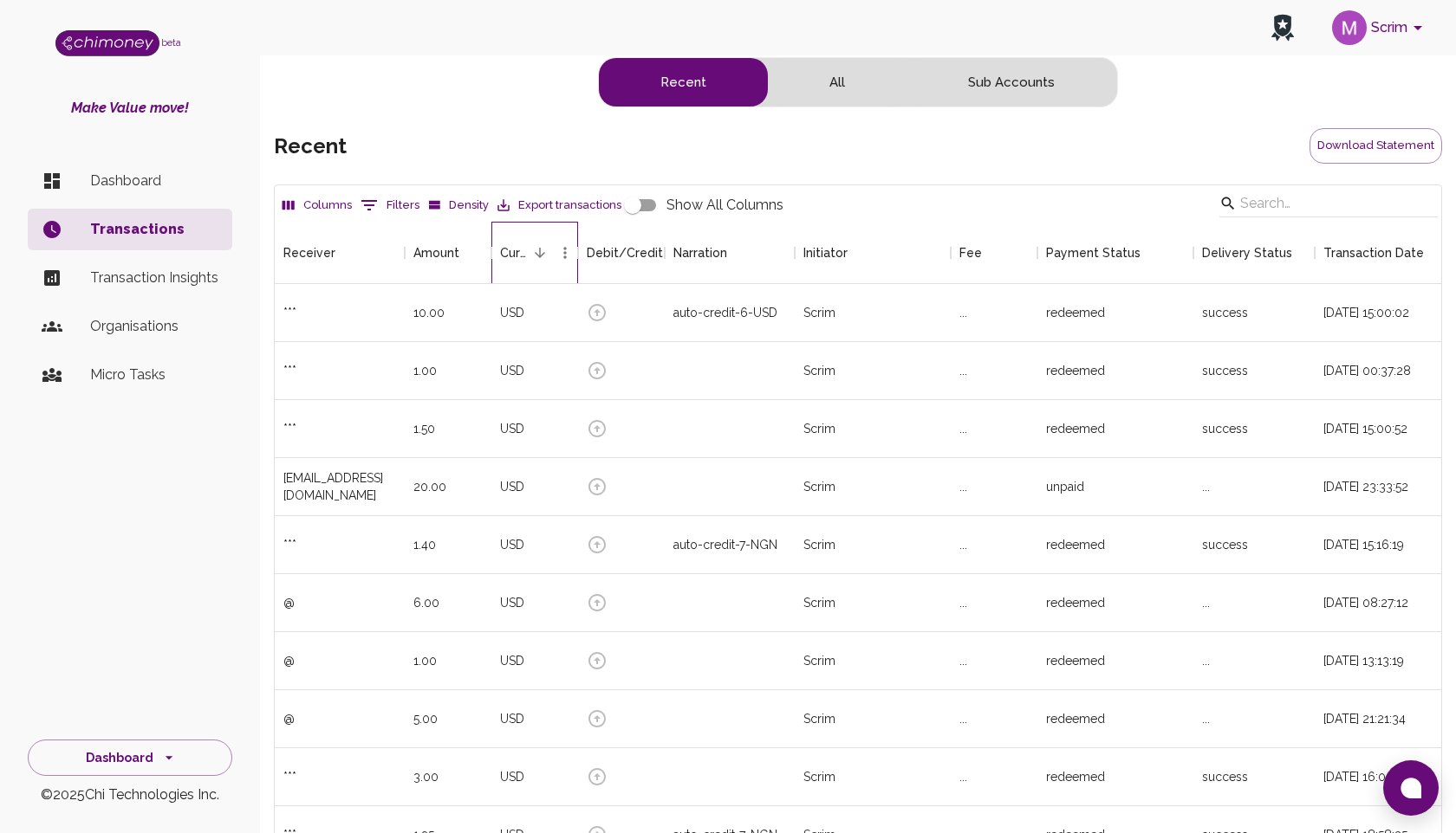
click at [504, 248] on div "Currency" at bounding box center [514, 253] width 28 height 63
click at [553, 254] on button "Sort" at bounding box center [565, 252] width 24 height 24
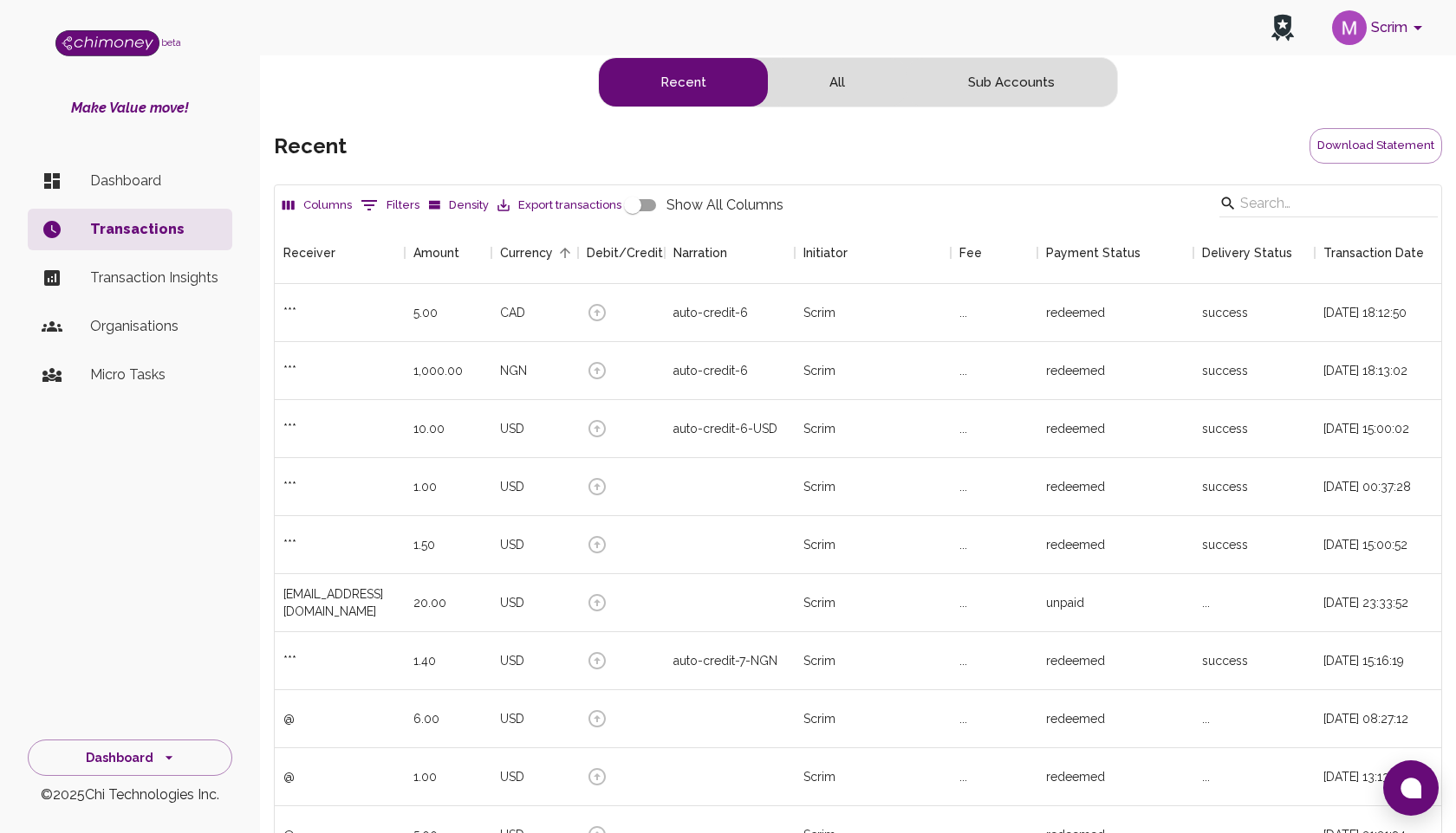
click at [126, 176] on p "Dashboard" at bounding box center [154, 181] width 128 height 21
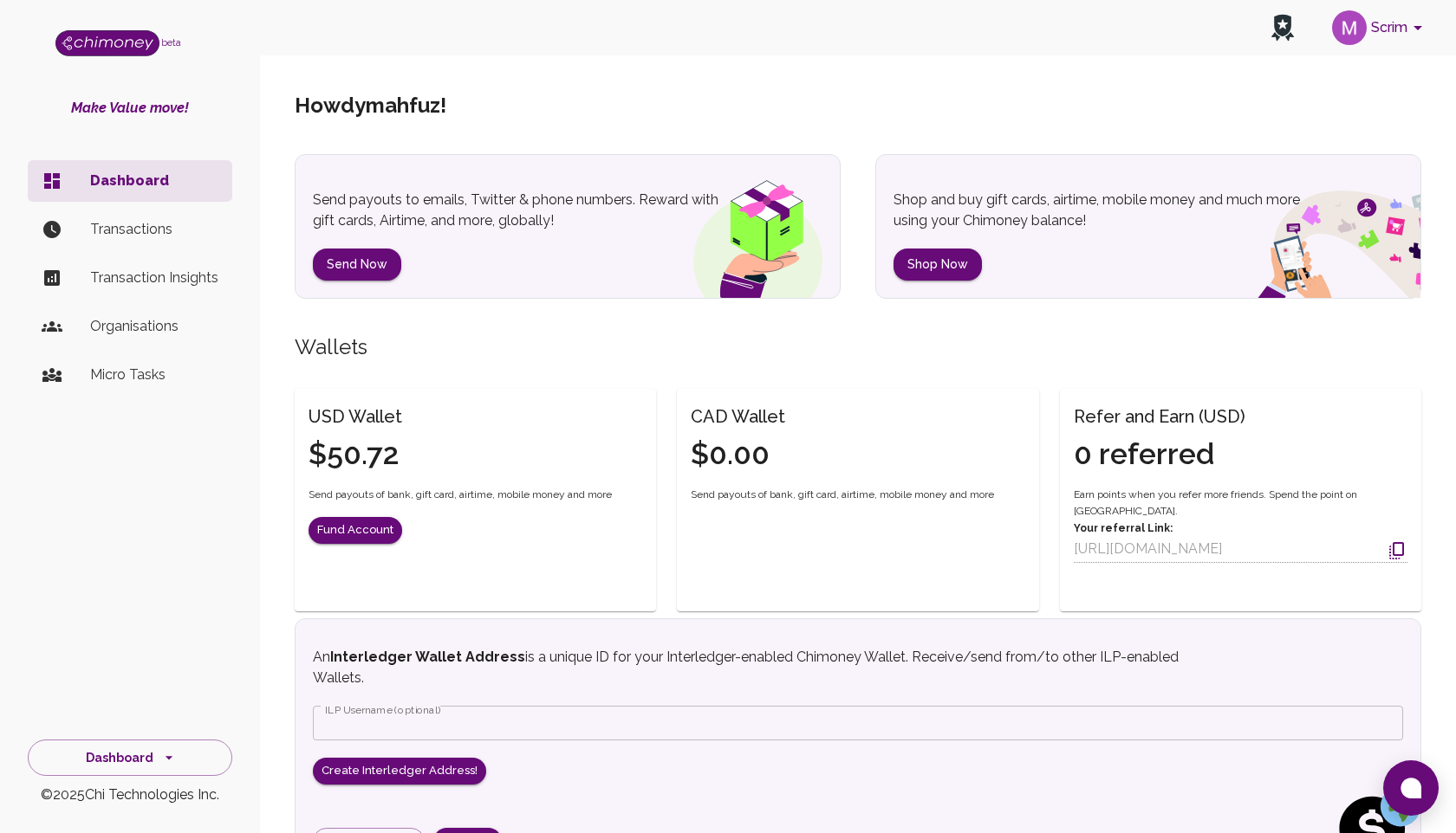
click at [109, 227] on p "Transactions" at bounding box center [154, 230] width 128 height 21
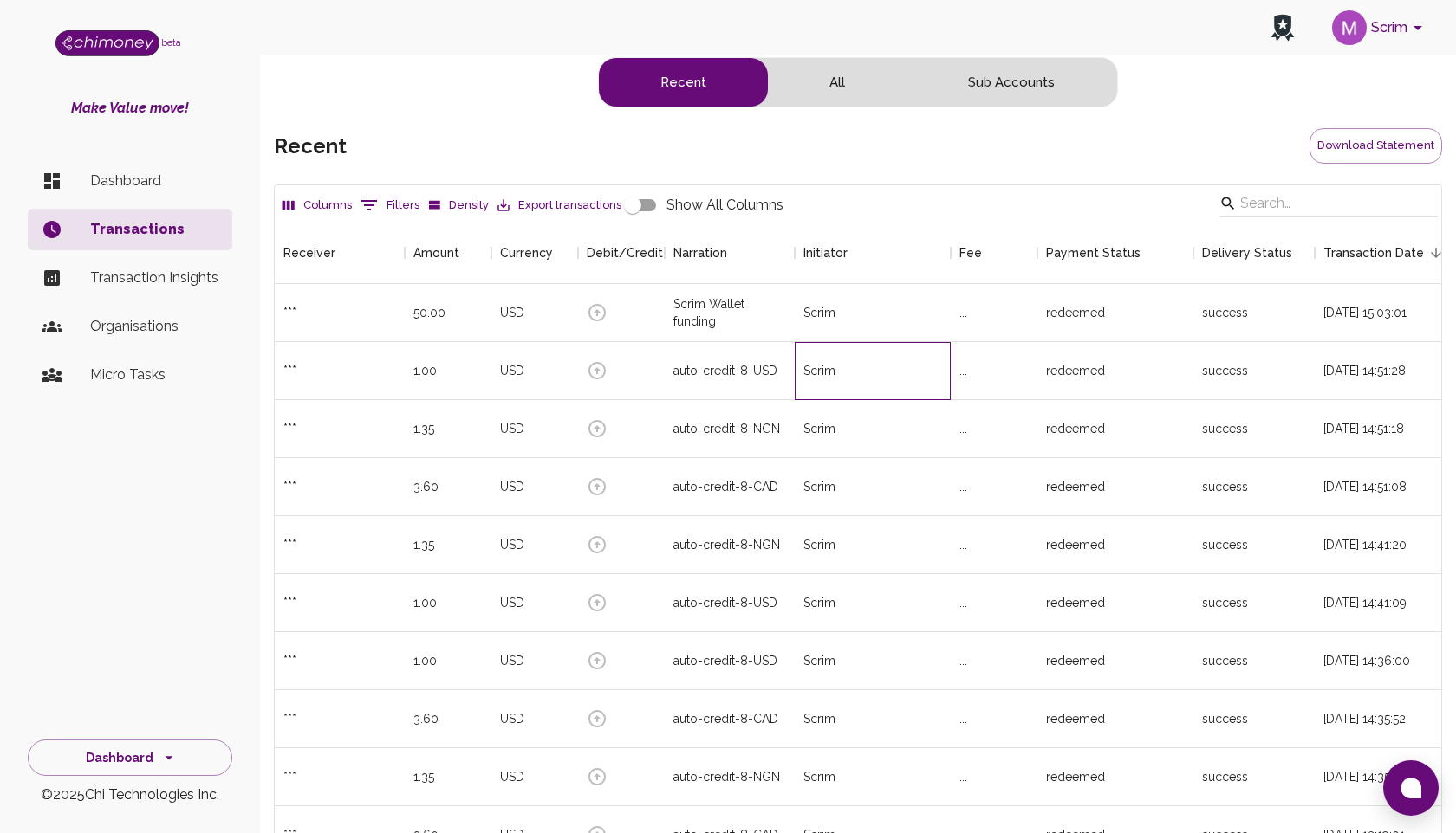
click at [944, 375] on div "Scrim" at bounding box center [873, 371] width 156 height 58
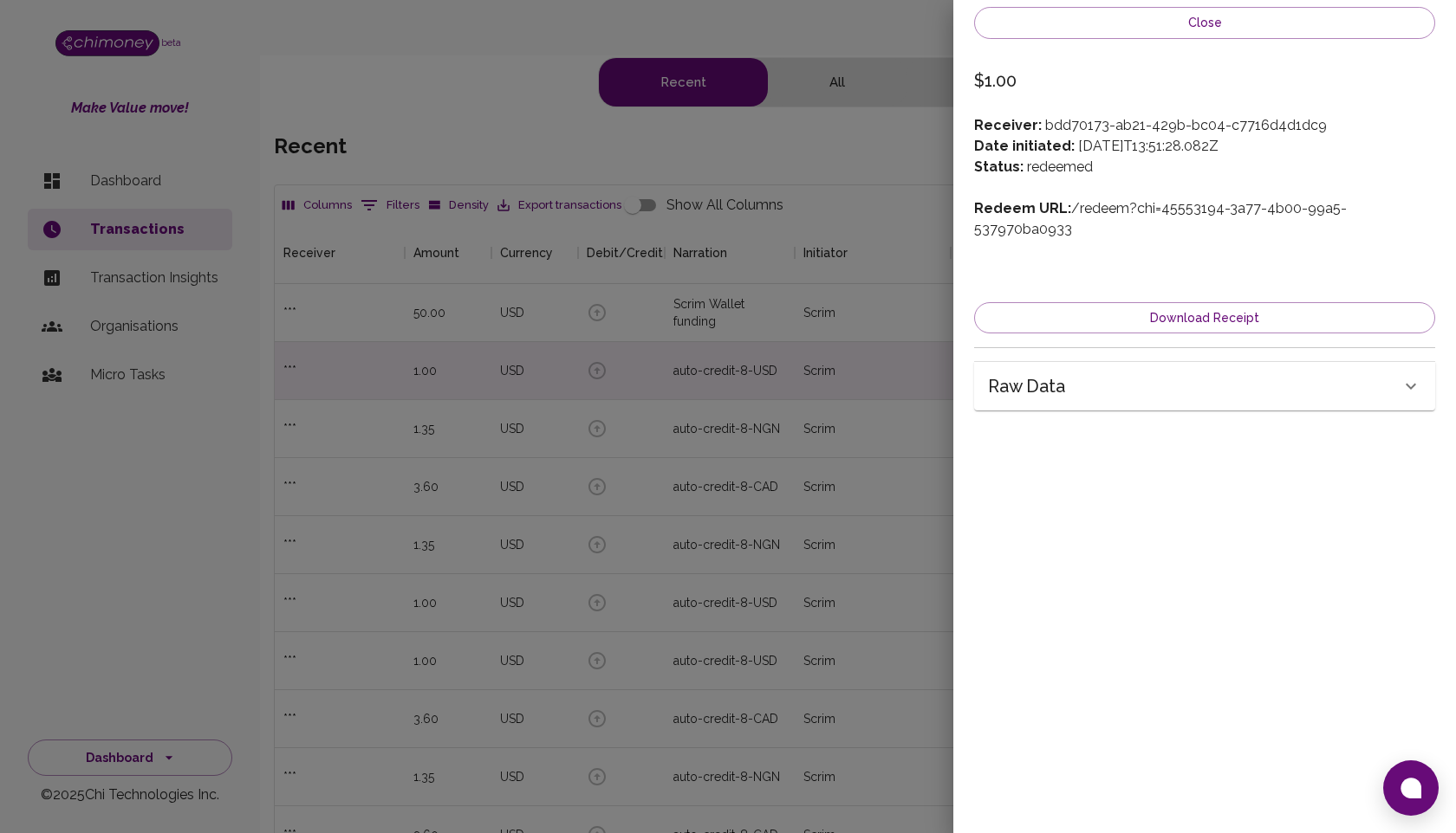
click at [1205, 24] on button "Close" at bounding box center [1204, 22] width 461 height 32
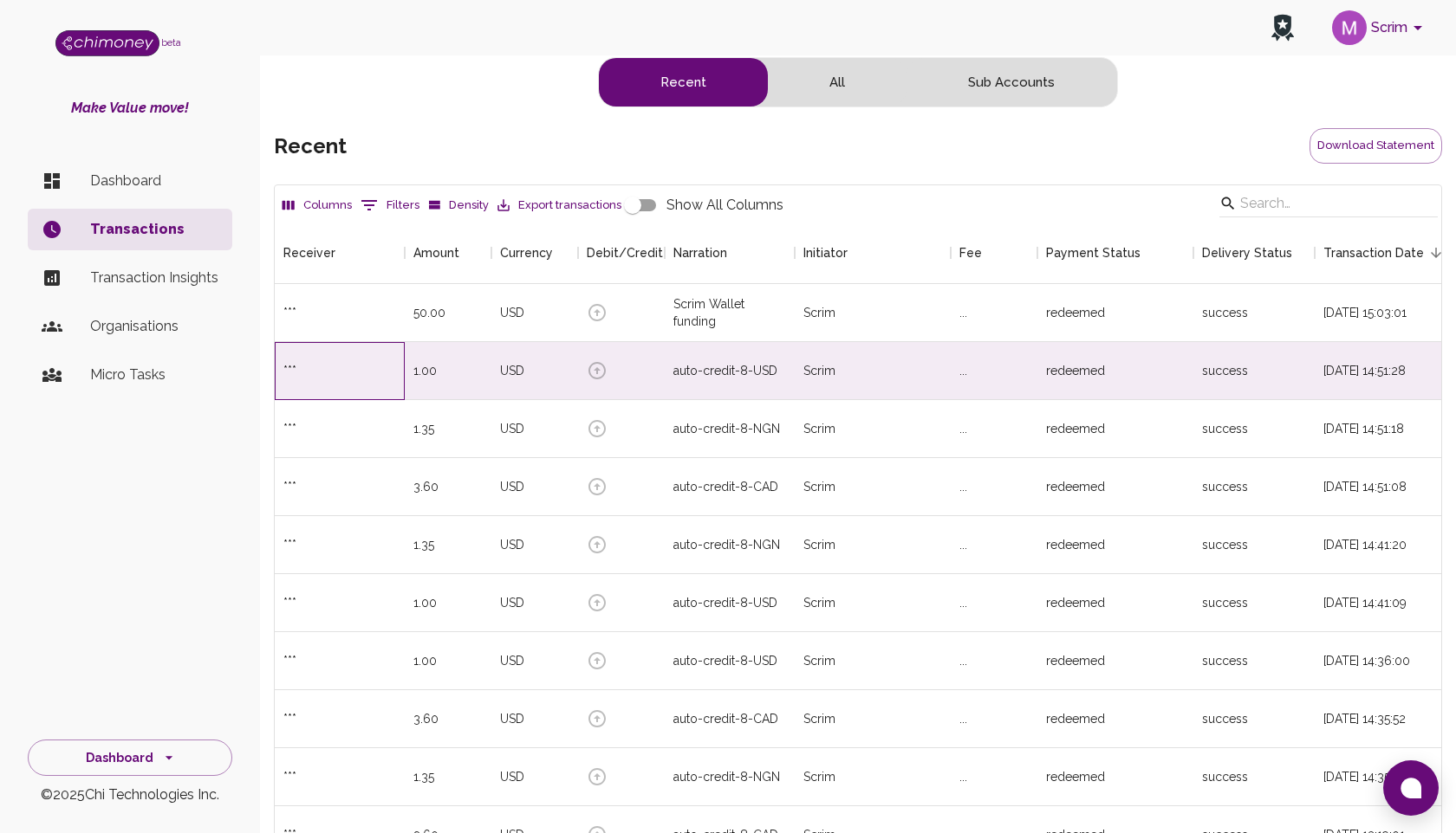
click at [283, 370] on div "***" at bounding box center [290, 370] width 13 height 17
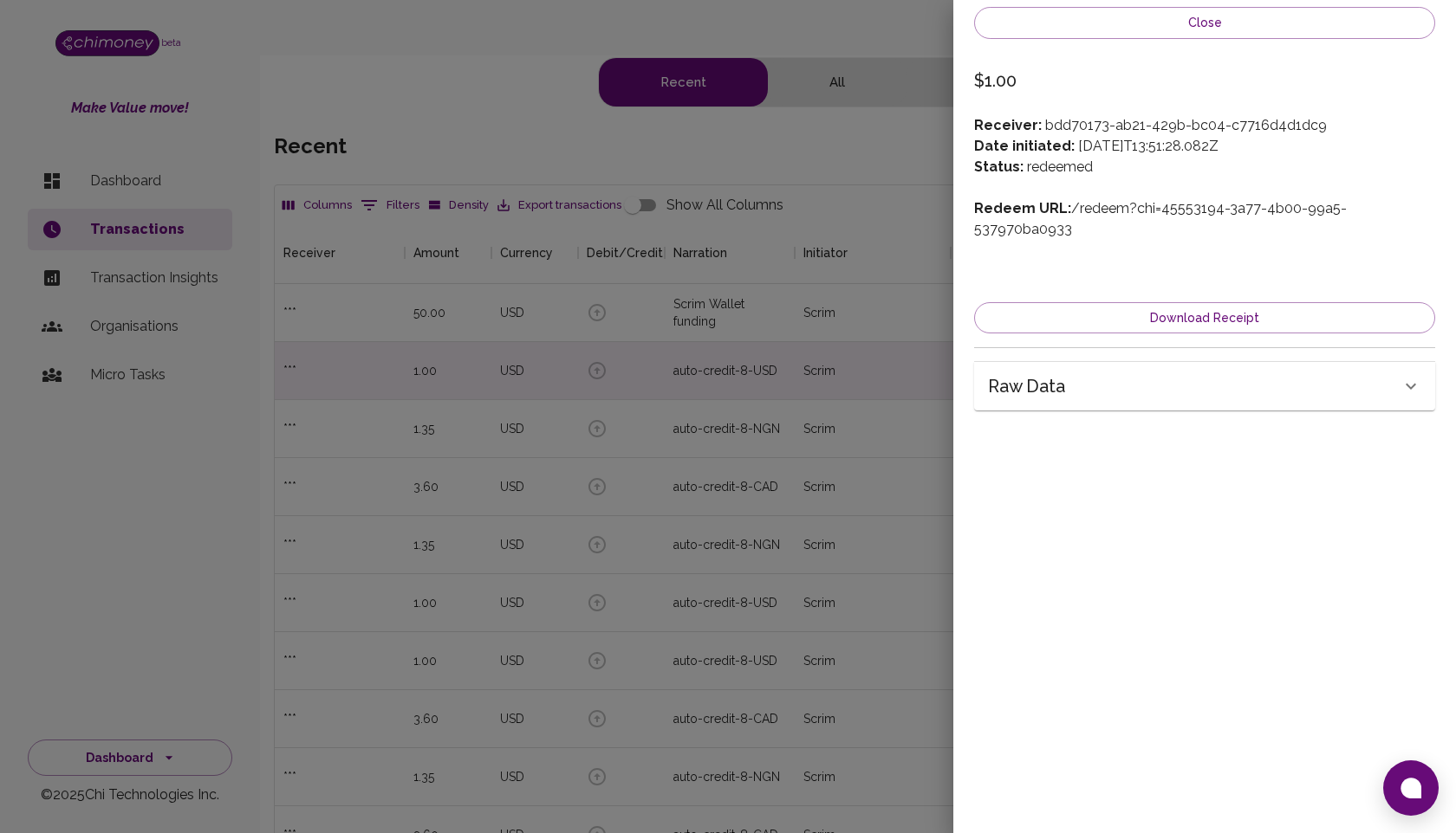
click at [289, 368] on div at bounding box center [728, 416] width 1456 height 833
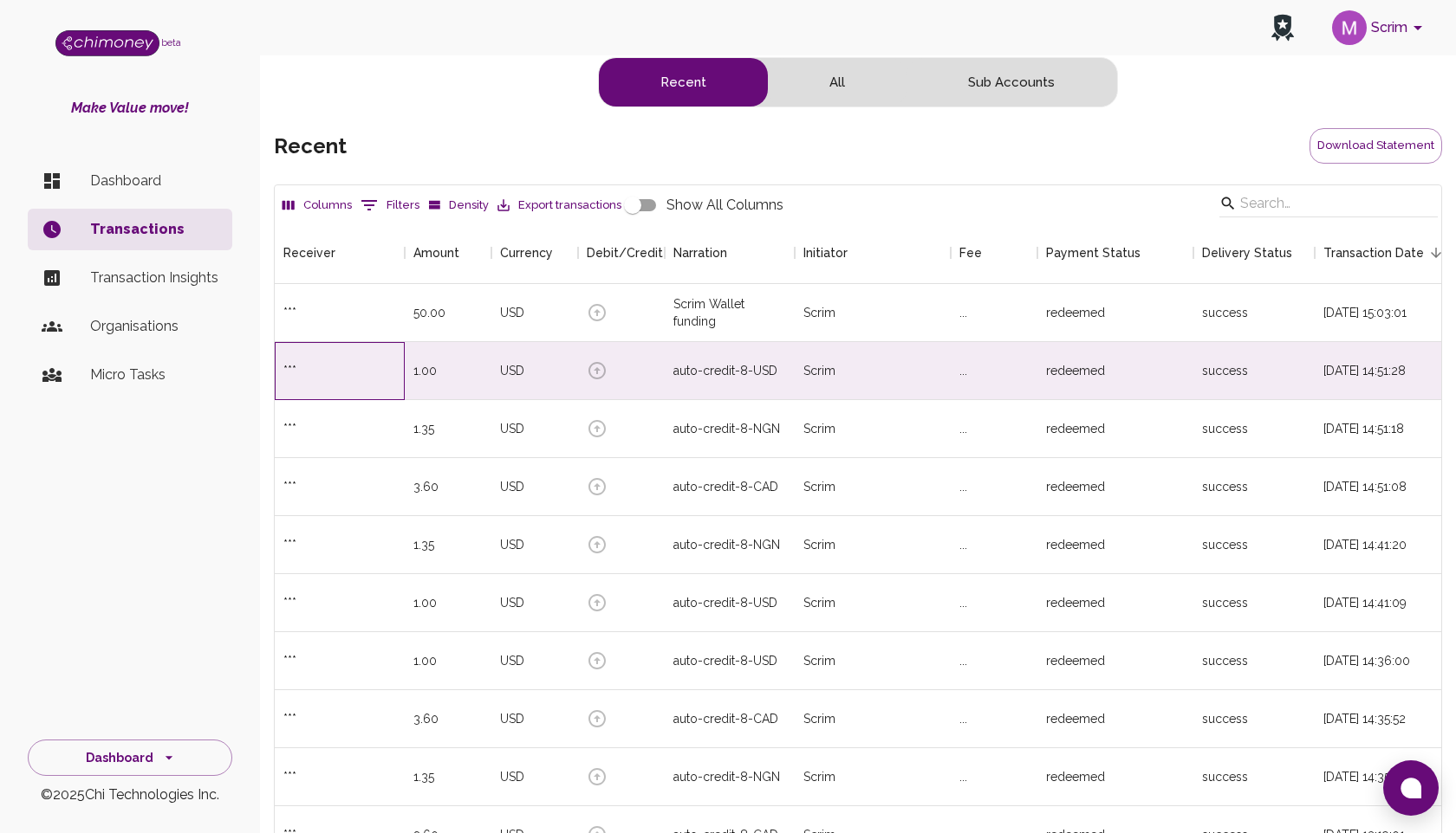
click at [288, 364] on div "***" at bounding box center [290, 370] width 13 height 17
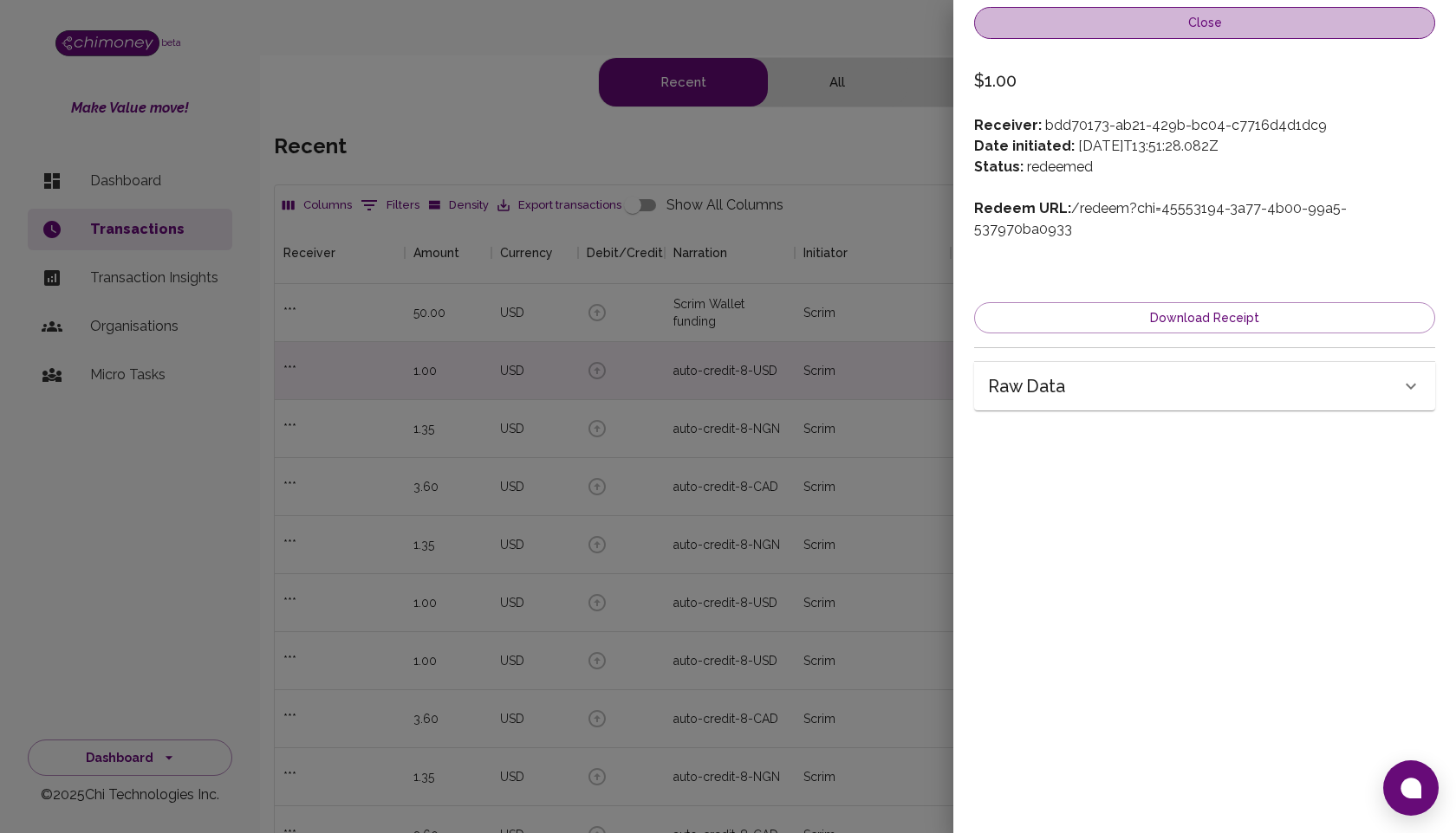
click at [993, 22] on button "Close" at bounding box center [1204, 22] width 461 height 32
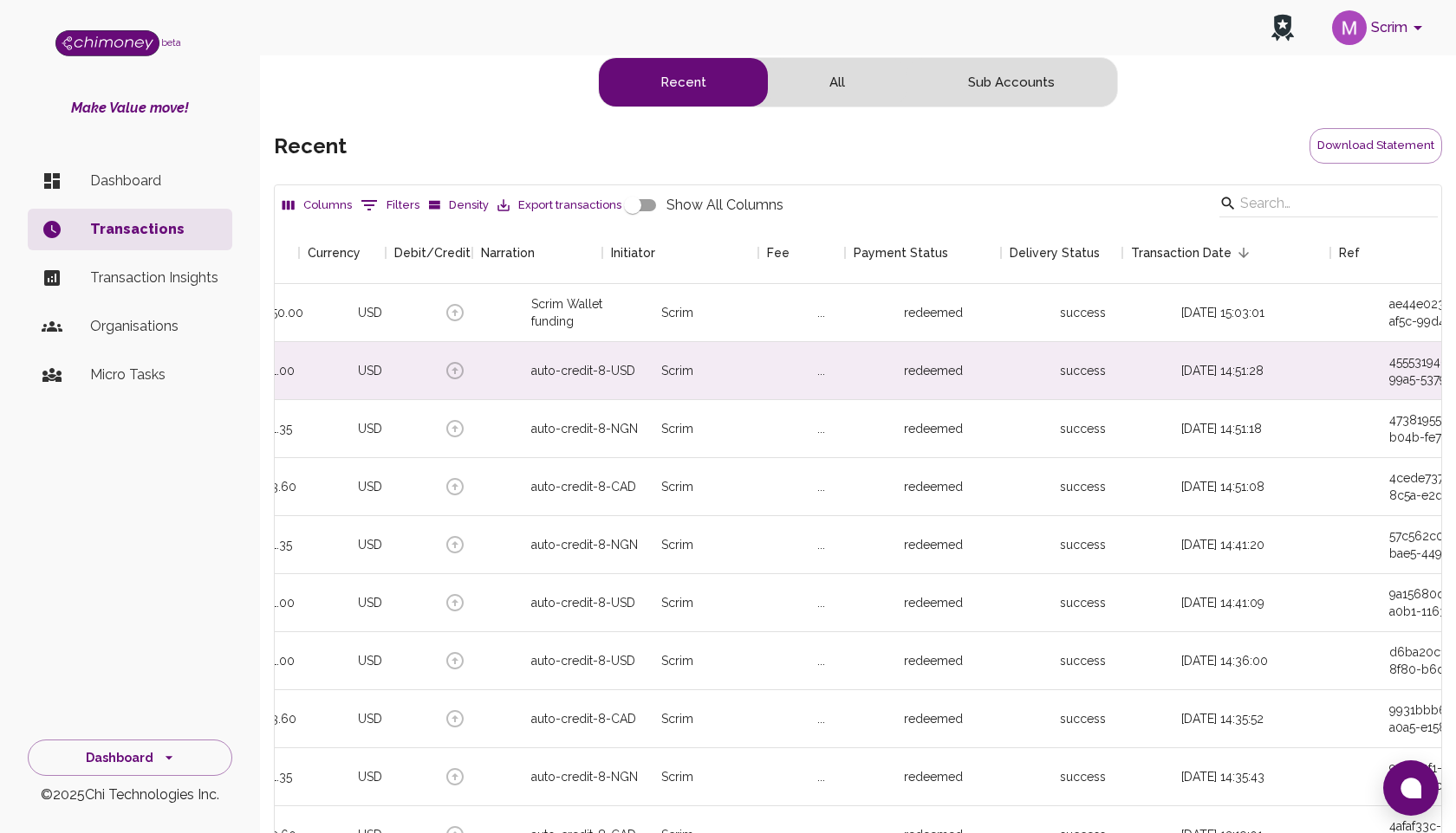
scroll to position [0, 238]
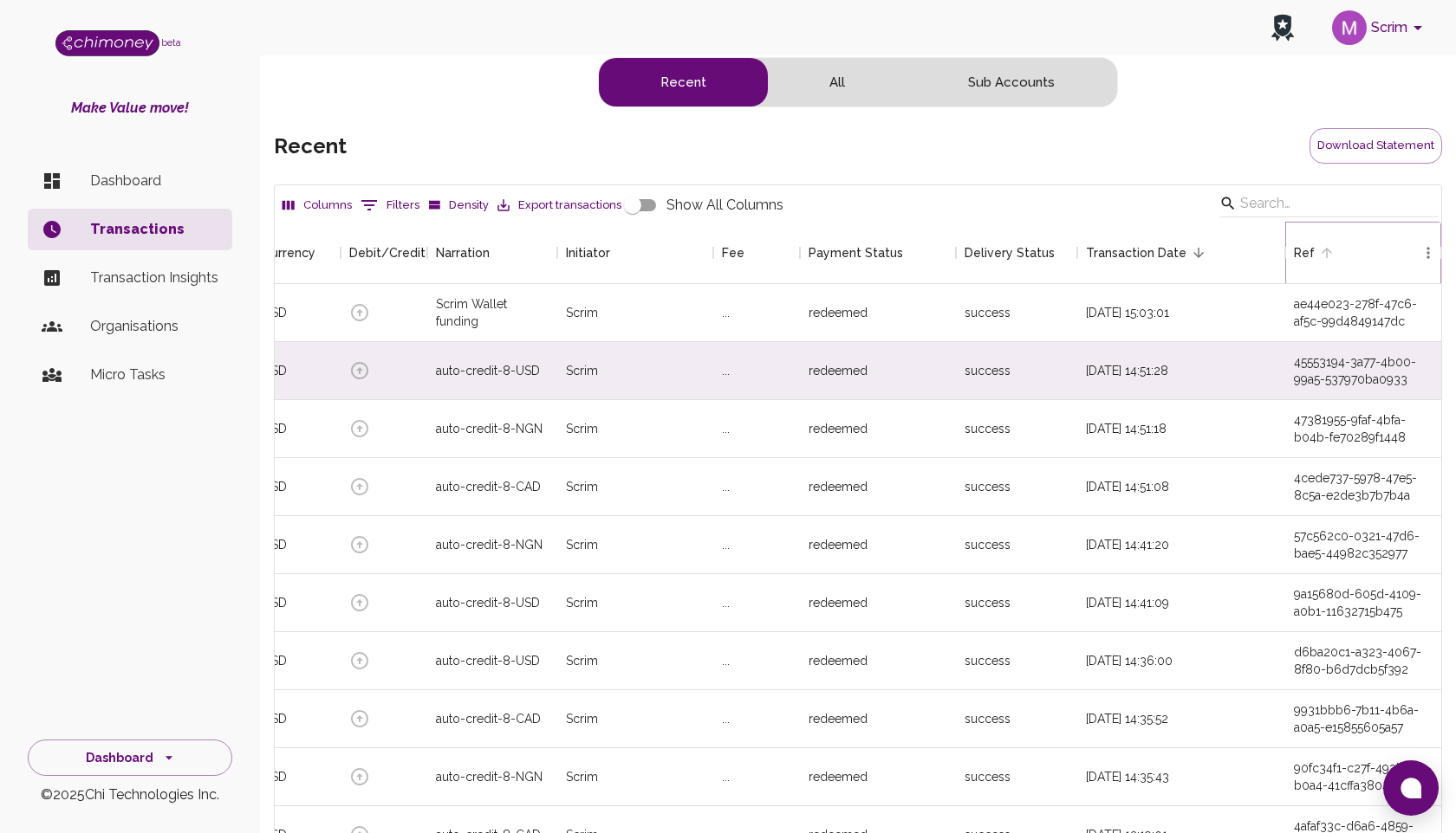
click at [1426, 249] on icon "Menu" at bounding box center [1428, 253] width 17 height 17
click at [1242, 321] on div "10/09/2025, 15:03:01" at bounding box center [1181, 313] width 208 height 58
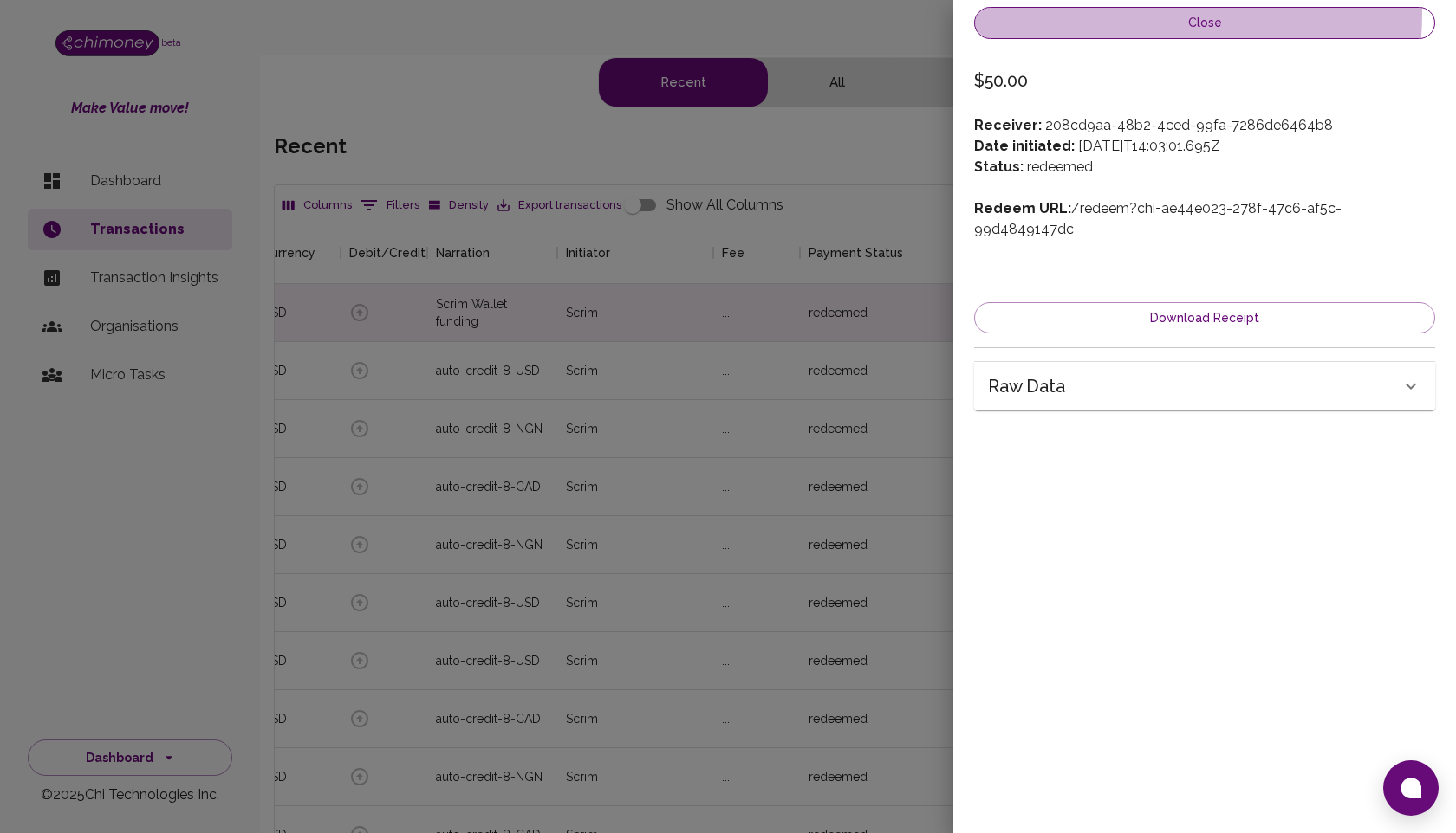
click at [1134, 13] on button "Close" at bounding box center [1204, 22] width 461 height 32
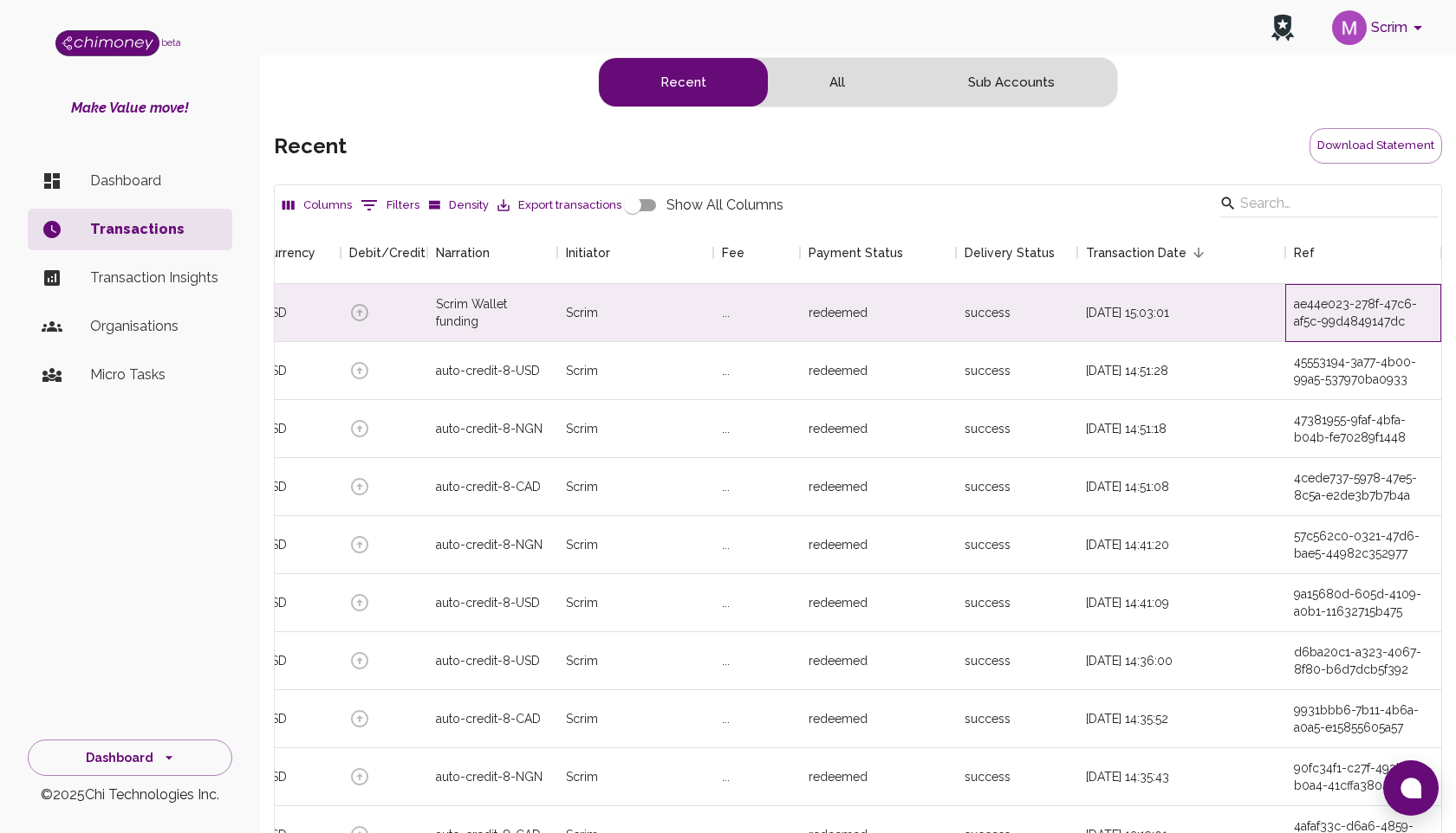
click at [1305, 304] on div "ae44e023-278f-47c6-af5c-99d4849147dc" at bounding box center [1364, 313] width 139 height 35
click at [1319, 306] on div "ae44e023-278f-47c6-af5c-99d4849147dc" at bounding box center [1364, 313] width 139 height 35
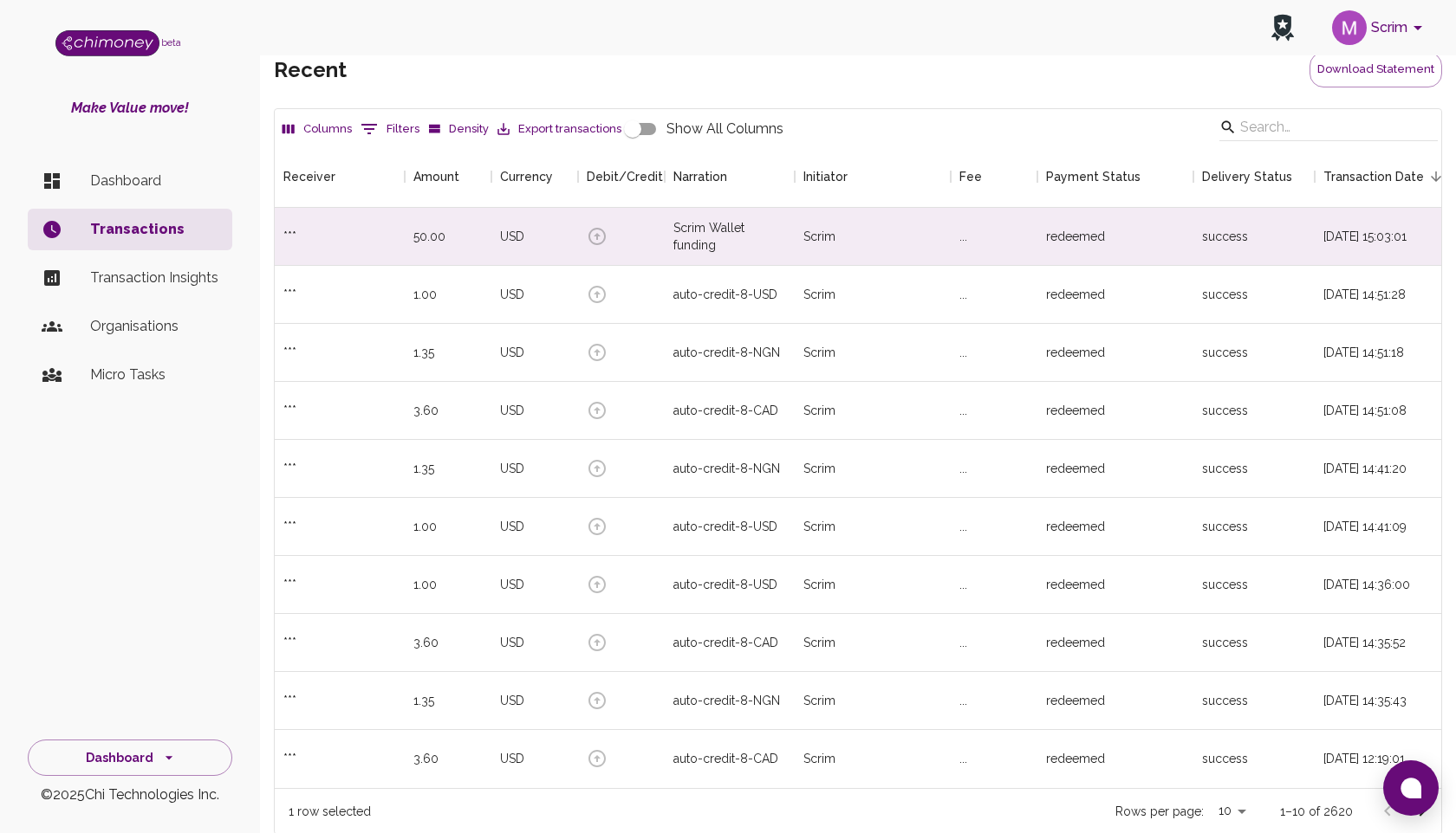
scroll to position [116, 0]
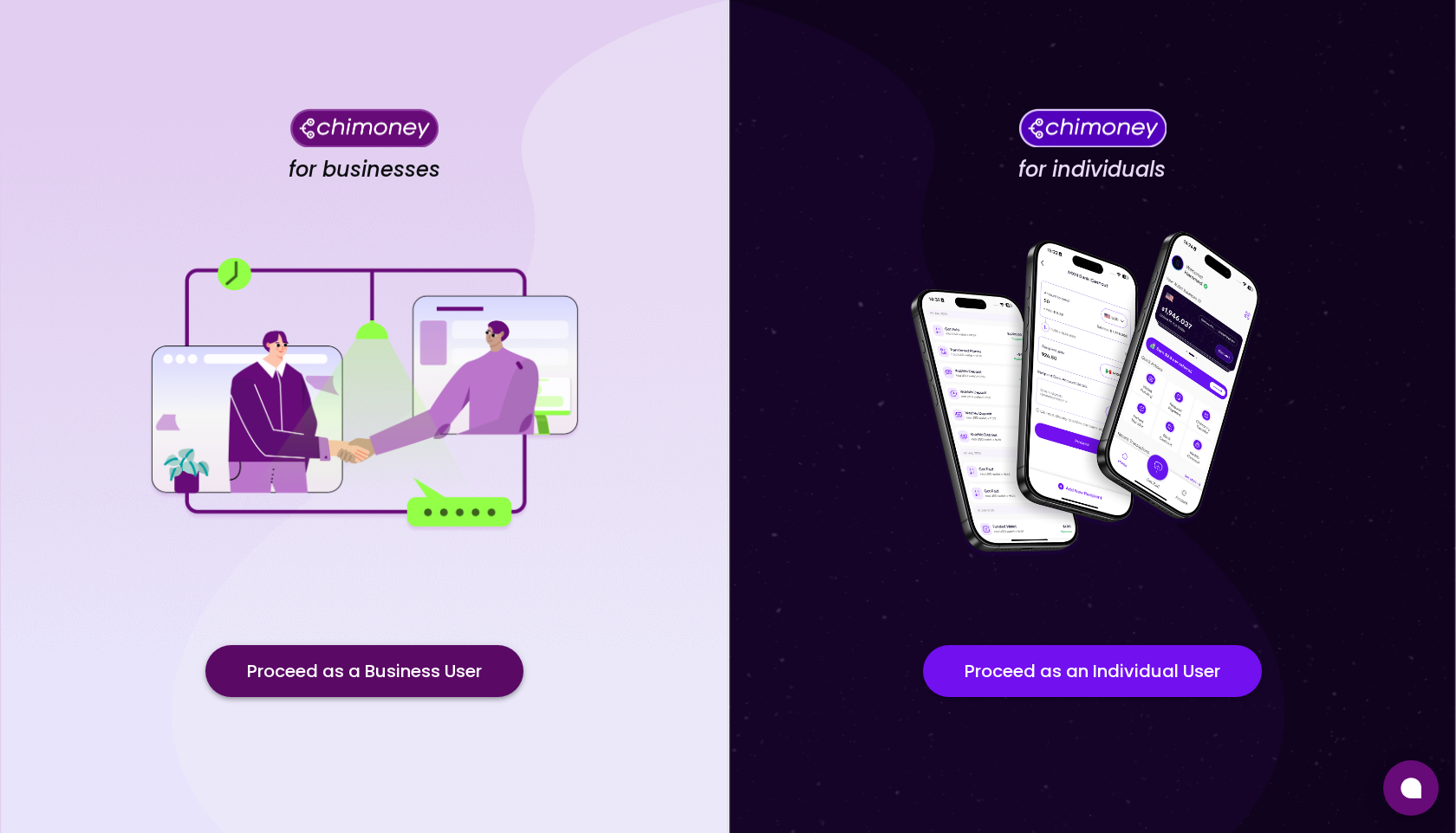
click at [450, 666] on button "Proceed as a Business User" at bounding box center [364, 671] width 318 height 52
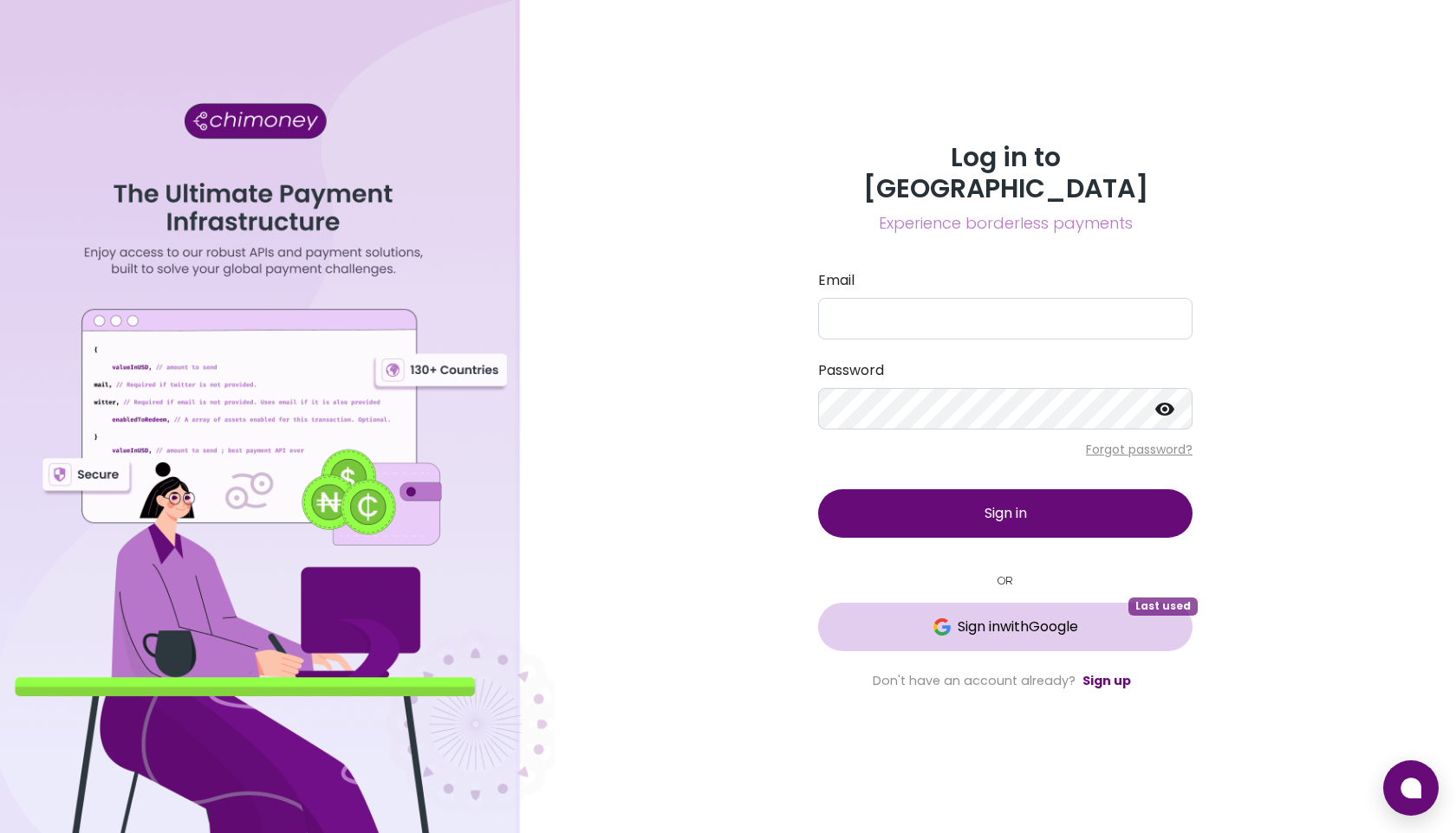
click at [967, 618] on span "Sign in with Google" at bounding box center [1017, 627] width 120 height 21
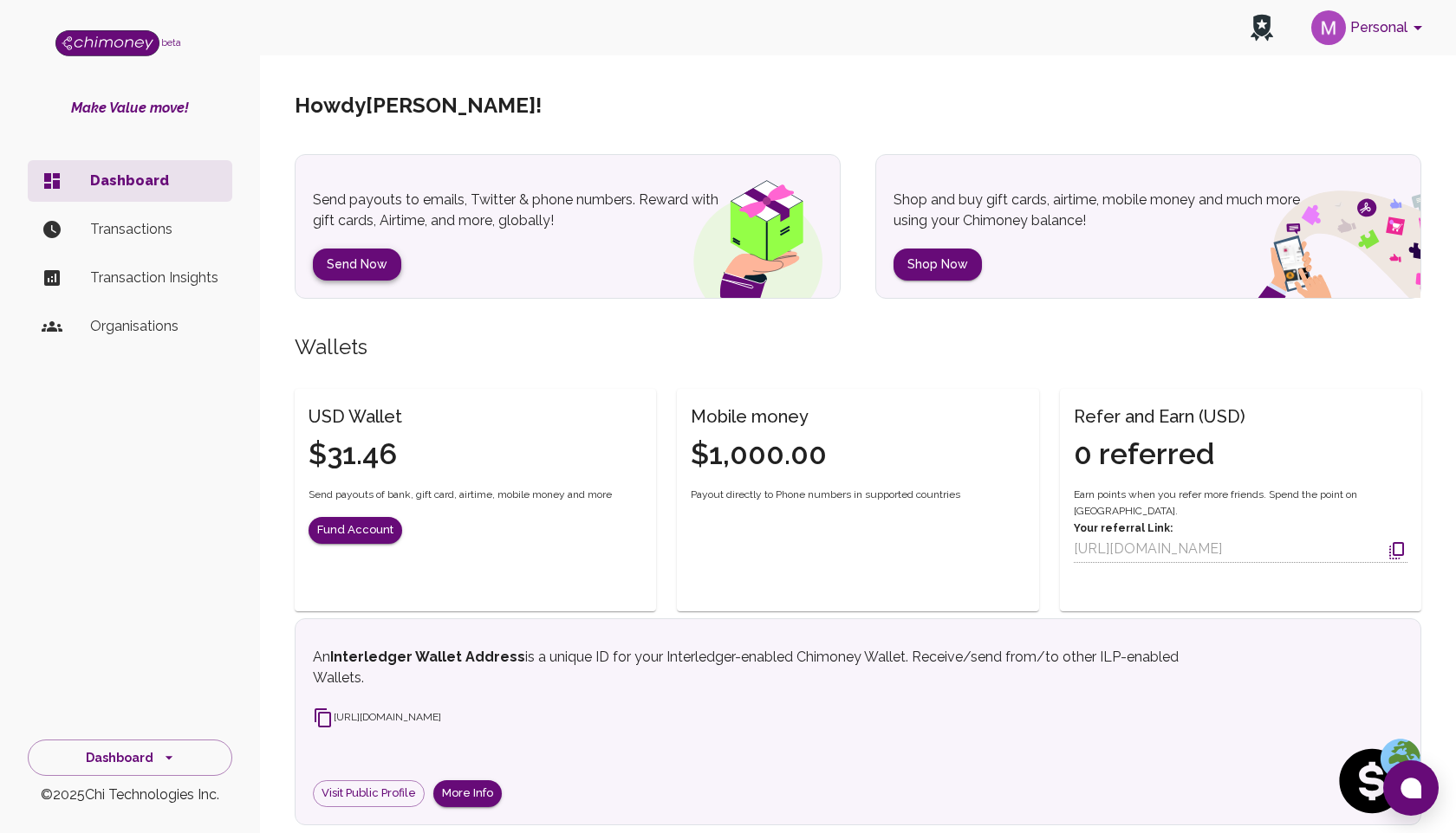
click at [351, 263] on button "Send Now" at bounding box center [357, 264] width 89 height 32
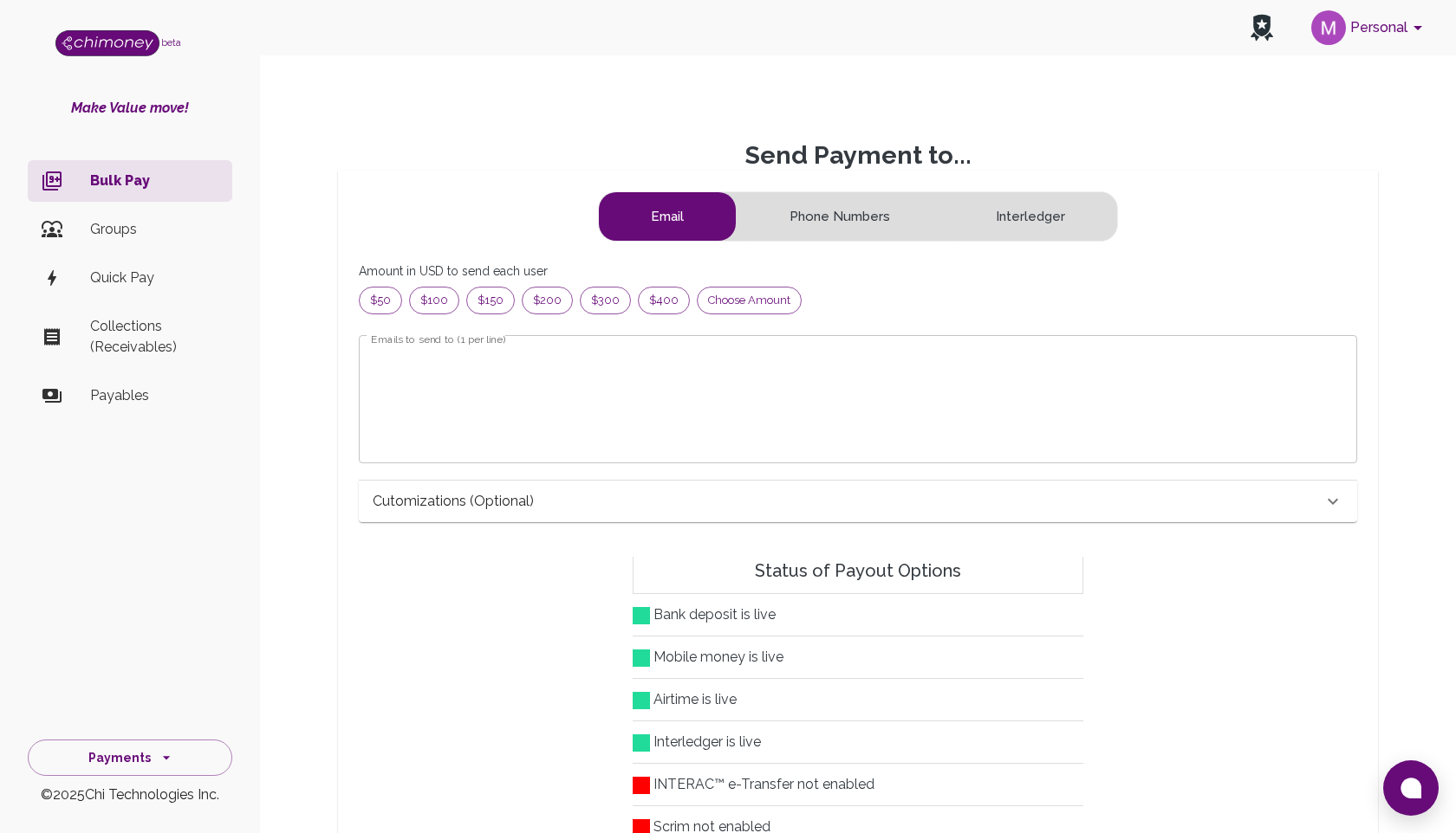
scroll to position [222, 969]
click at [728, 301] on span "Choose amount" at bounding box center [749, 300] width 103 height 17
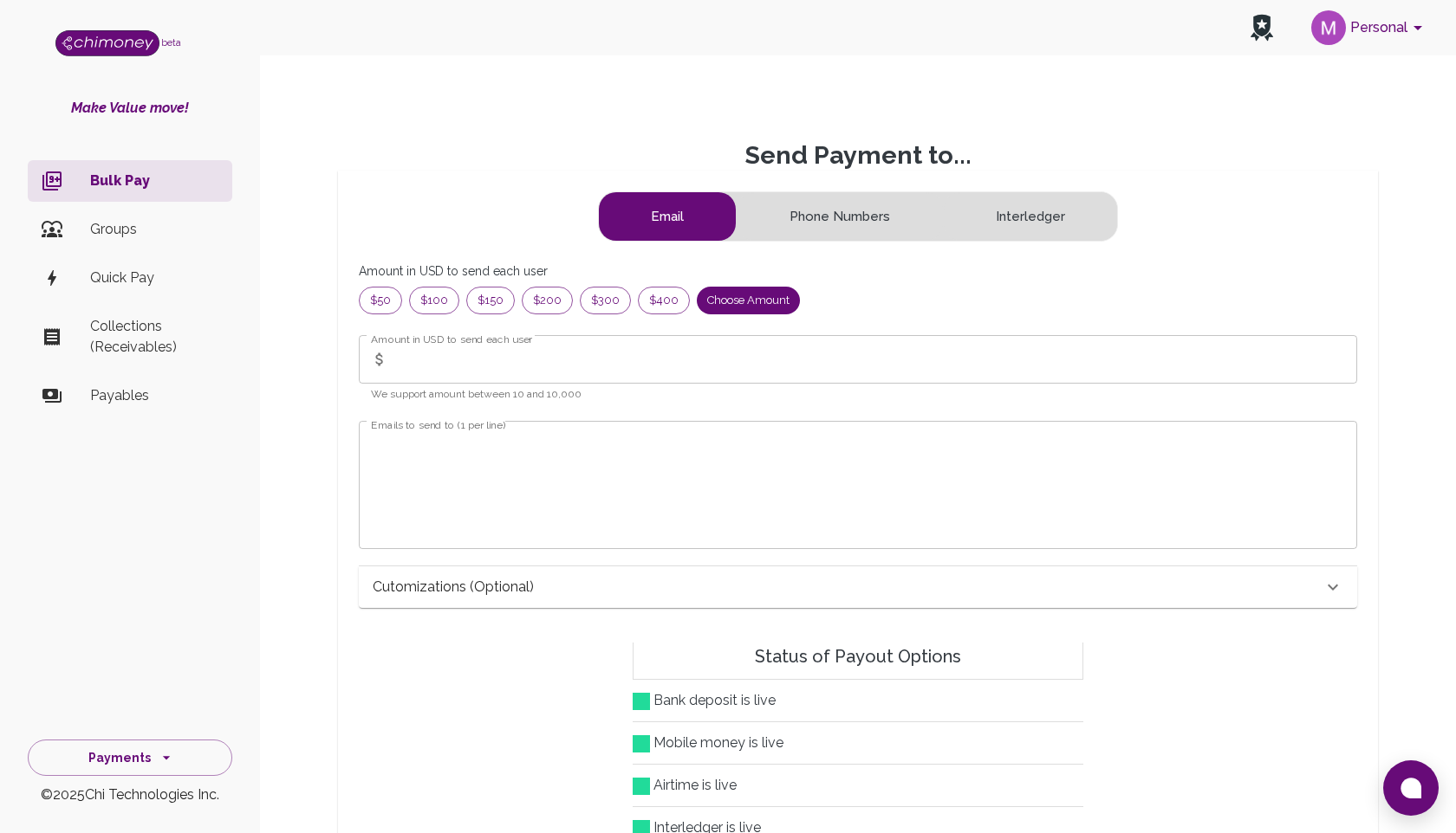
click at [578, 359] on input "Amount in USD to send each user" at bounding box center [877, 360] width 962 height 48
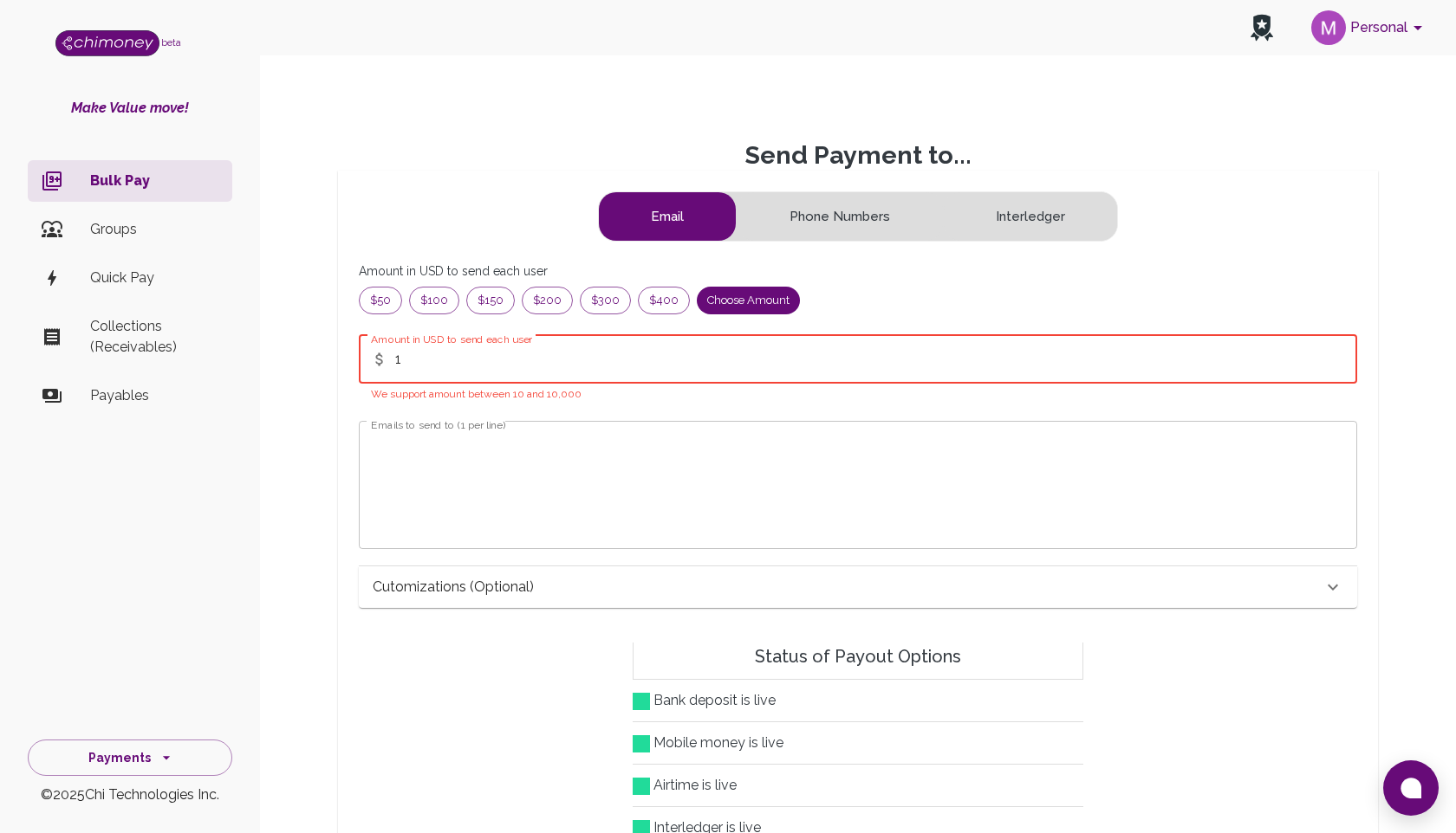
type input "1"
click at [437, 477] on textarea "Emails to send to (1 per line)" at bounding box center [857, 485] width 974 height 100
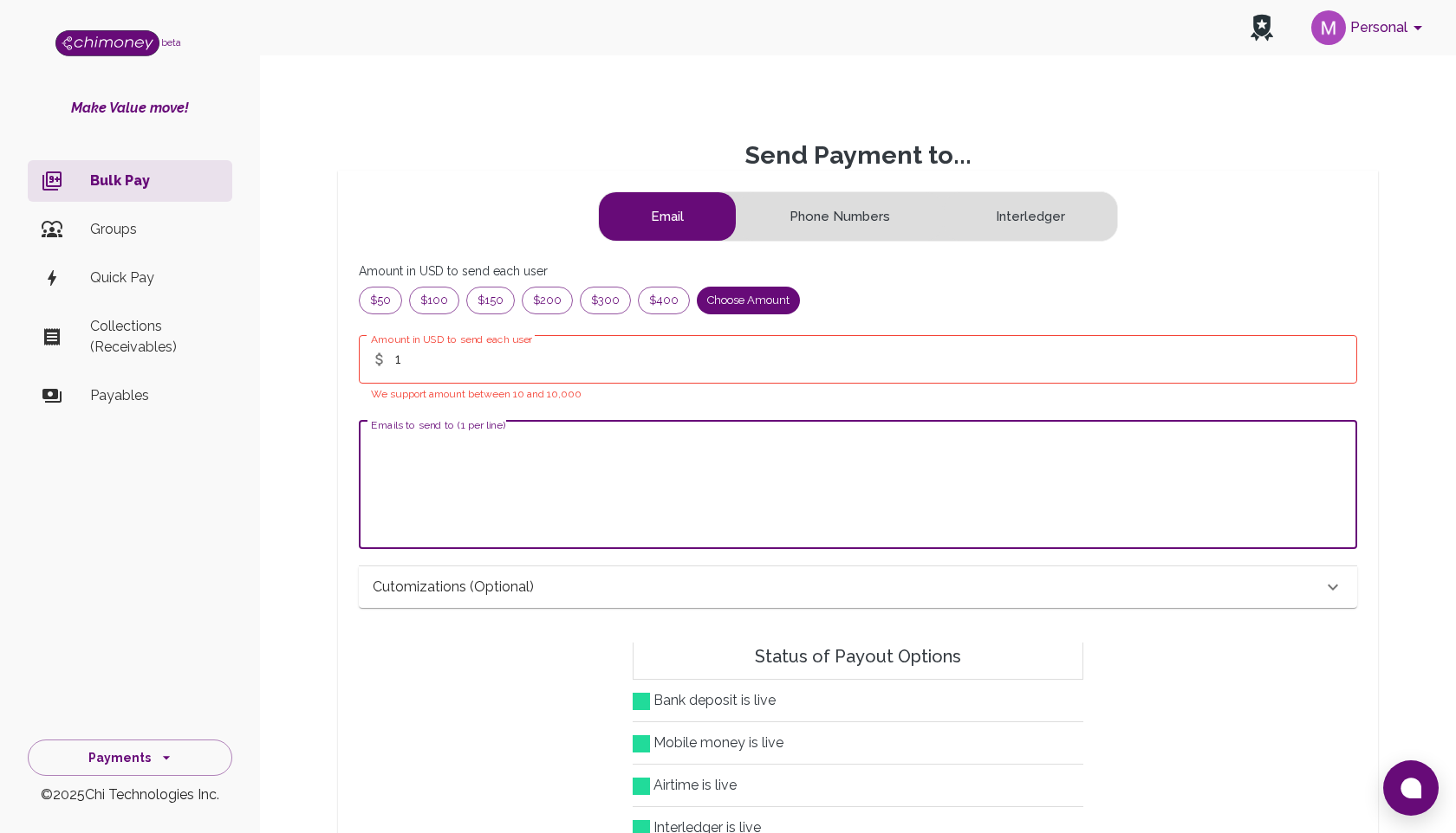
click at [437, 477] on textarea "Emails to send to (1 per line)" at bounding box center [857, 485] width 974 height 100
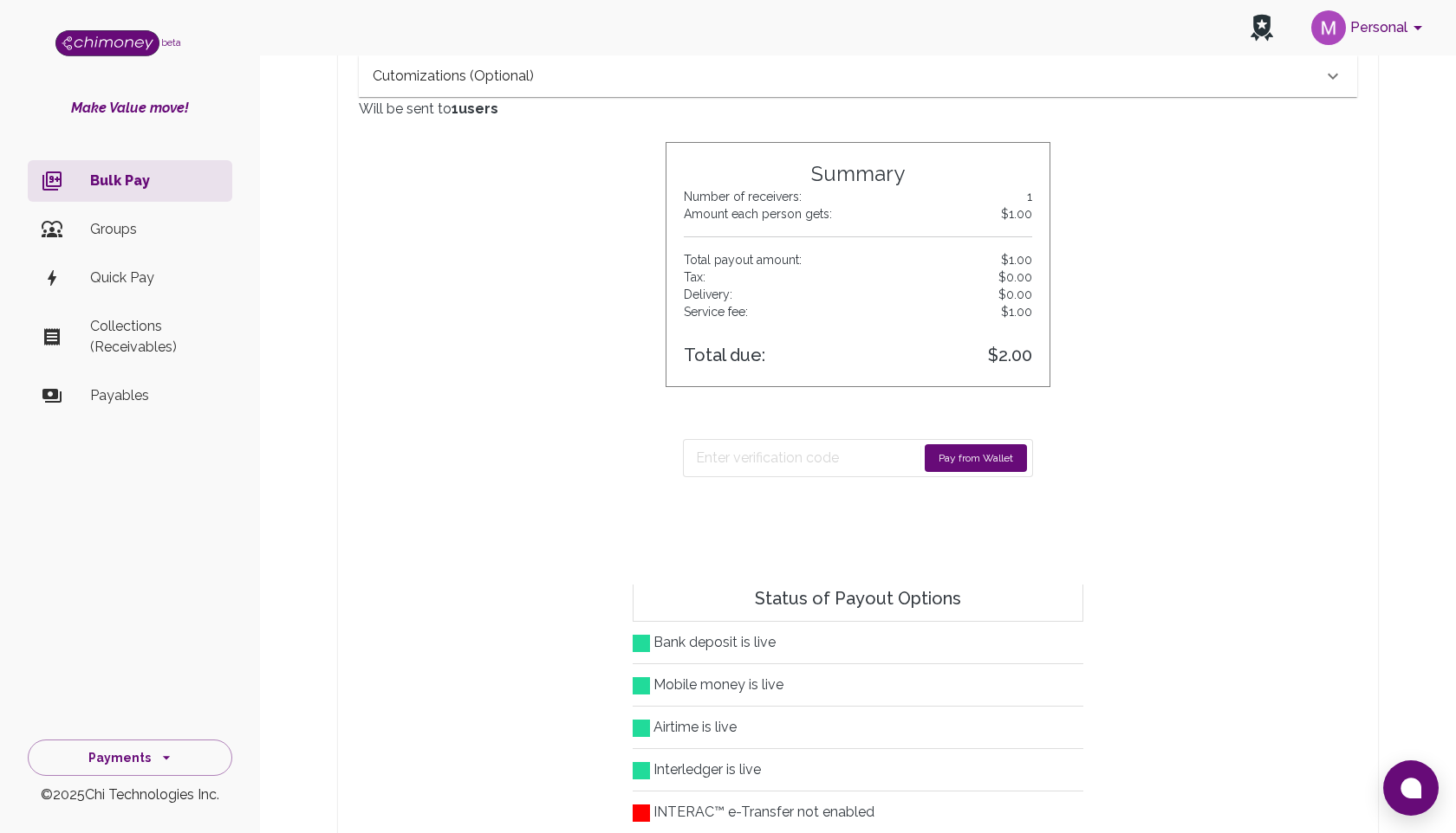
scroll to position [607, 0]
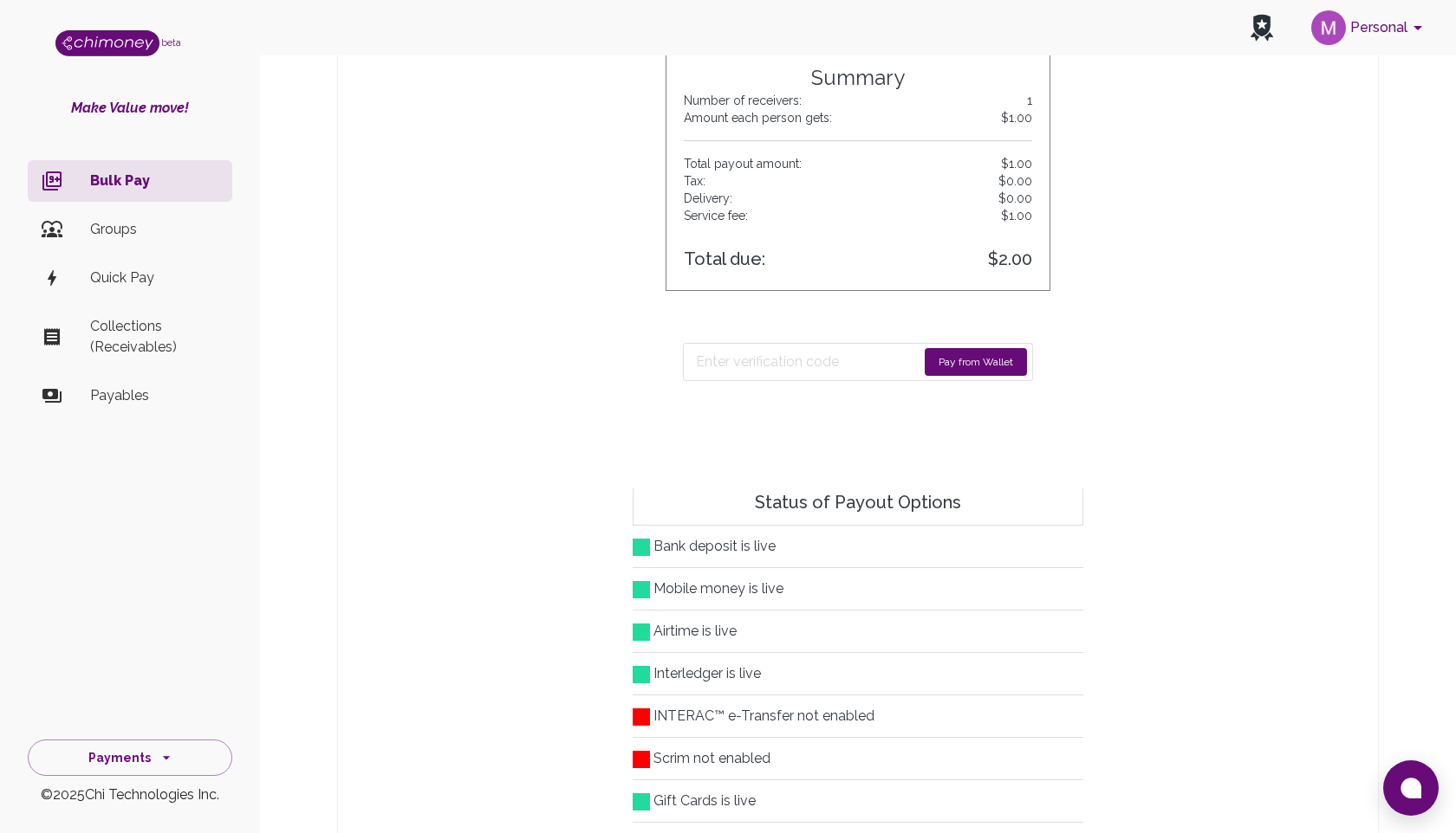
type textarea "[EMAIL_ADDRESS][DOMAIN_NAME]"
click at [948, 362] on button "Pay from Wallet" at bounding box center [976, 362] width 102 height 28
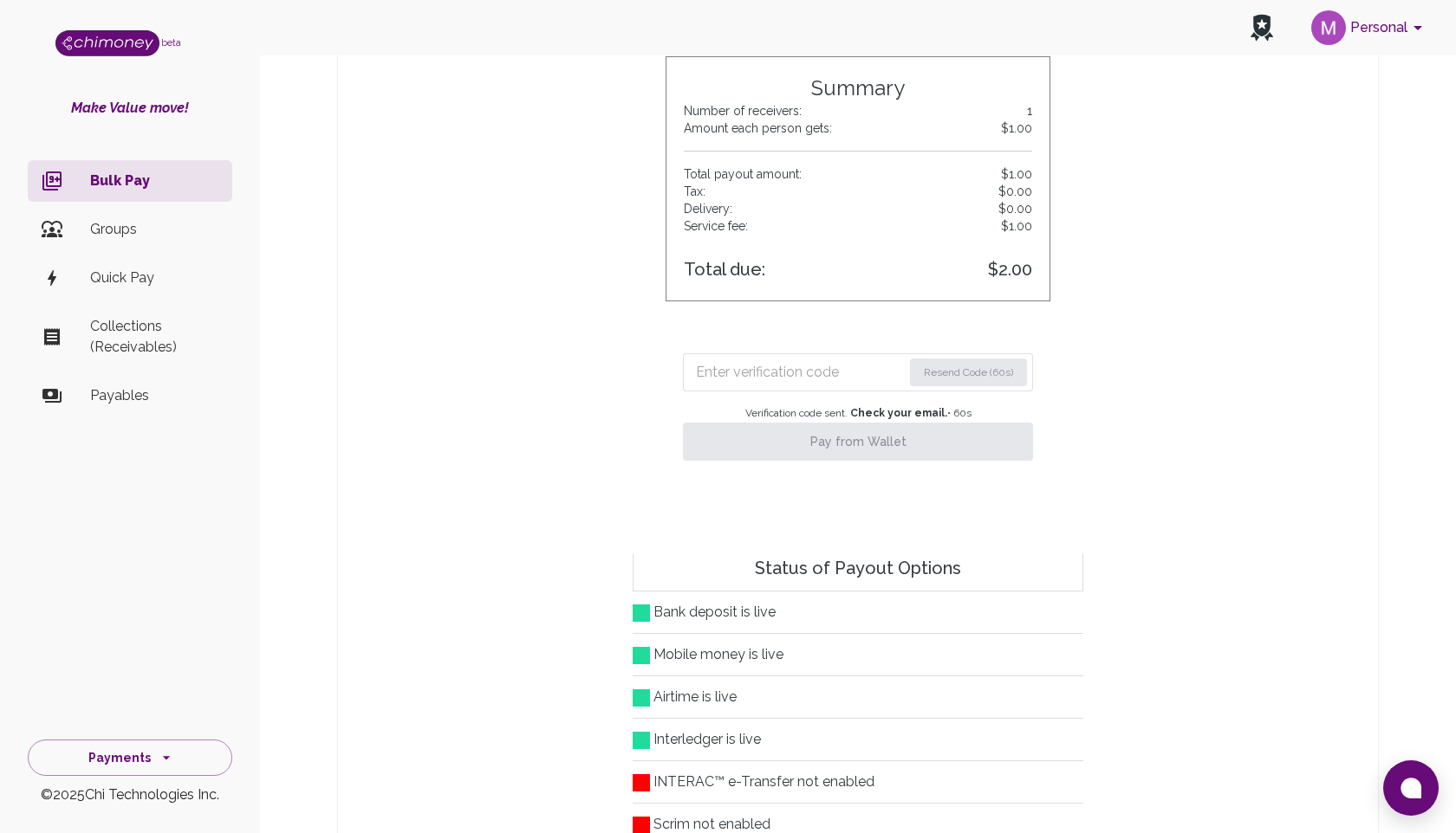
scroll to position [599, 0]
click at [783, 362] on input "Enter verification code" at bounding box center [799, 369] width 207 height 28
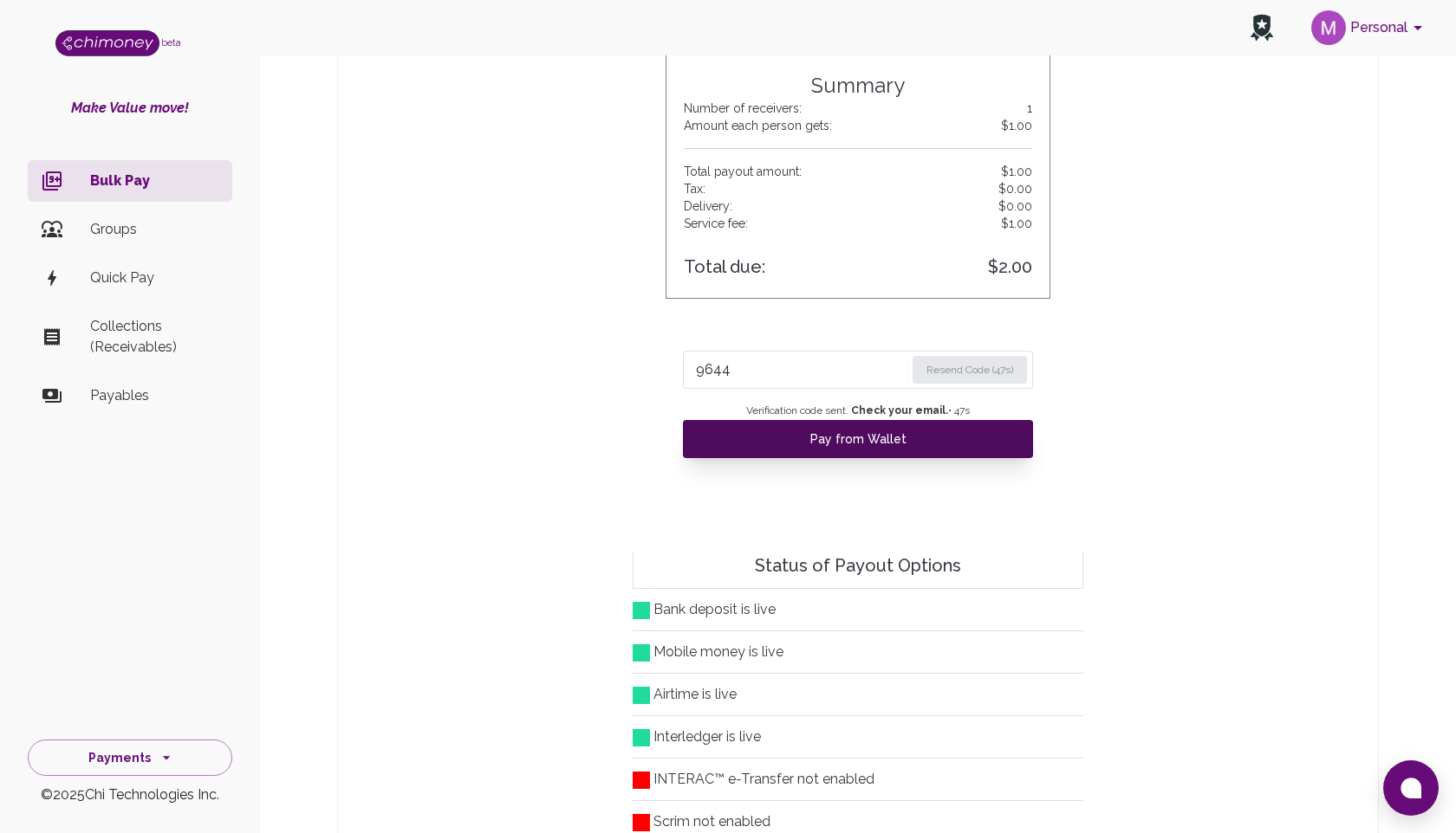
type input "9644"
click at [867, 434] on button "Pay from Wallet" at bounding box center [858, 440] width 350 height 38
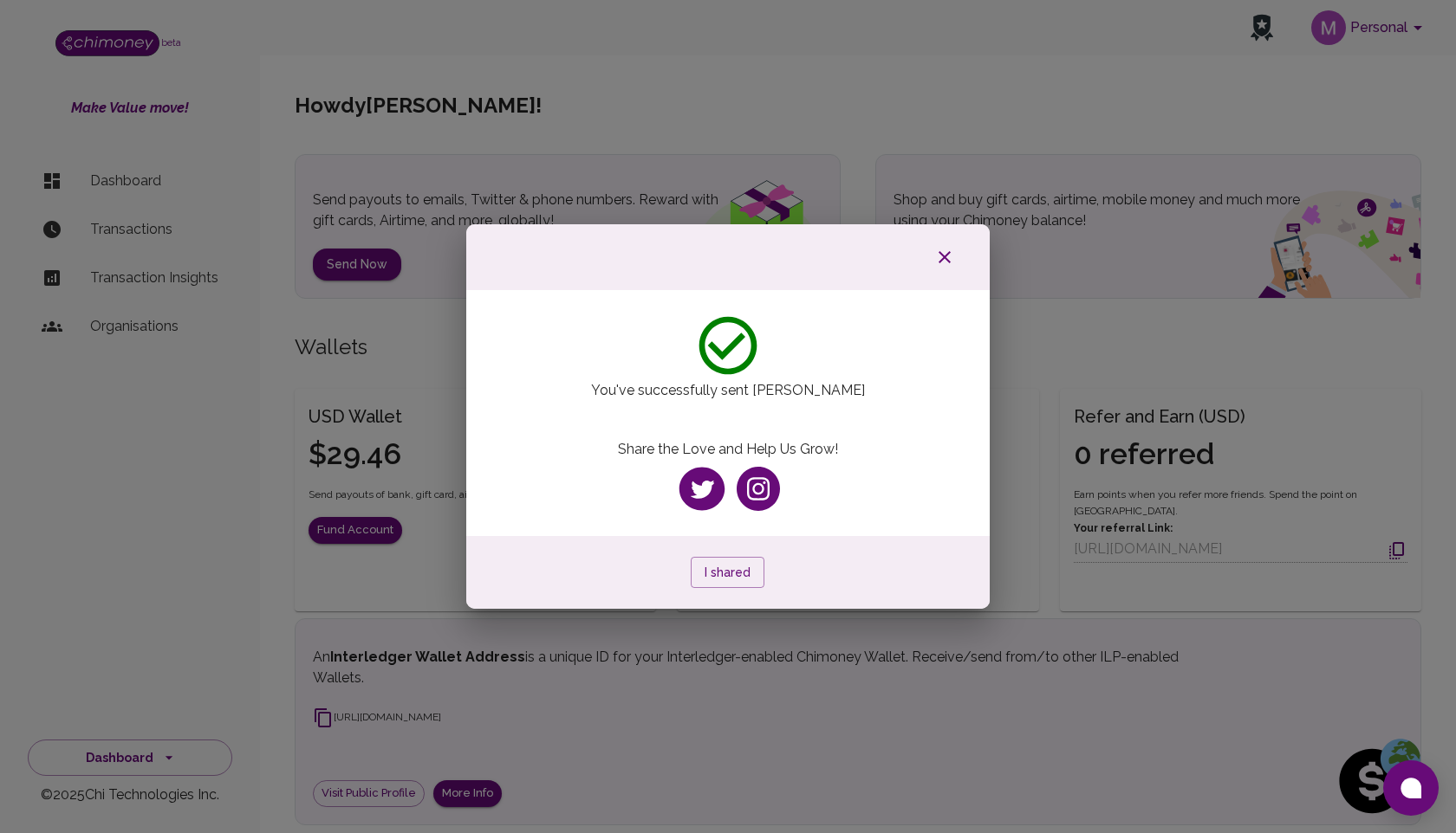
click at [945, 256] on icon "button" at bounding box center [944, 257] width 13 height 13
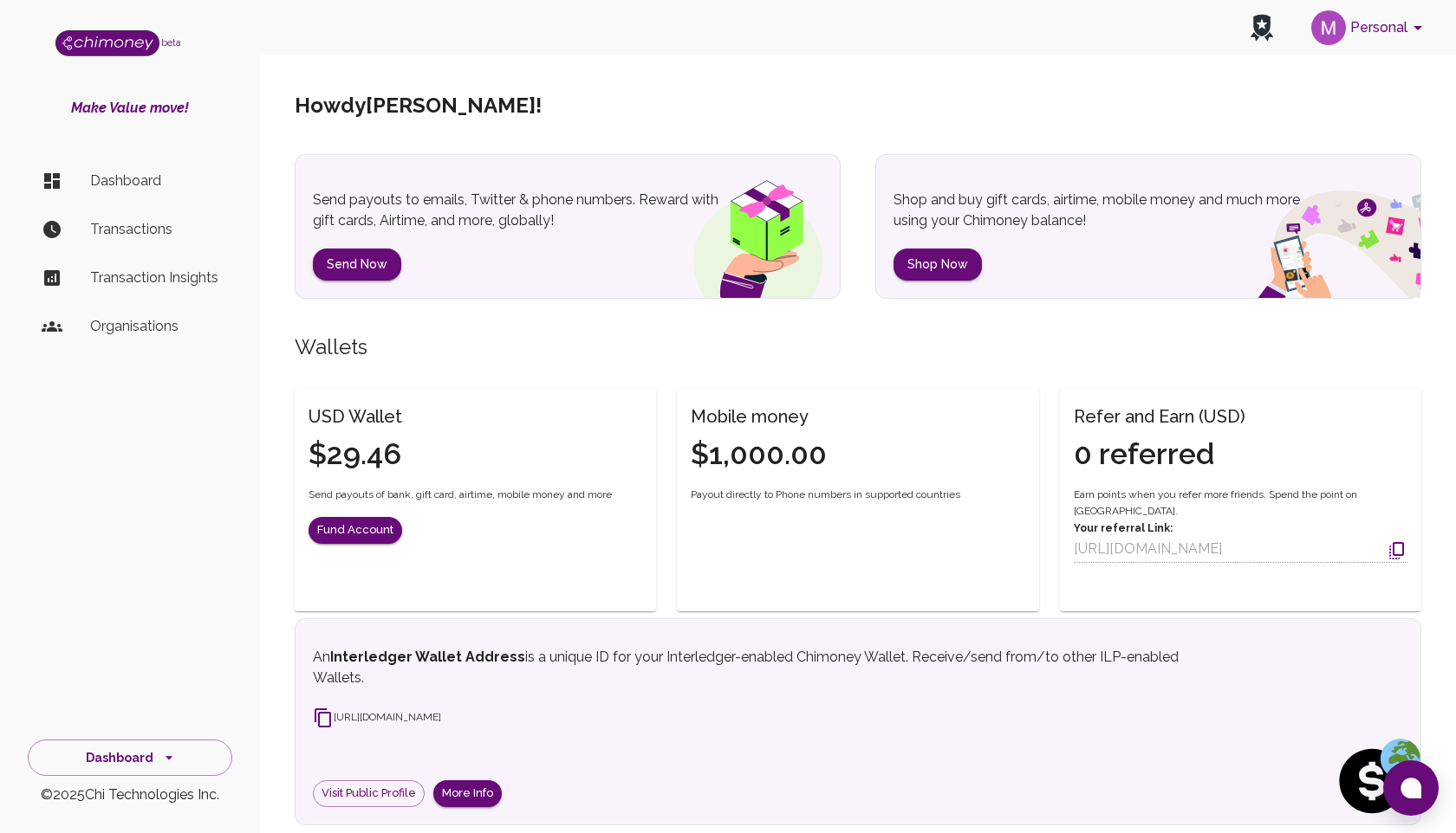
click at [130, 222] on p "Transactions" at bounding box center [154, 230] width 128 height 21
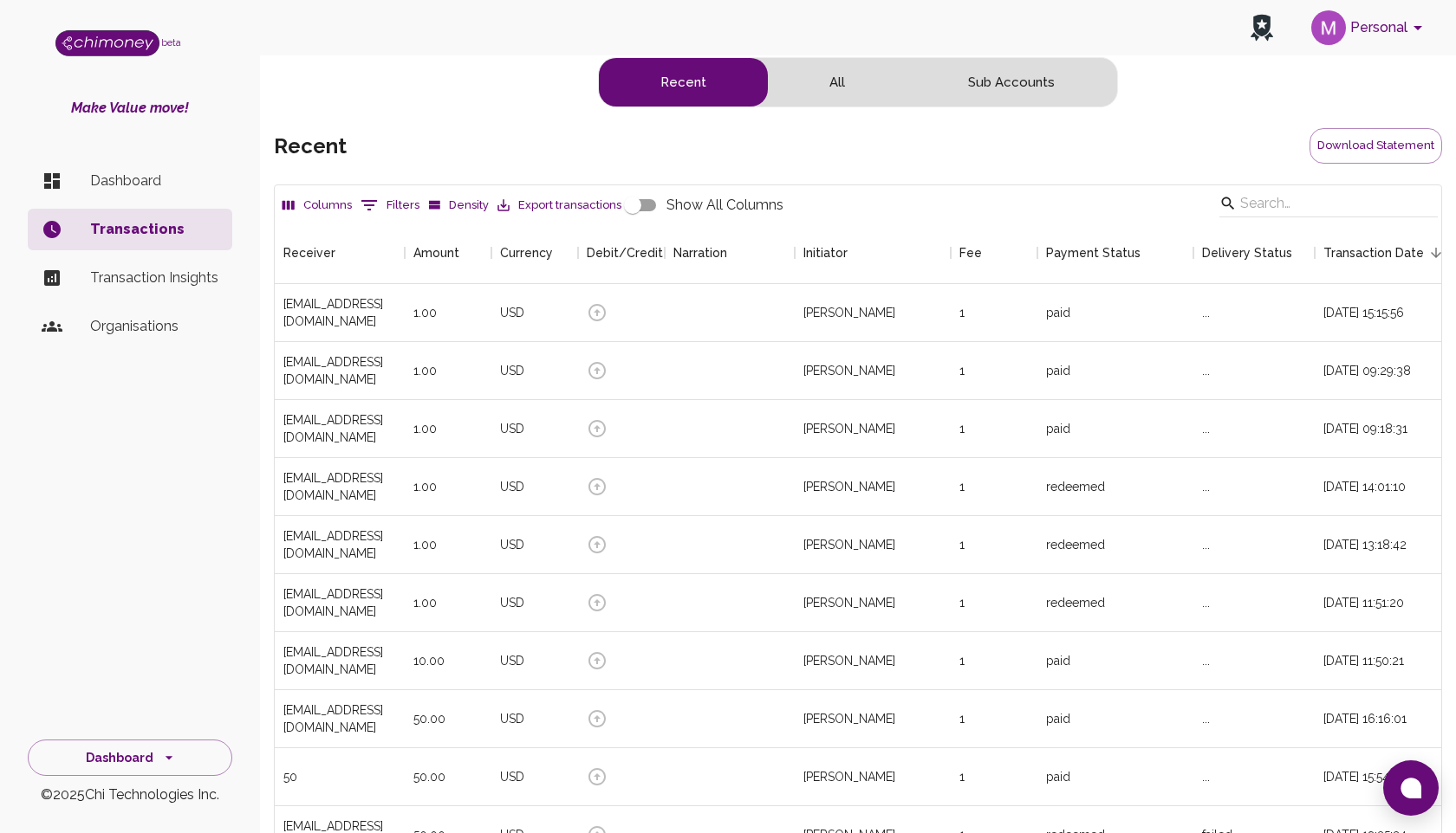
scroll to position [643, 1166]
click at [1347, 16] on button "Personal" at bounding box center [1369, 27] width 131 height 45
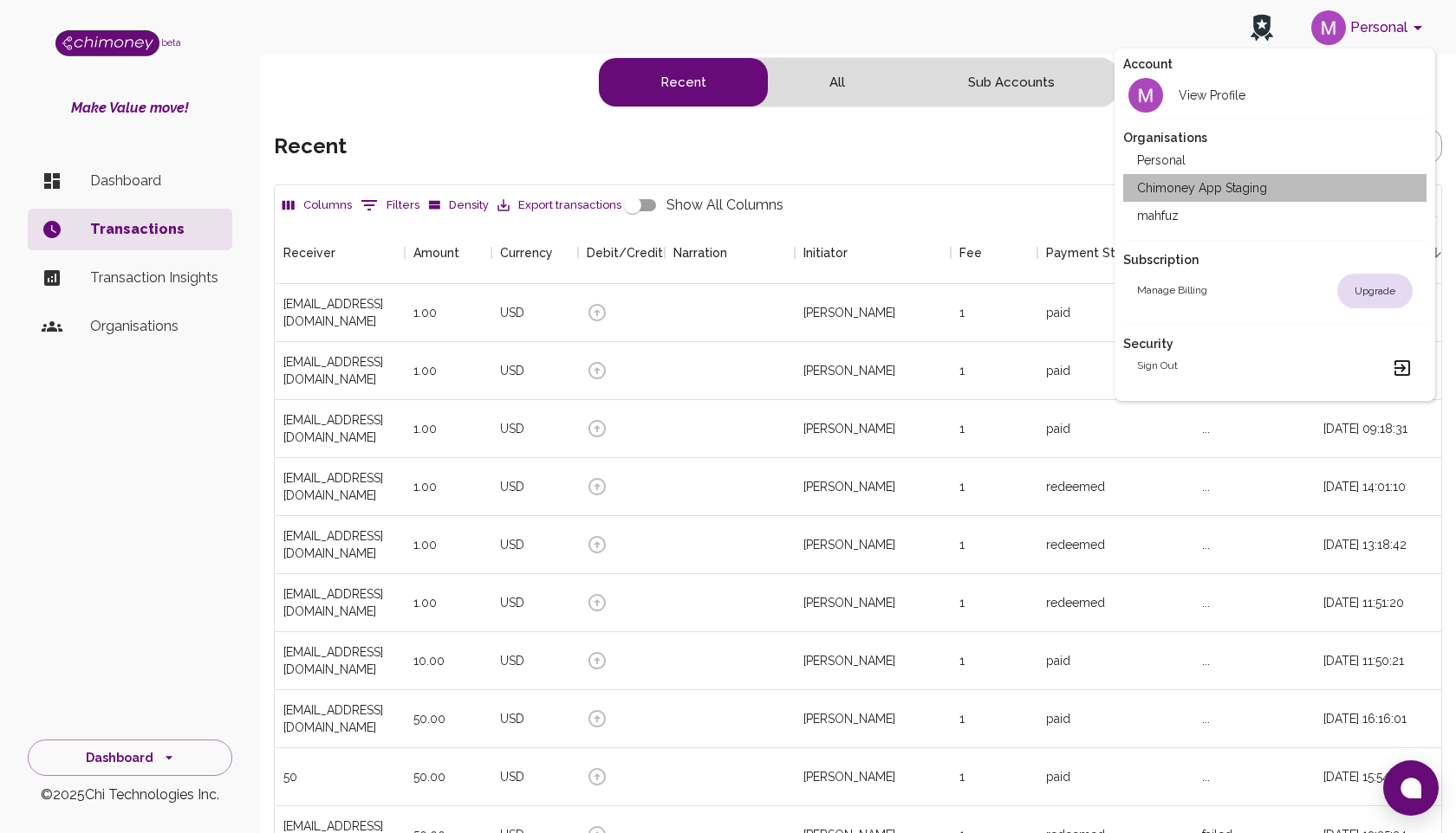
click at [1182, 189] on li "Chimoney App Staging" at bounding box center [1274, 188] width 303 height 28
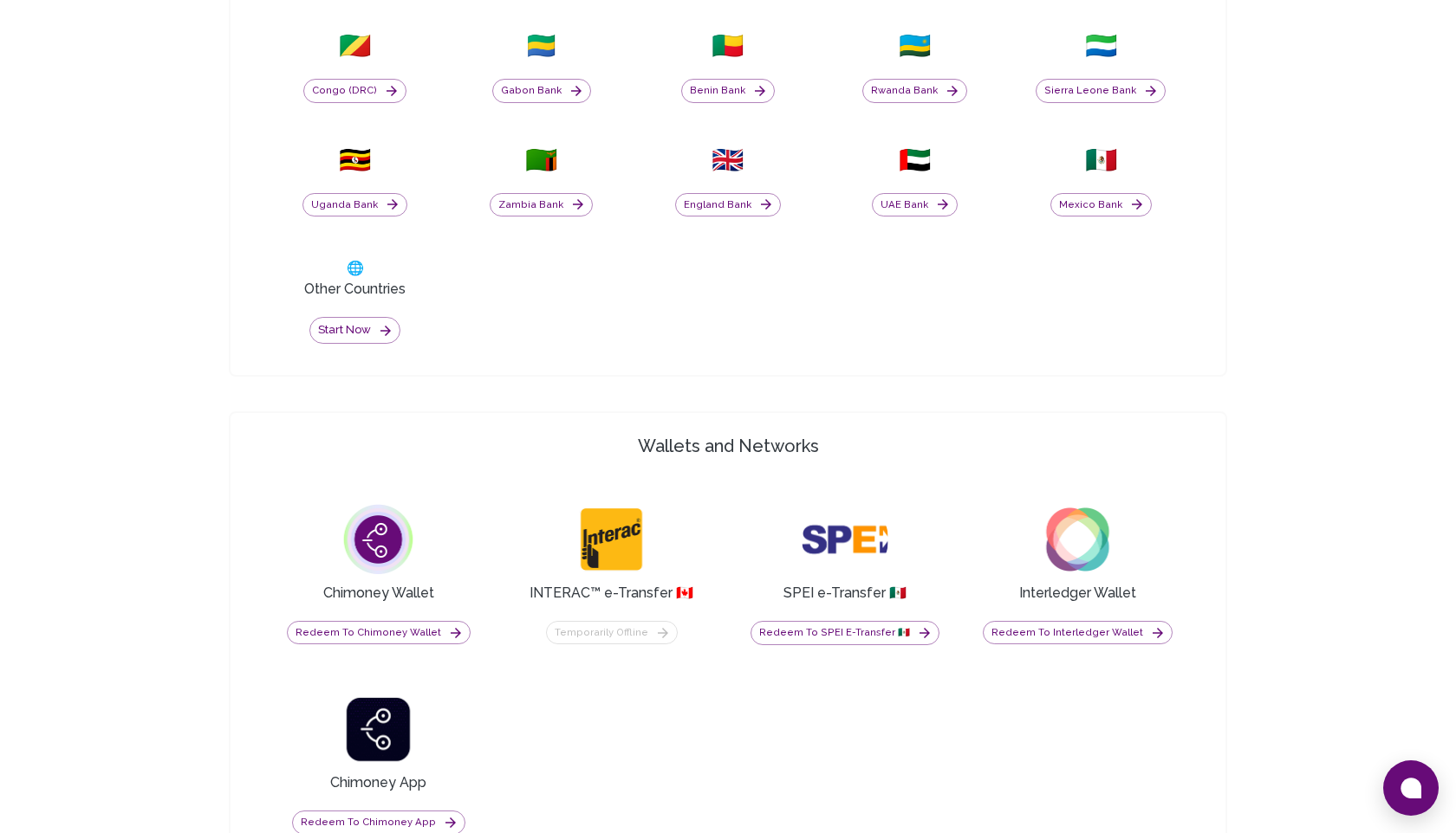
scroll to position [1040, 0]
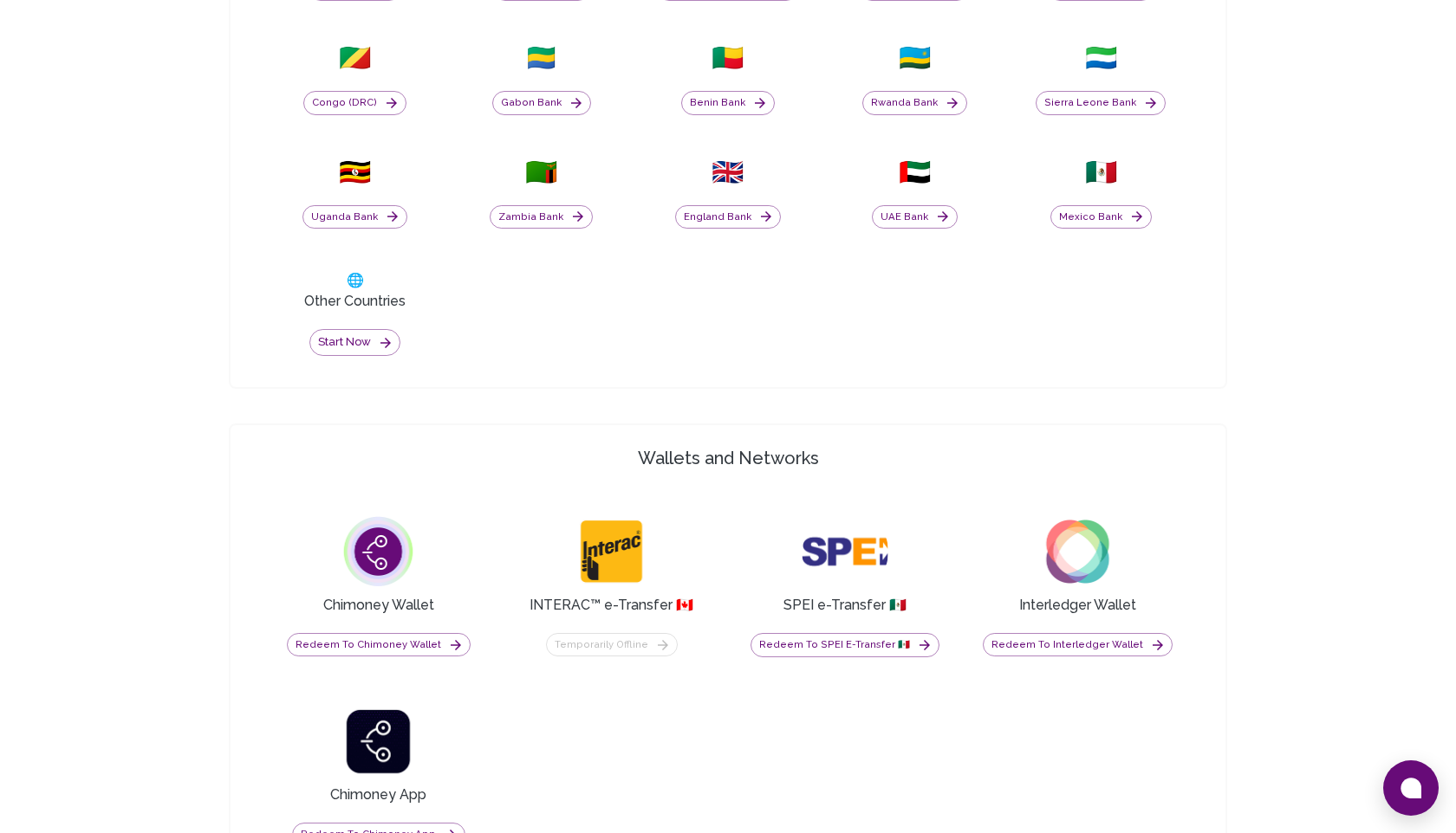
click at [502, 419] on div "Bank 🇺🇸 US Bank 🇮🇳 India Bank 🇳🇬 [GEOGRAPHIC_DATA] Bank 🇨🇦 [GEOGRAPHIC_DATA] Ba…" at bounding box center [728, 472] width 1040 height 1485
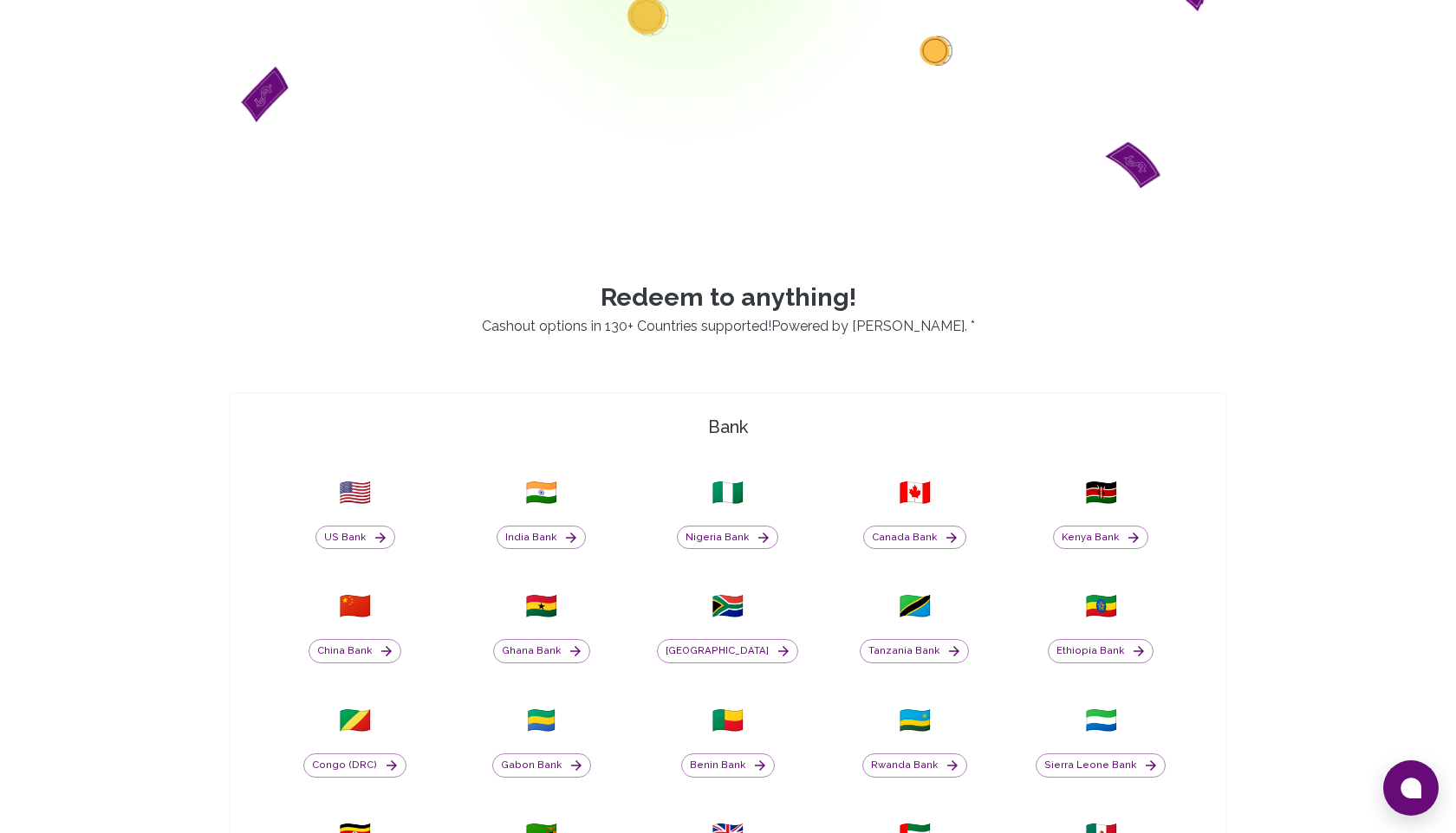
scroll to position [300, 0]
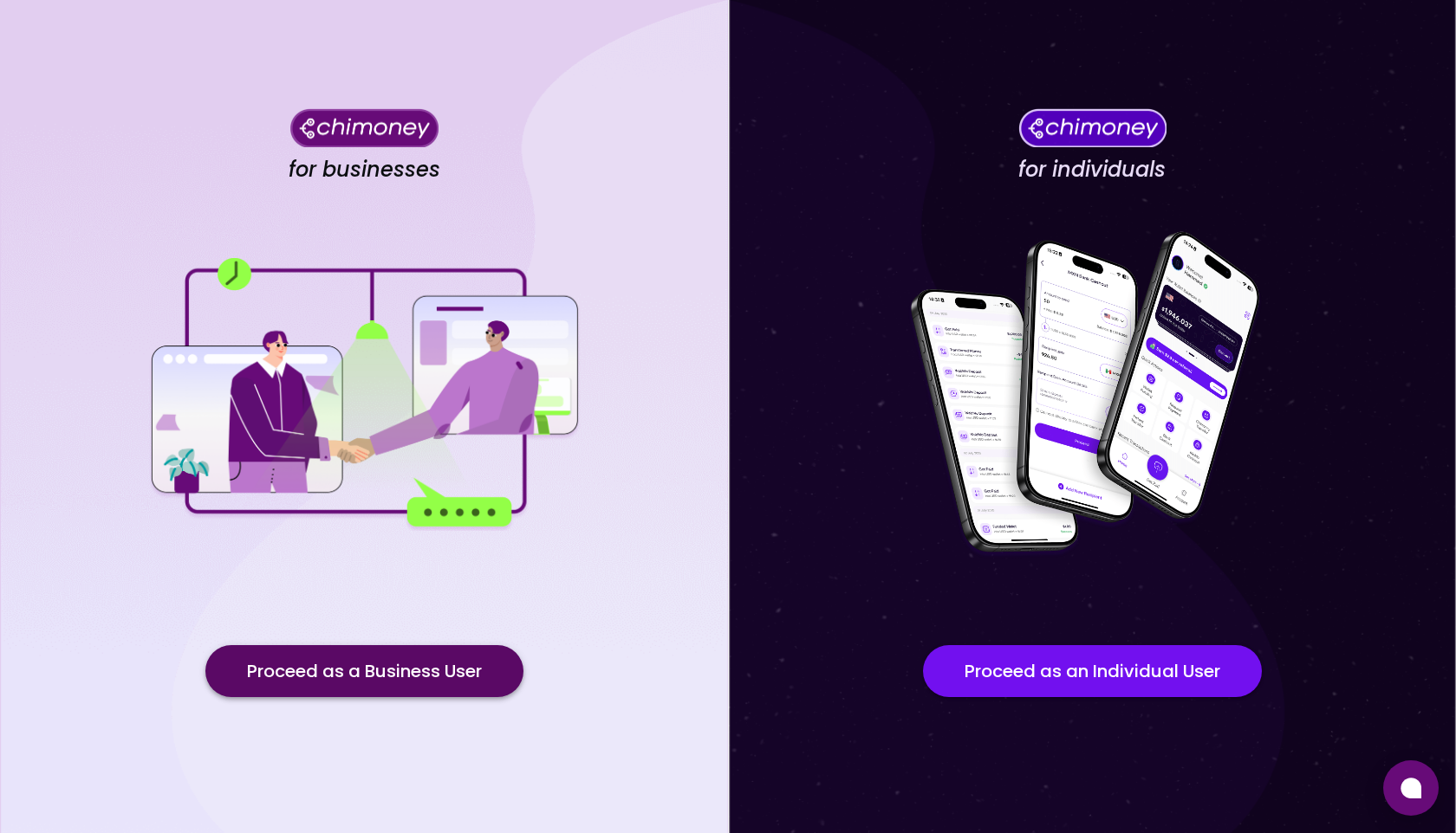
click at [452, 690] on button "Proceed as a Business User" at bounding box center [364, 671] width 318 height 52
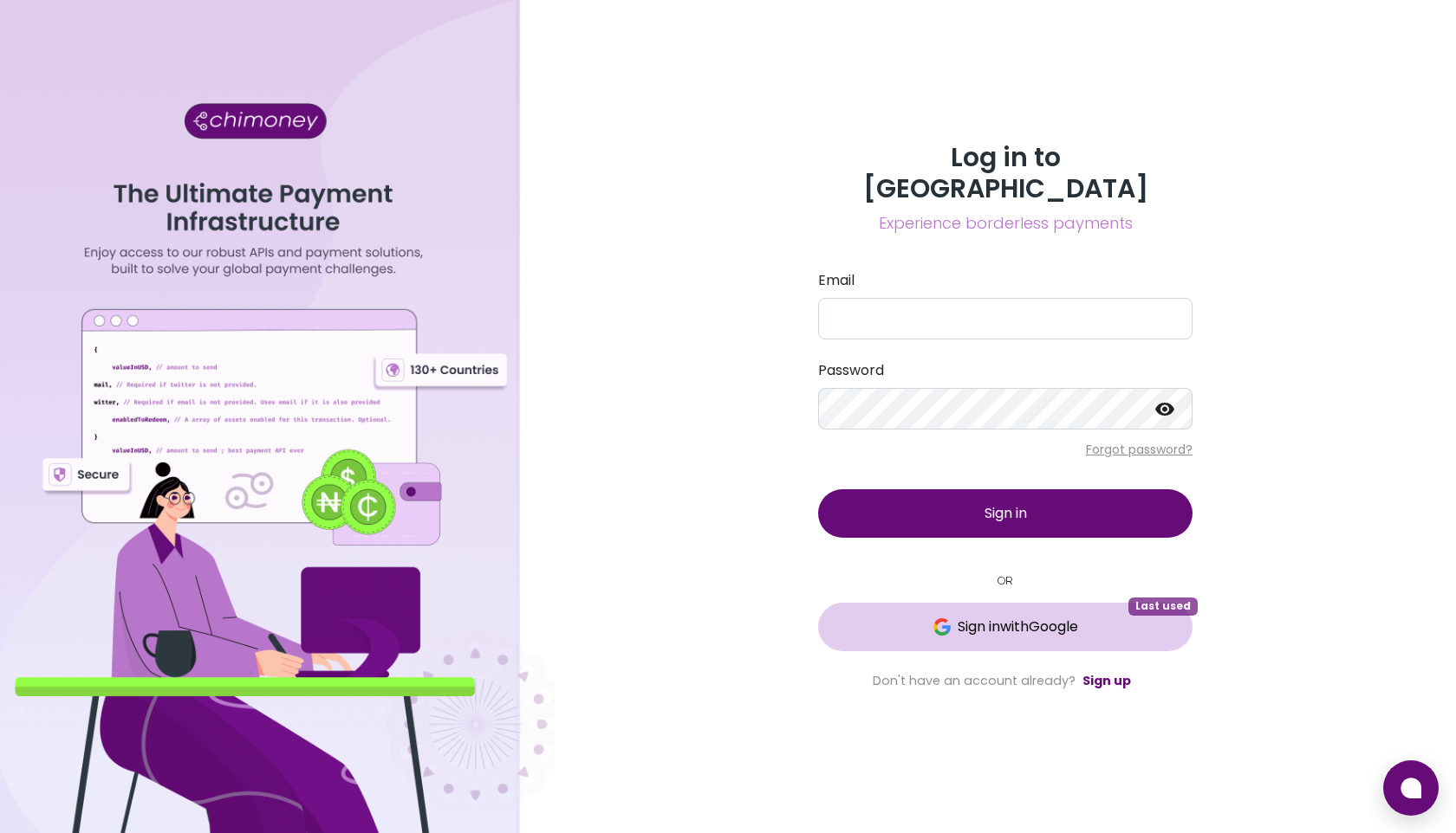
click at [981, 617] on span "Sign in with Google" at bounding box center [1017, 627] width 120 height 21
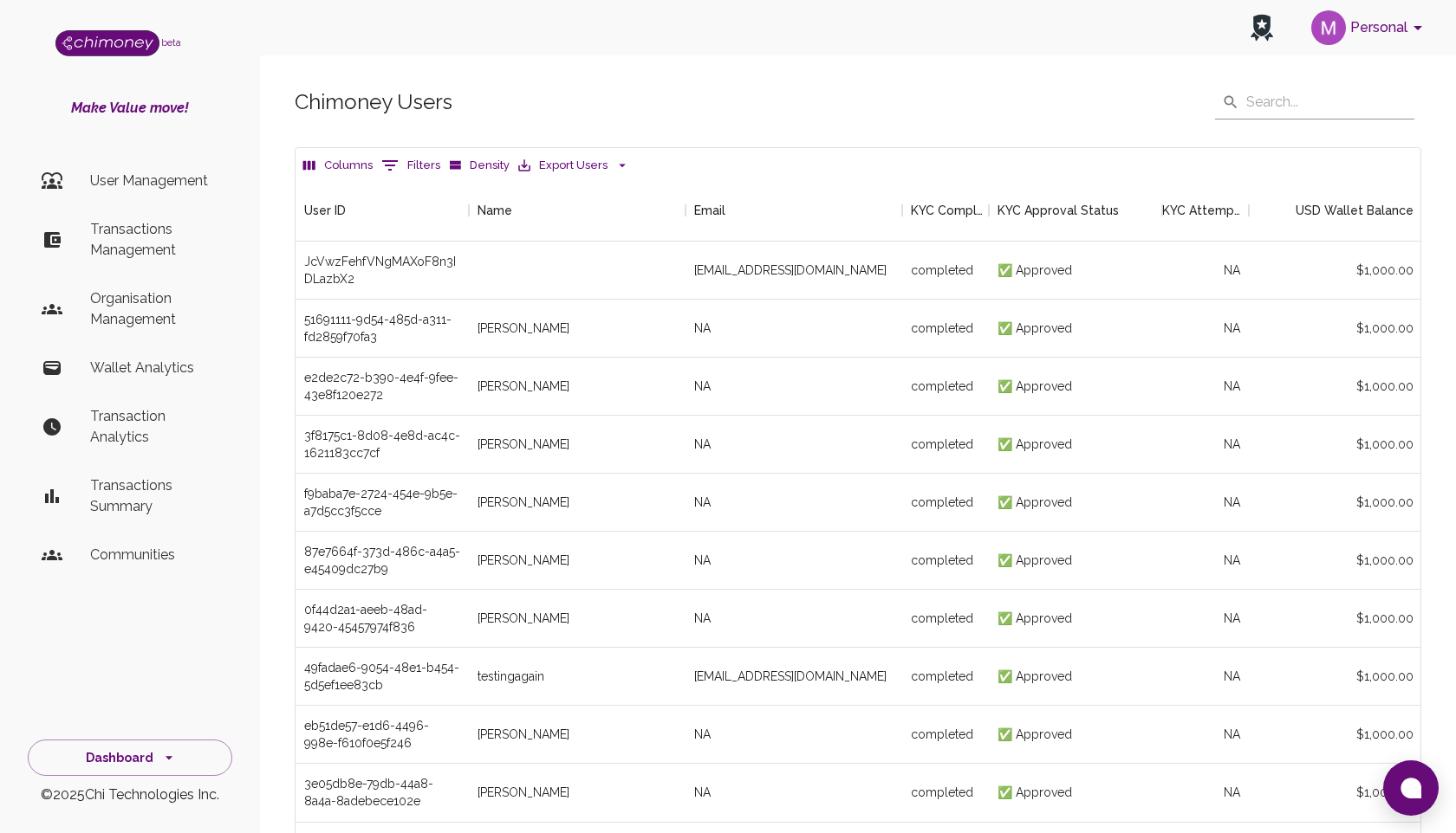
scroll to position [643, 1125]
click at [130, 233] on p "Transactions Management" at bounding box center [154, 240] width 128 height 41
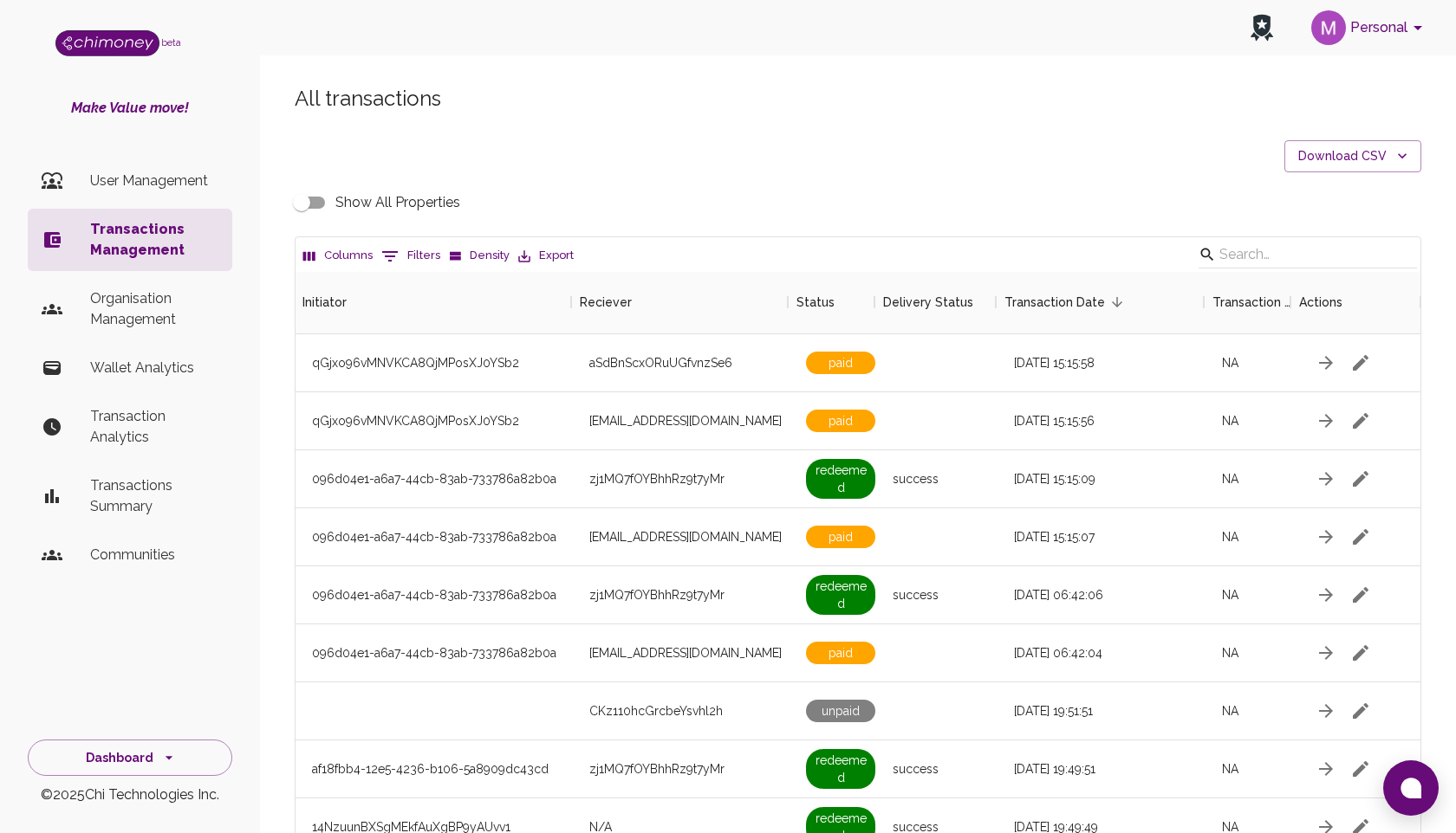
scroll to position [0, 1345]
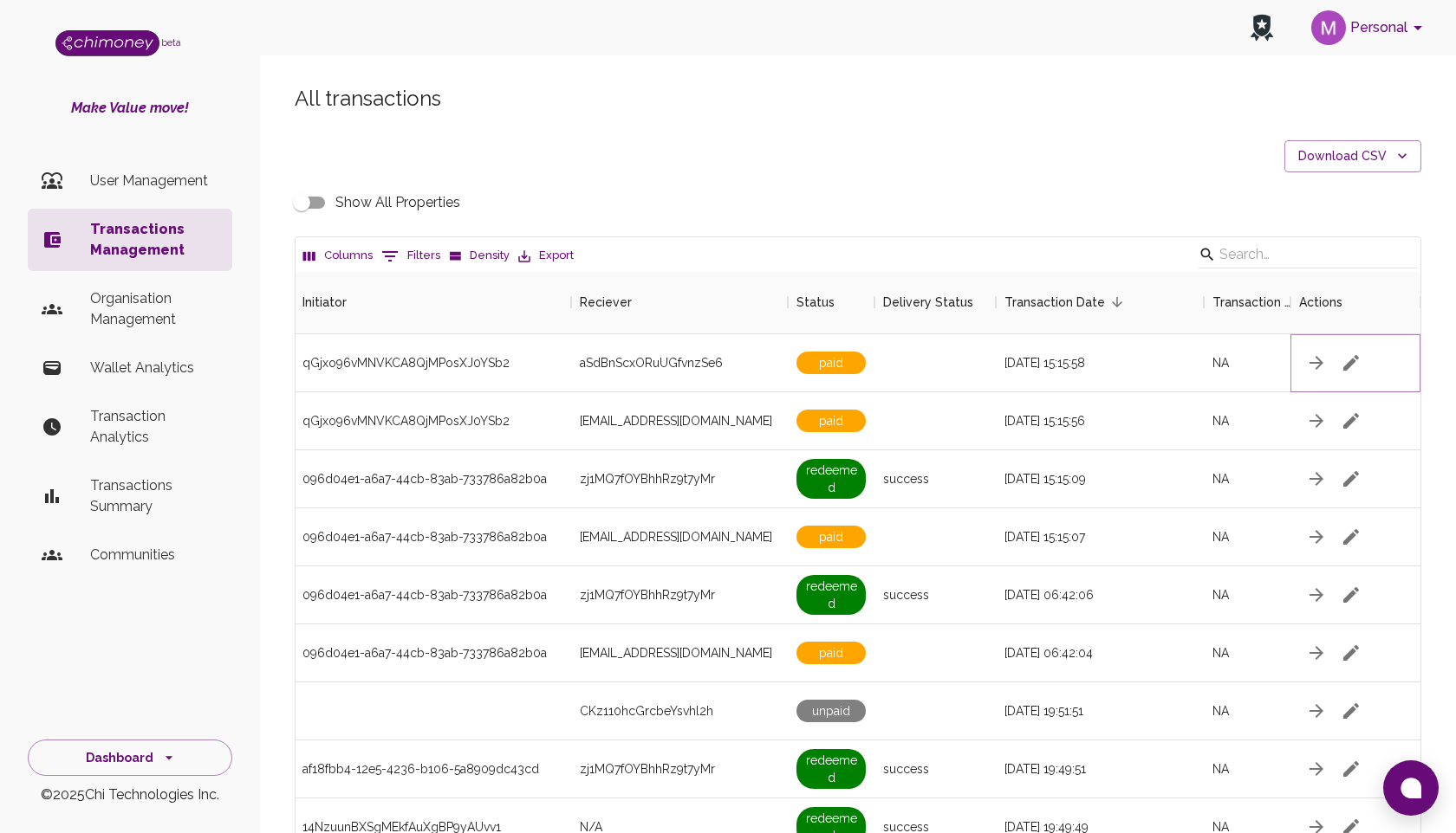
click at [1349, 364] on icon "button" at bounding box center [1351, 363] width 15 height 15
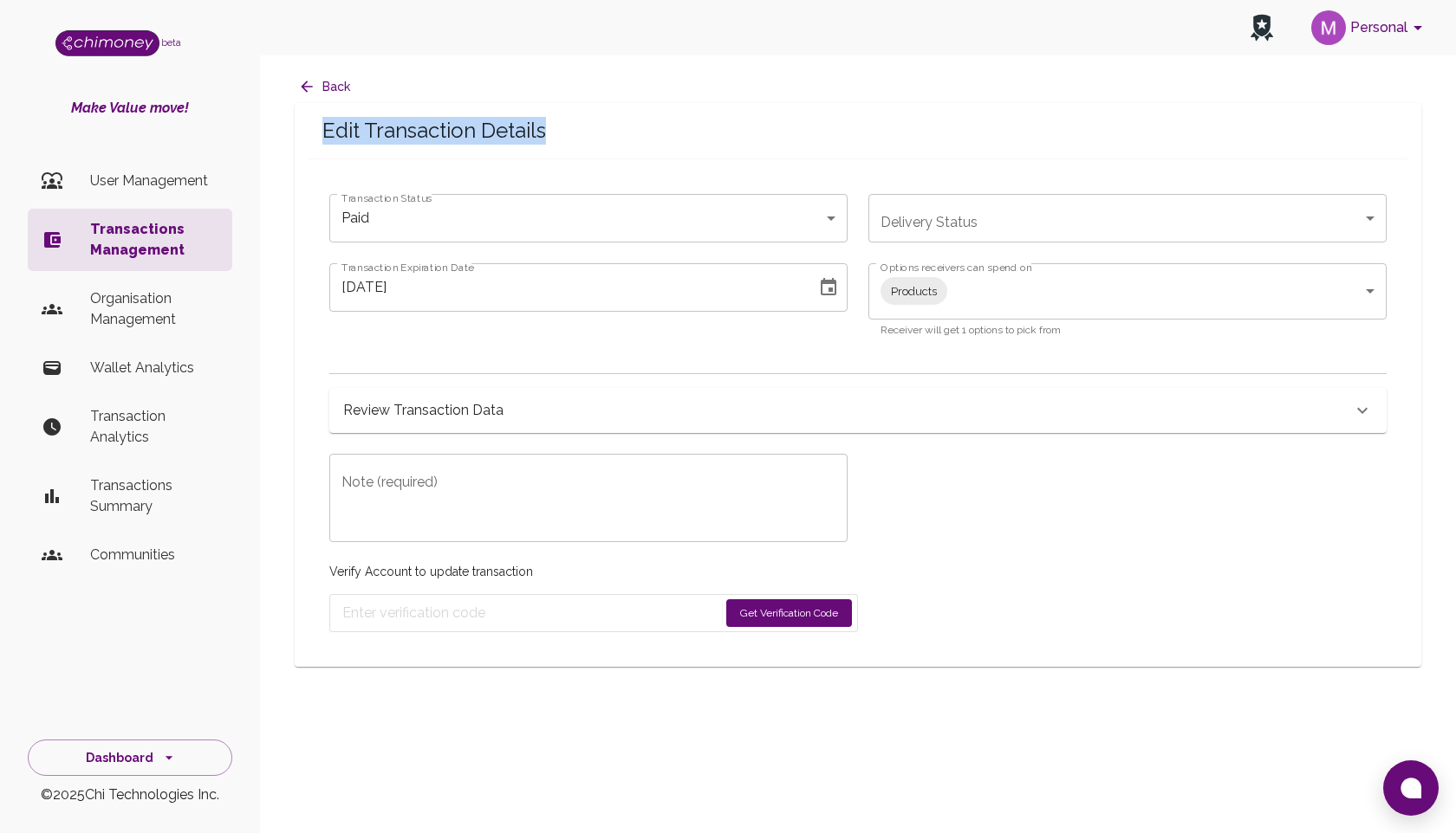
drag, startPoint x: 324, startPoint y: 128, endPoint x: 593, endPoint y: 124, distance: 269.0
click at [594, 126] on span "Edit Transaction Details" at bounding box center [857, 131] width 1071 height 28
copy span "Edit Transaction Details"
